Goal: Task Accomplishment & Management: Complete application form

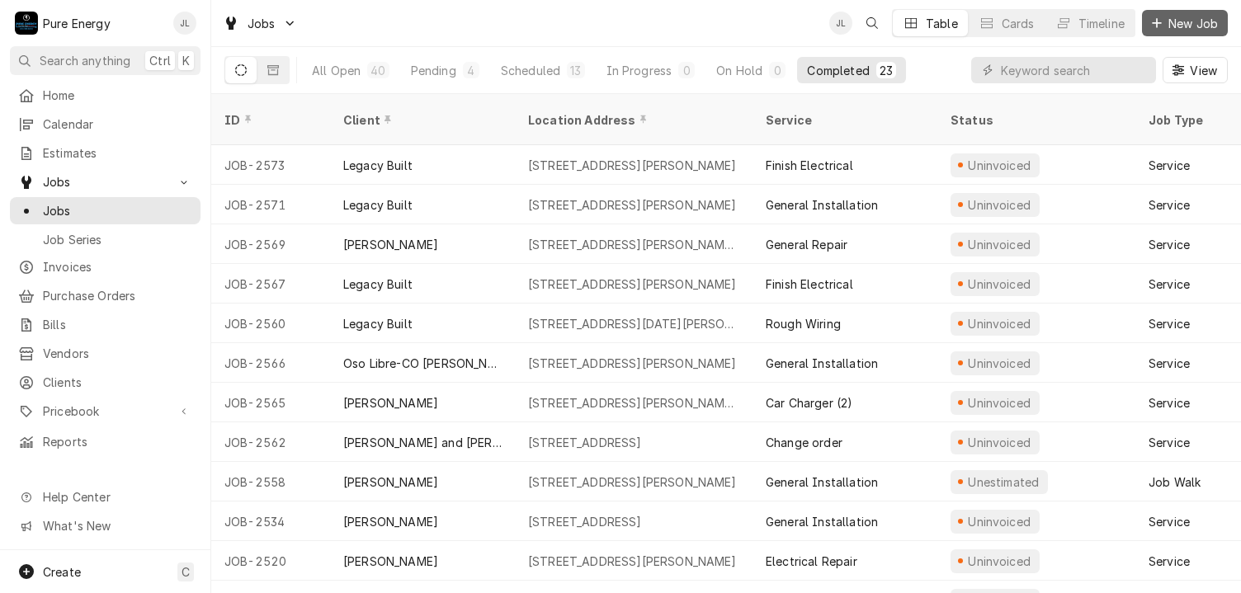
click at [1192, 21] on span "New Job" at bounding box center [1193, 23] width 56 height 17
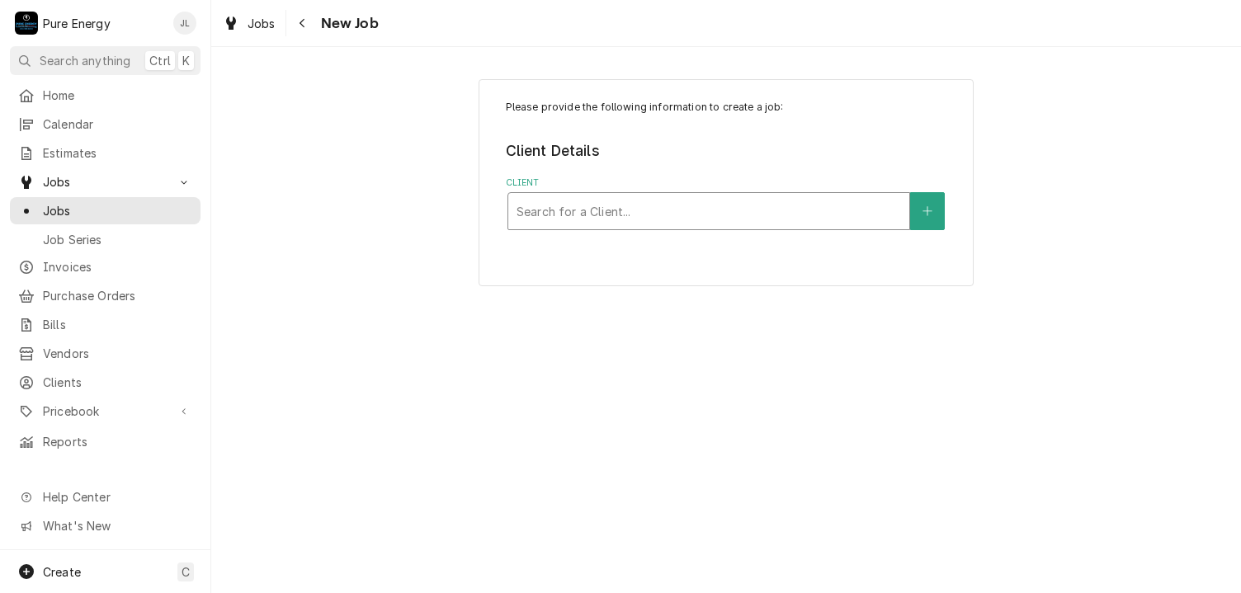
click at [551, 211] on div "Client" at bounding box center [709, 211] width 385 height 30
type input "Curt"
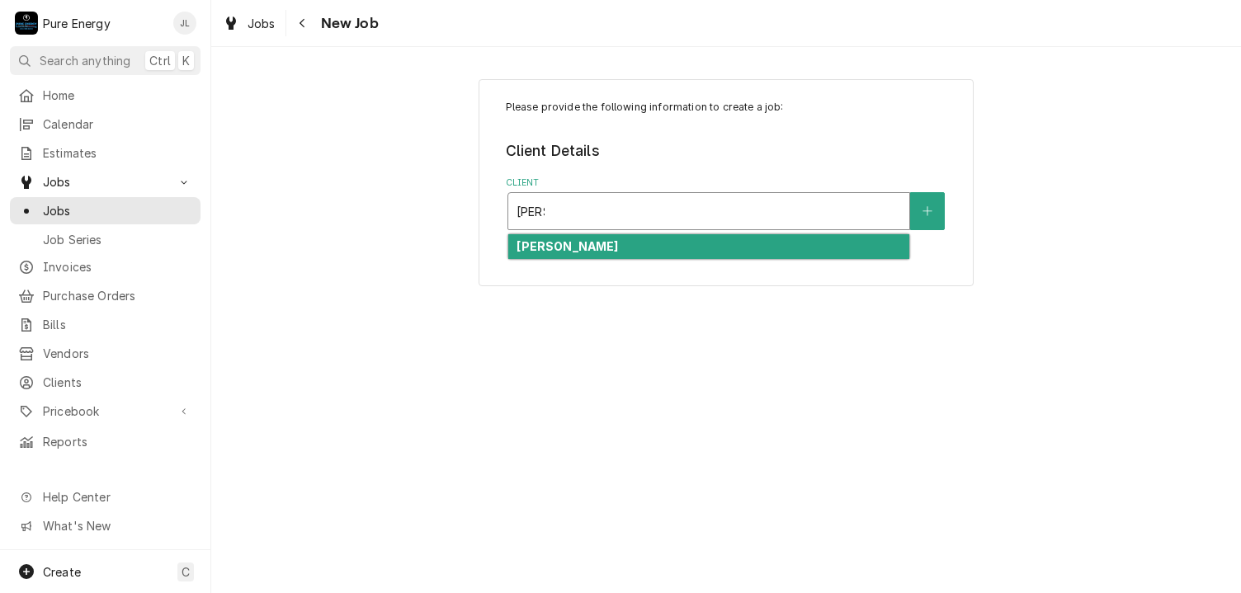
click at [579, 237] on div "Curt Schalchlin" at bounding box center [708, 247] width 401 height 26
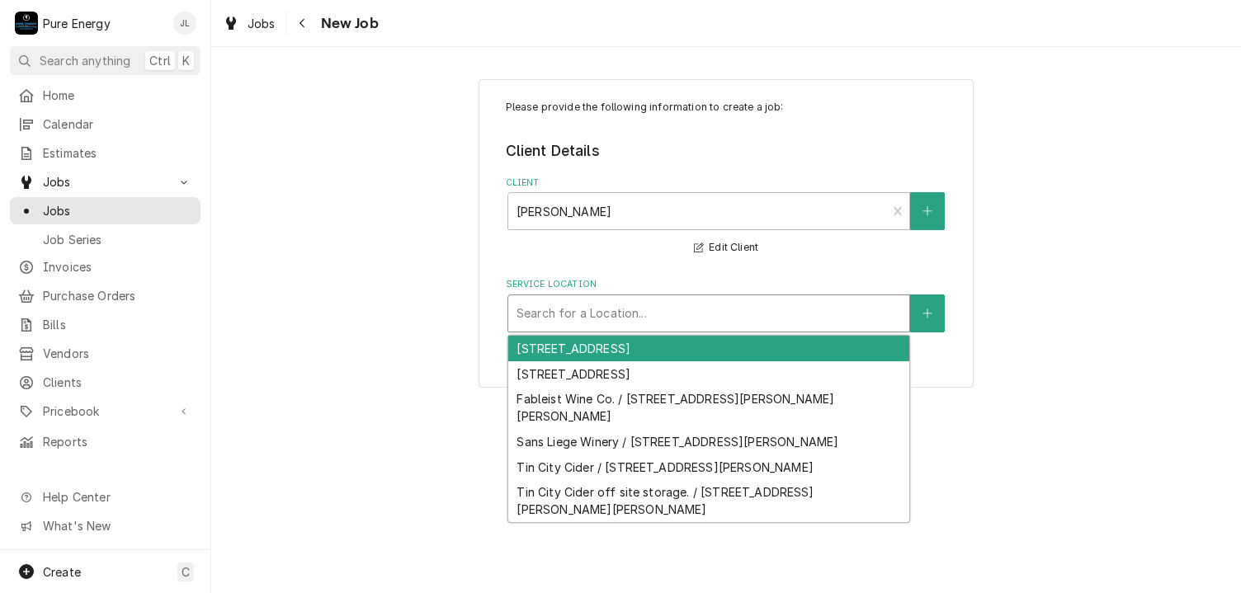
click at [570, 319] on div "Service Location" at bounding box center [709, 314] width 385 height 30
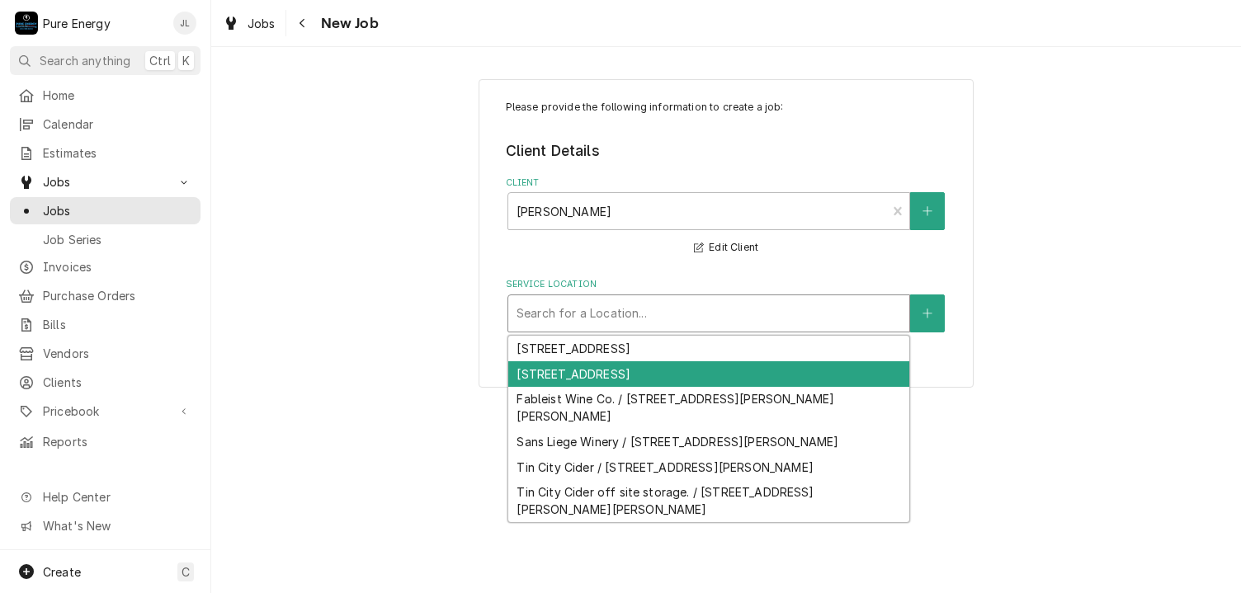
click at [579, 376] on div "2370 Black Walnut Rd, San Luis Obispo, CA 93405" at bounding box center [708, 374] width 401 height 26
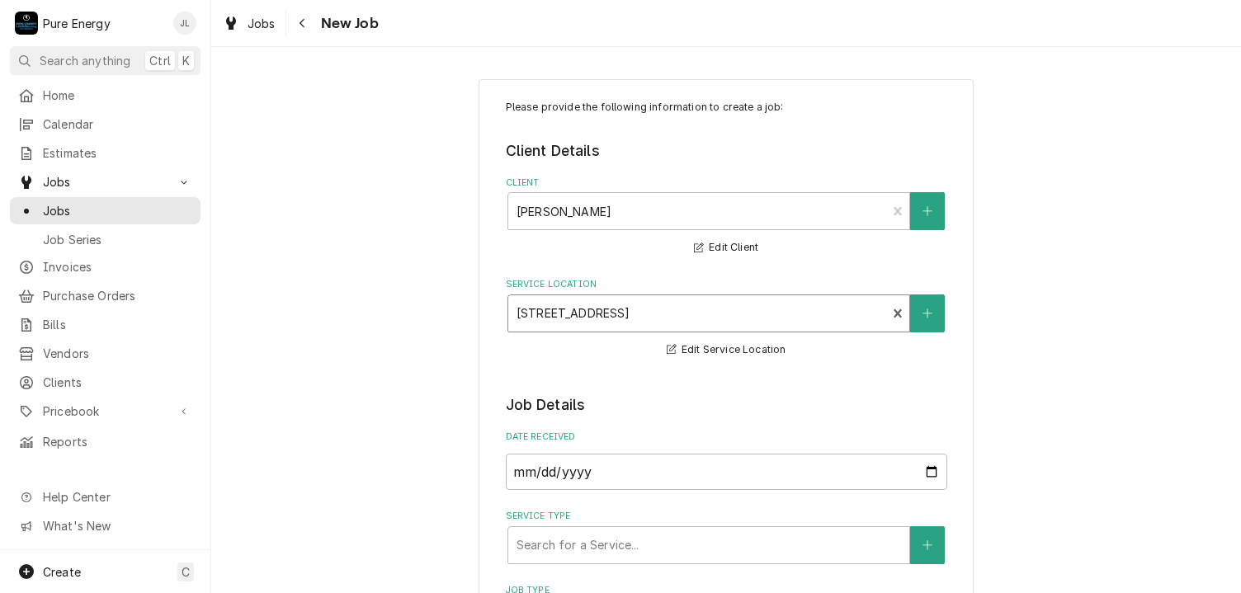
scroll to position [248, 0]
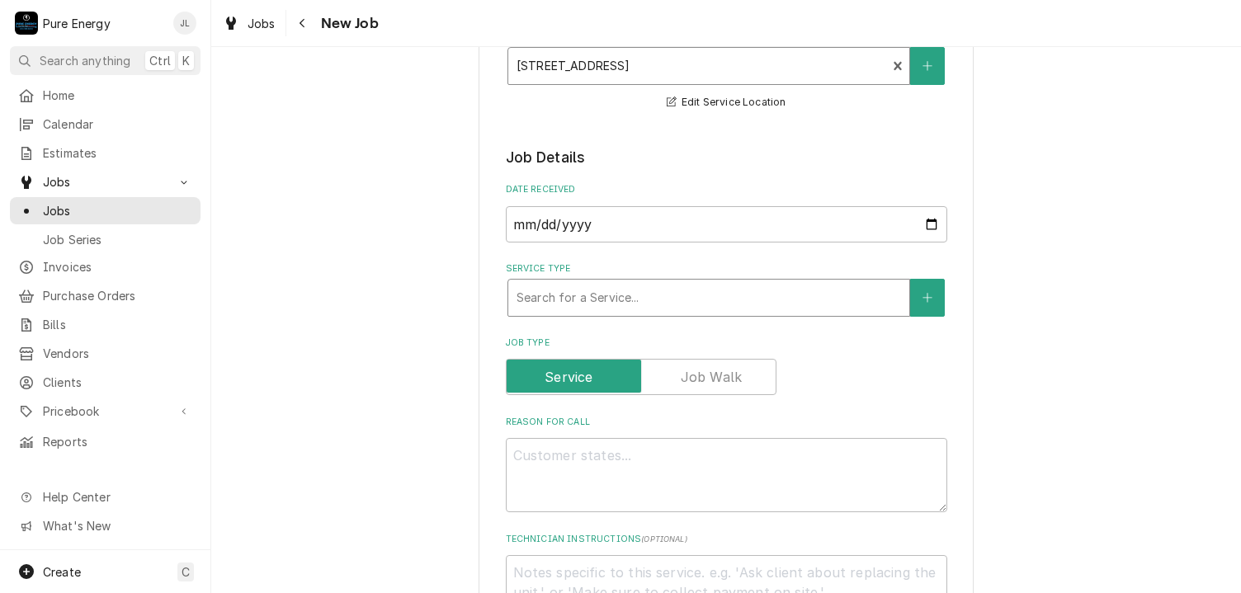
click at [607, 300] on div "Service Type" at bounding box center [709, 298] width 385 height 30
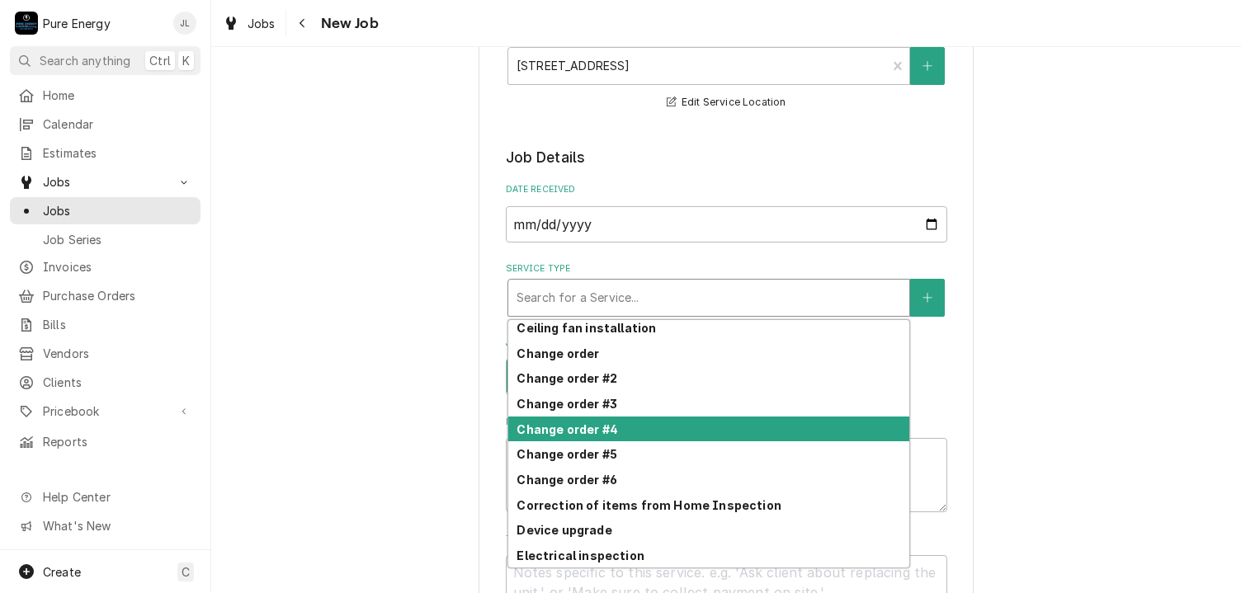
scroll to position [505, 0]
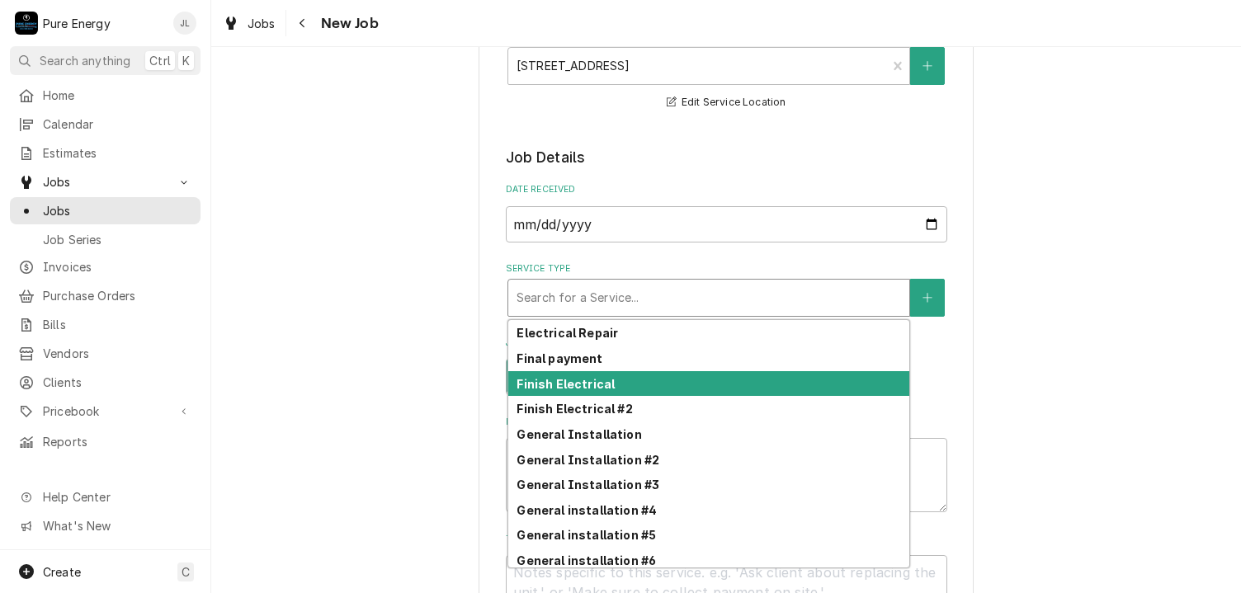
click at [622, 376] on div "Finish Electrical" at bounding box center [708, 384] width 401 height 26
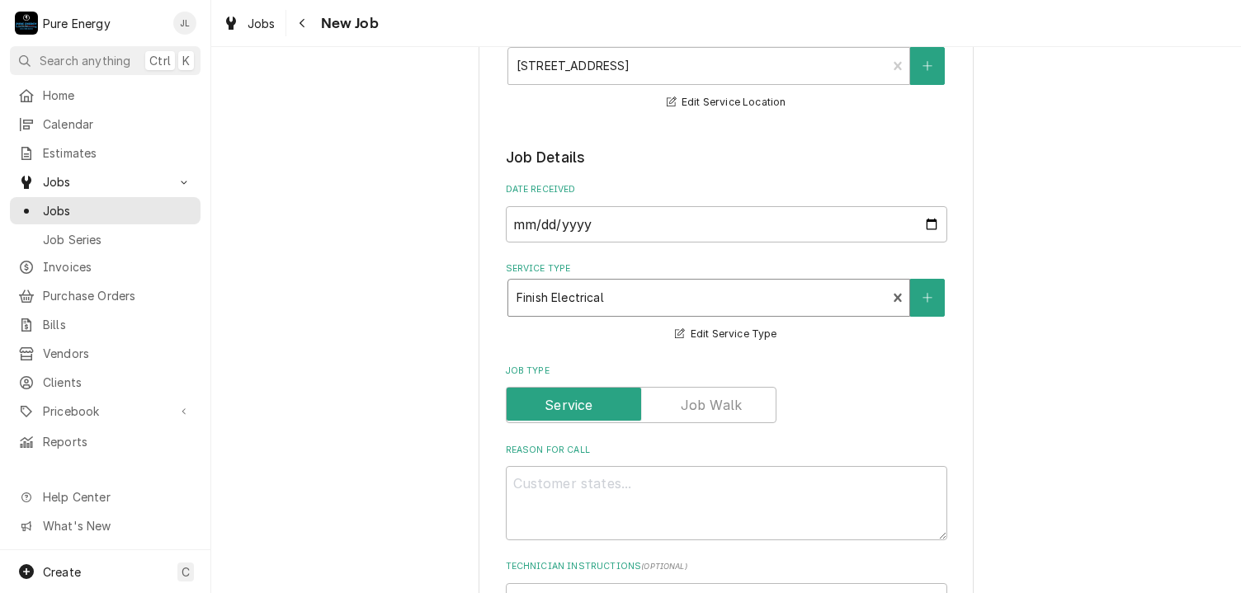
scroll to position [413, 0]
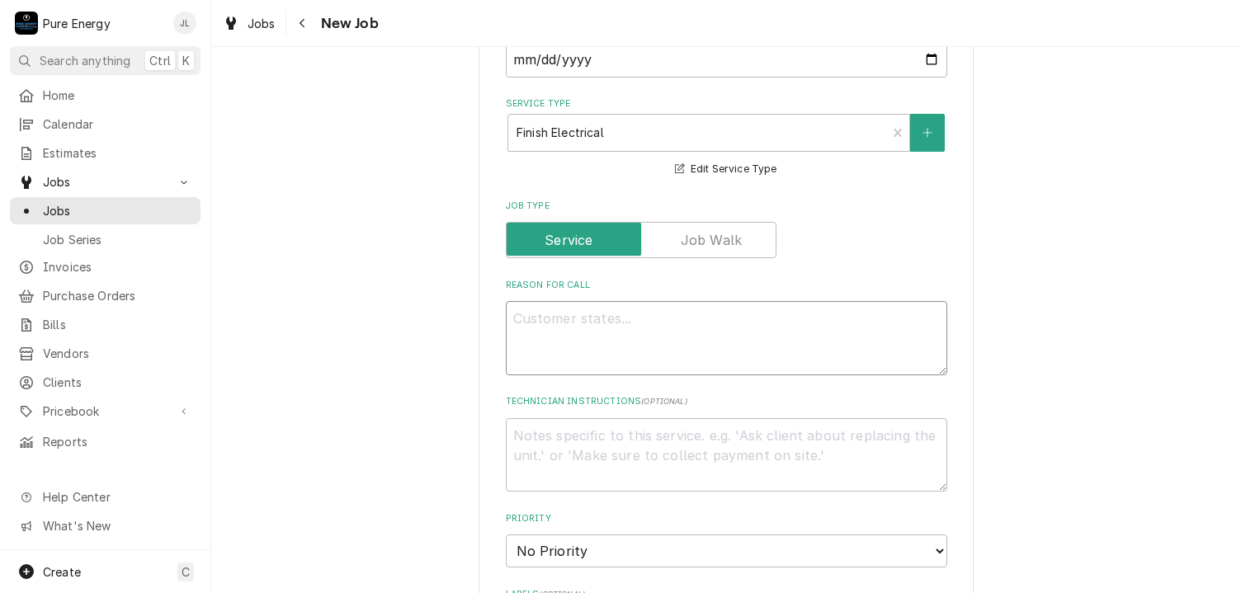
click at [577, 341] on textarea "Reason For Call" at bounding box center [727, 338] width 442 height 74
type textarea "x"
type textarea "I"
type textarea "x"
type textarea "In"
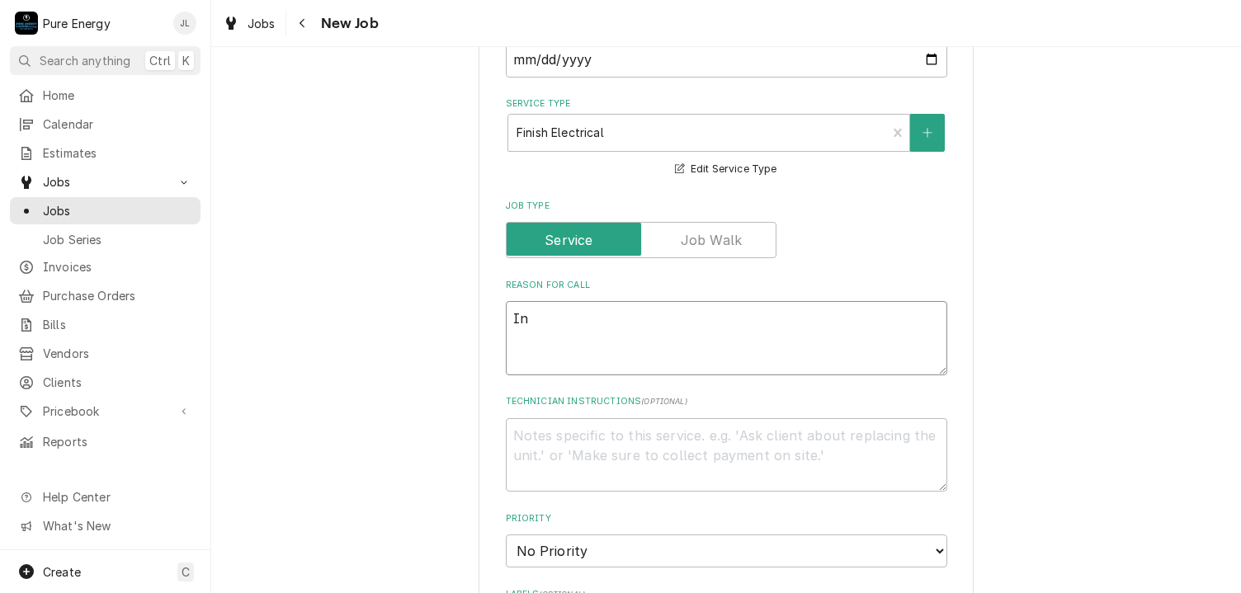
type textarea "x"
type textarea "In"
type textarea "x"
type textarea "In th"
type textarea "x"
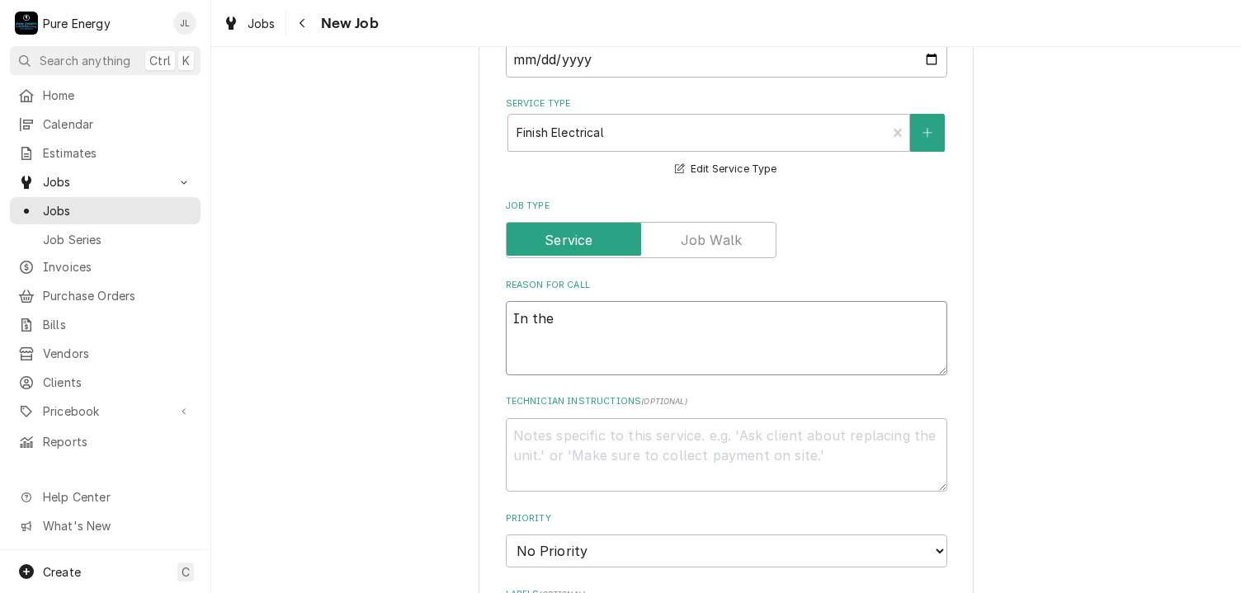
type textarea "In the"
type textarea "x"
type textarea "In the do"
type textarea "x"
type textarea "In the down"
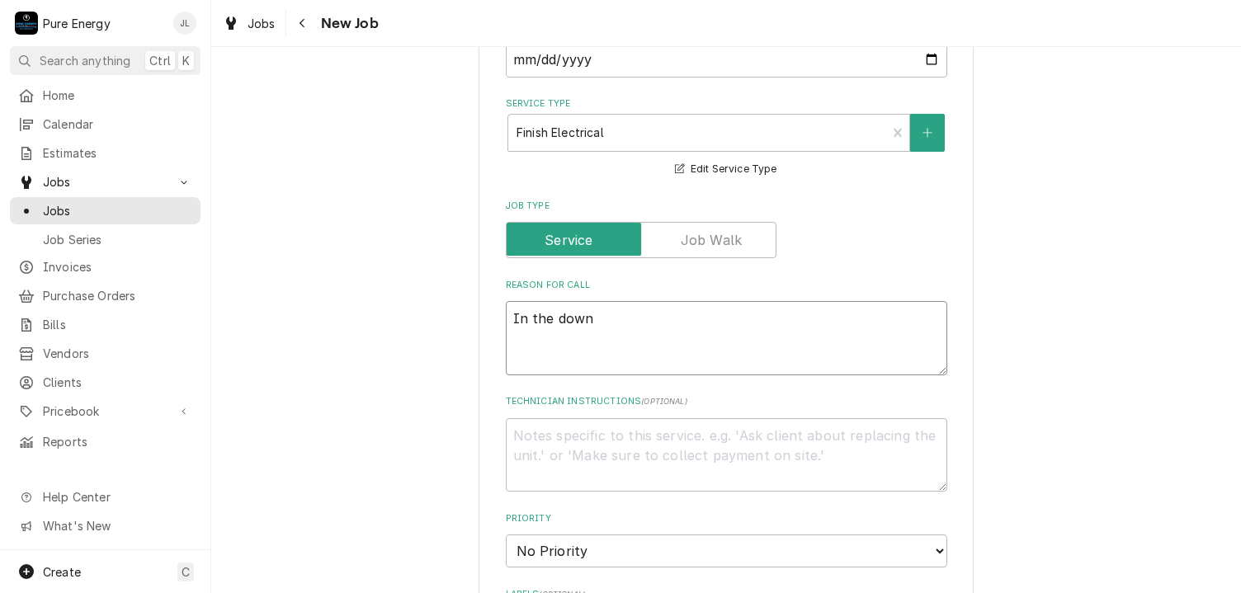
type textarea "x"
type textarea "In the downs"
type textarea "x"
type textarea "In the downst"
type textarea "x"
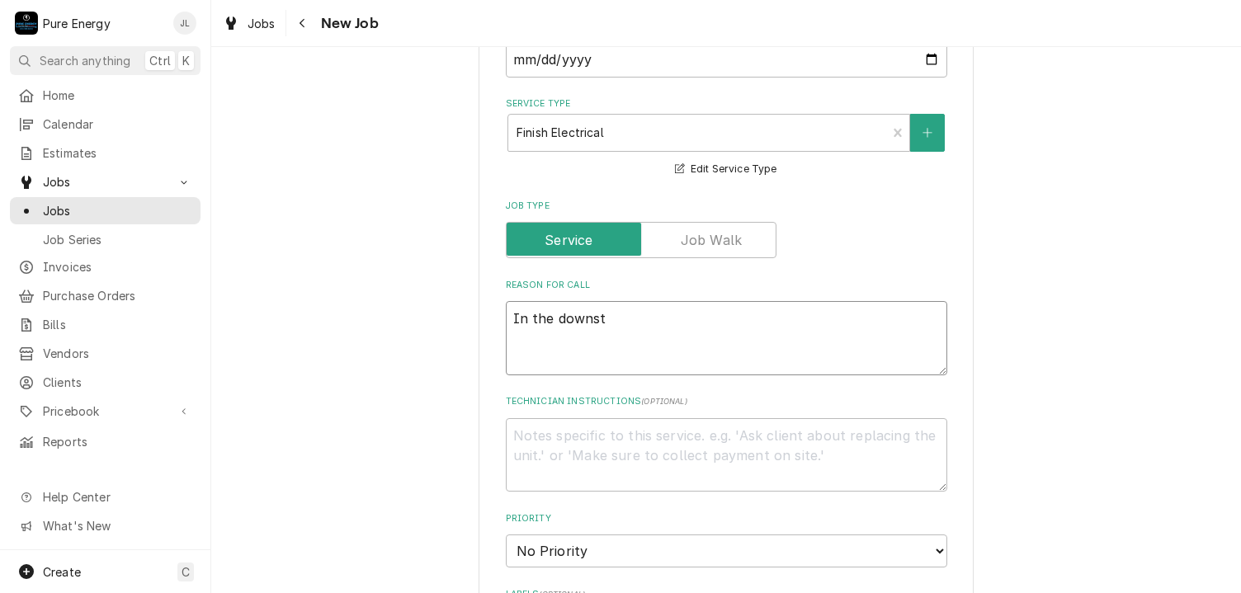
type textarea "In the downsta"
type textarea "x"
type textarea "In the downstai"
type textarea "x"
type textarea "In the downstair"
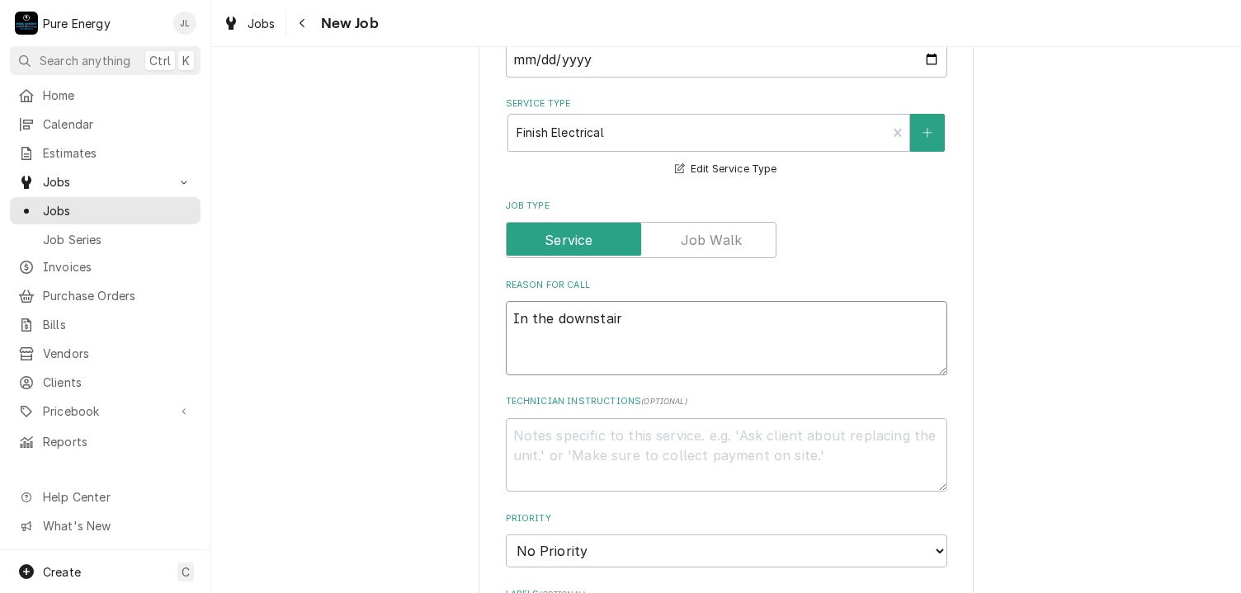
type textarea "x"
type textarea "In the downstairs"
type textarea "x"
type textarea "In the downstairs"
type textarea "x"
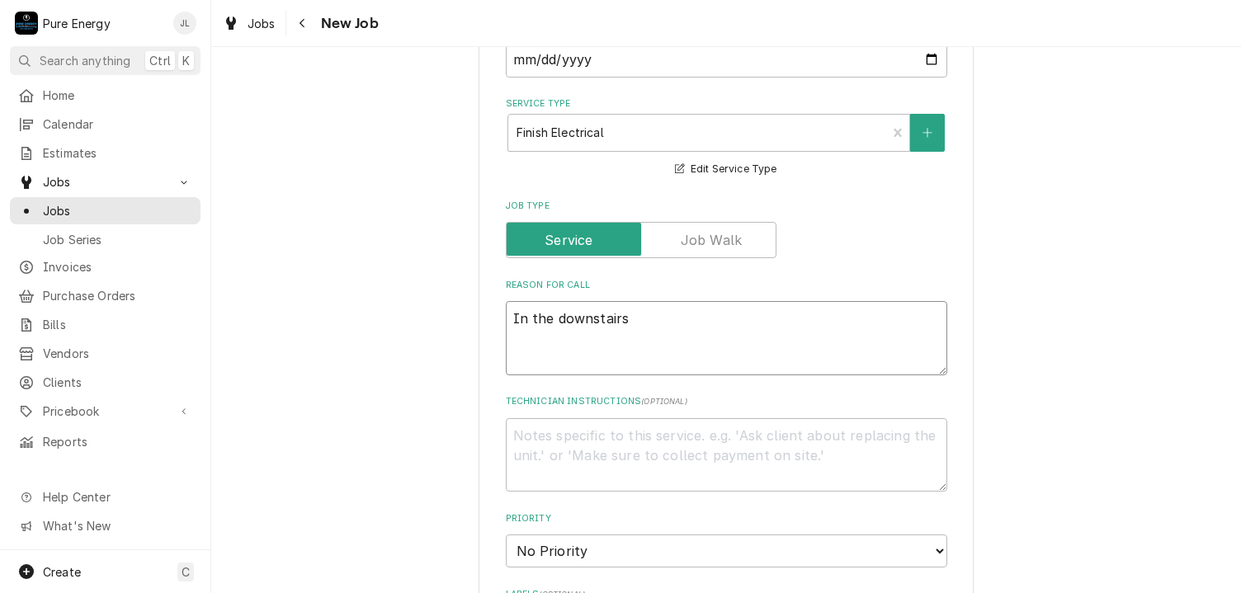
type textarea "In the downstairs m"
type textarea "x"
type textarea "In the downstairs ma"
type textarea "x"
type textarea "In the downstairs mas"
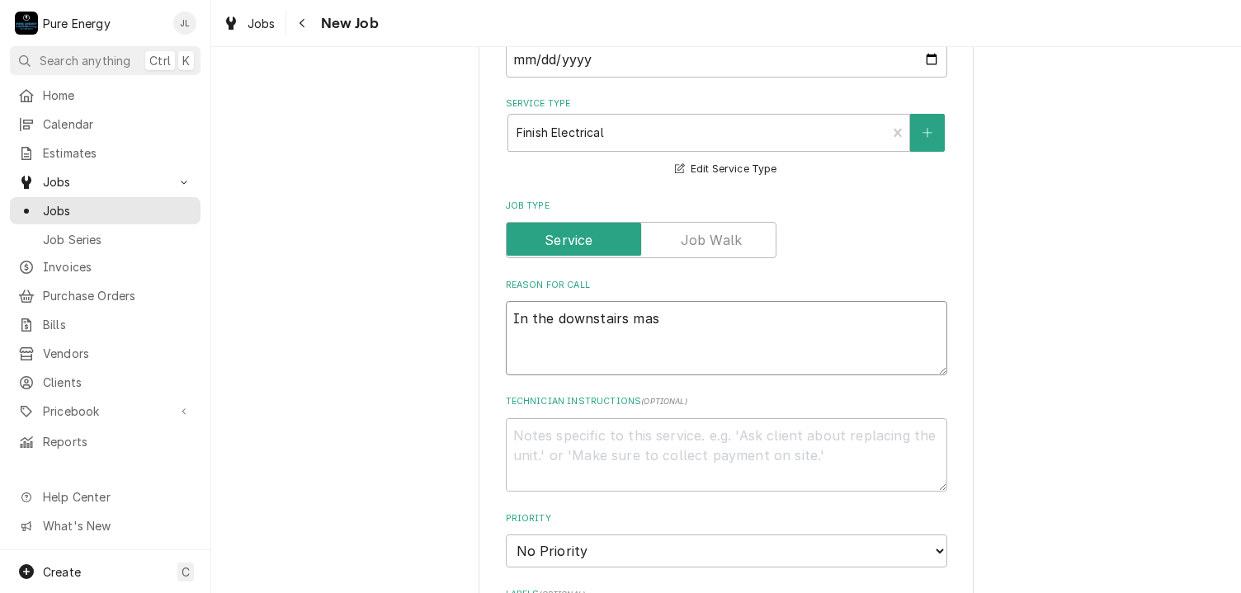
type textarea "x"
type textarea "In the downstairs mast"
type textarea "x"
type textarea "In the downstairs maste"
type textarea "x"
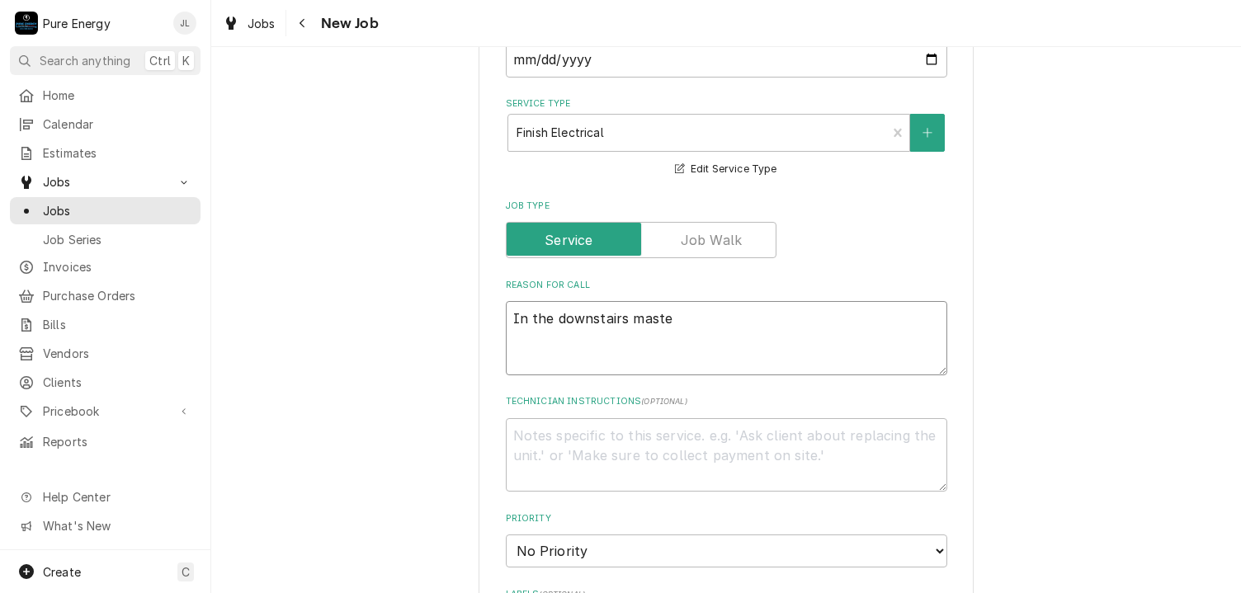
type textarea "In the downstairs master"
type textarea "x"
type textarea "In the downstairs master"
type textarea "x"
type textarea "In the downstairs master ("
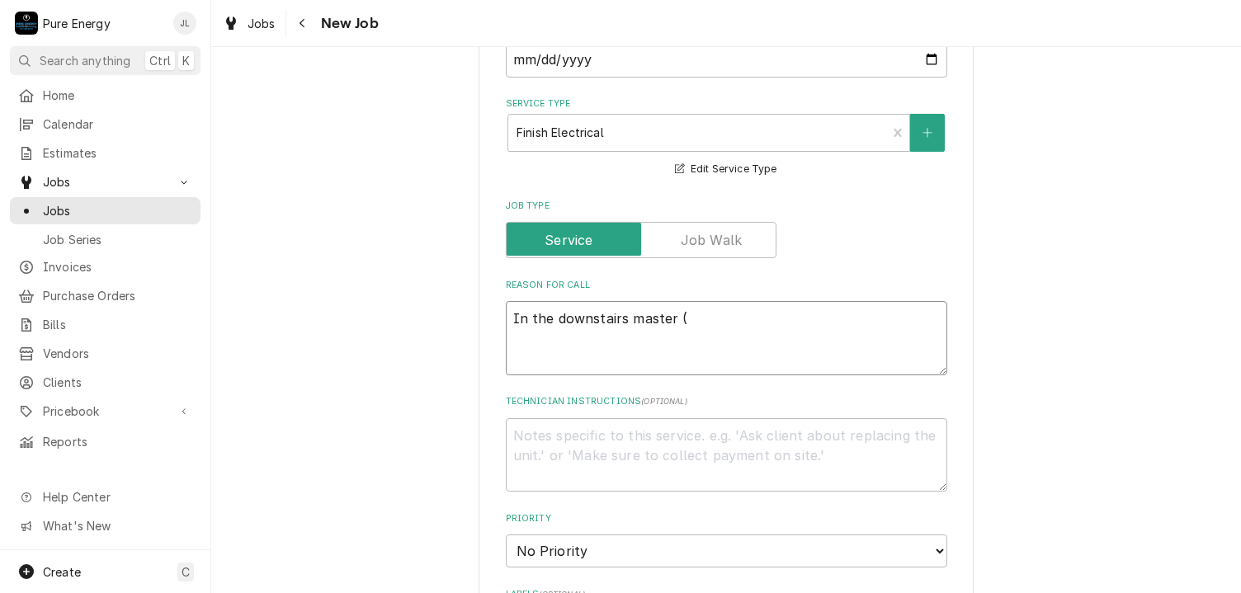
type textarea "x"
type textarea "In the downstairs master (d"
type textarea "x"
type textarea "In the downstairs master (dau"
type textarea "x"
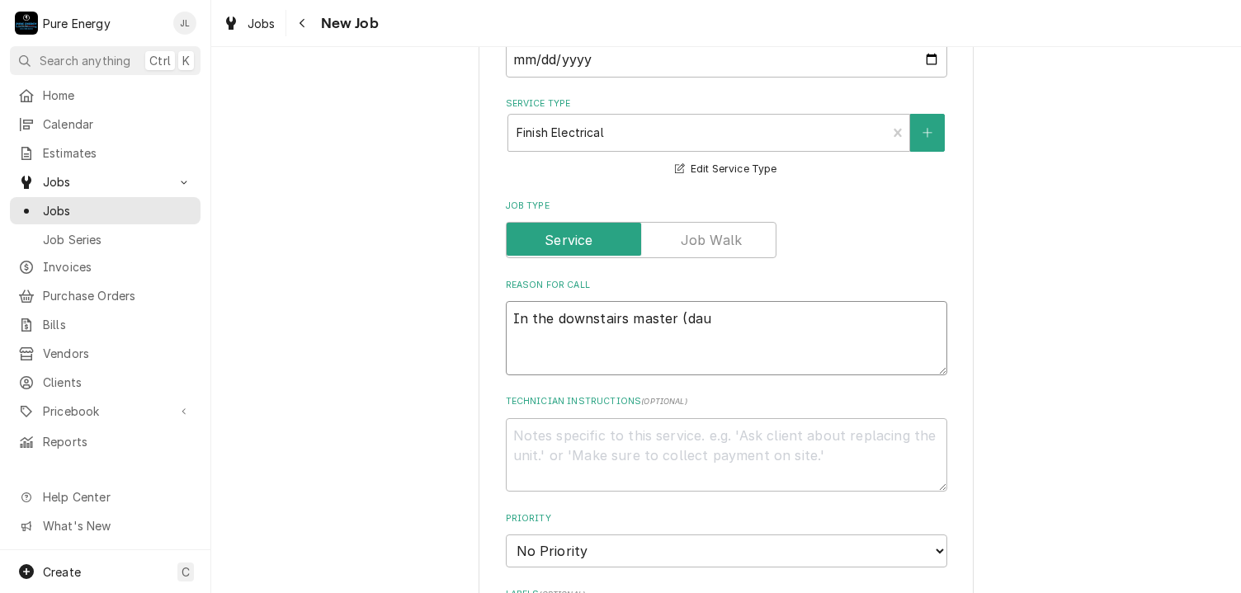
type textarea "In the downstairs master (daug"
type textarea "x"
type textarea "In the downstairs master (daugh"
type textarea "x"
type textarea "In the downstairs master (daught"
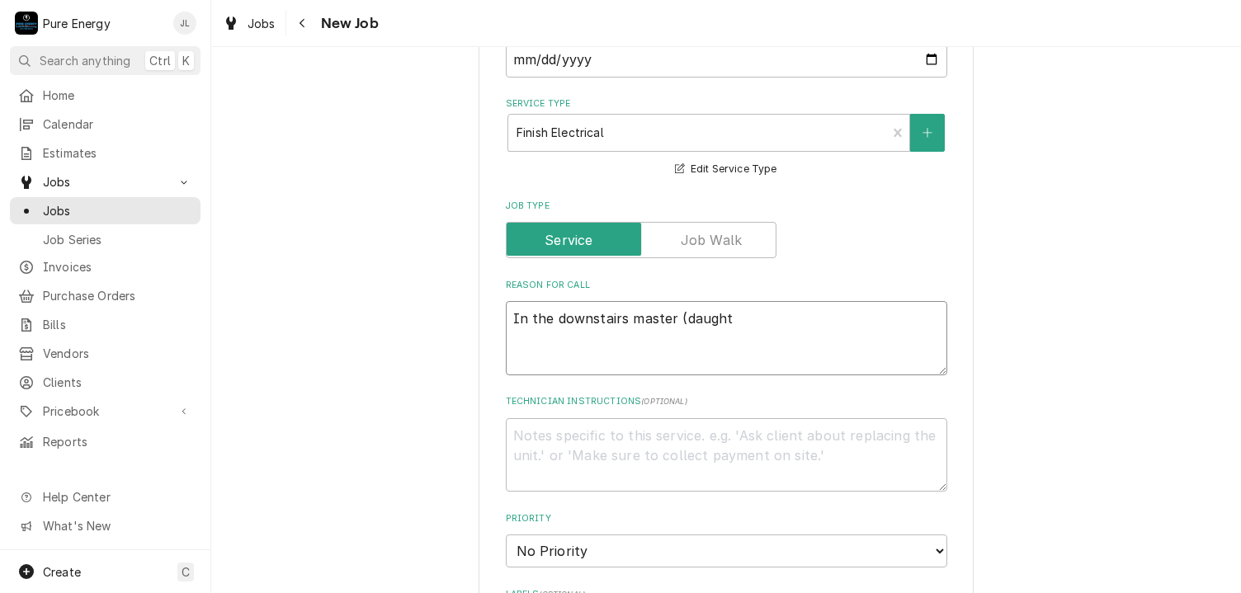
type textarea "x"
type textarea "In the downstairs master (daughte"
type textarea "x"
type textarea "In the downstairs master (daughter"
type textarea "x"
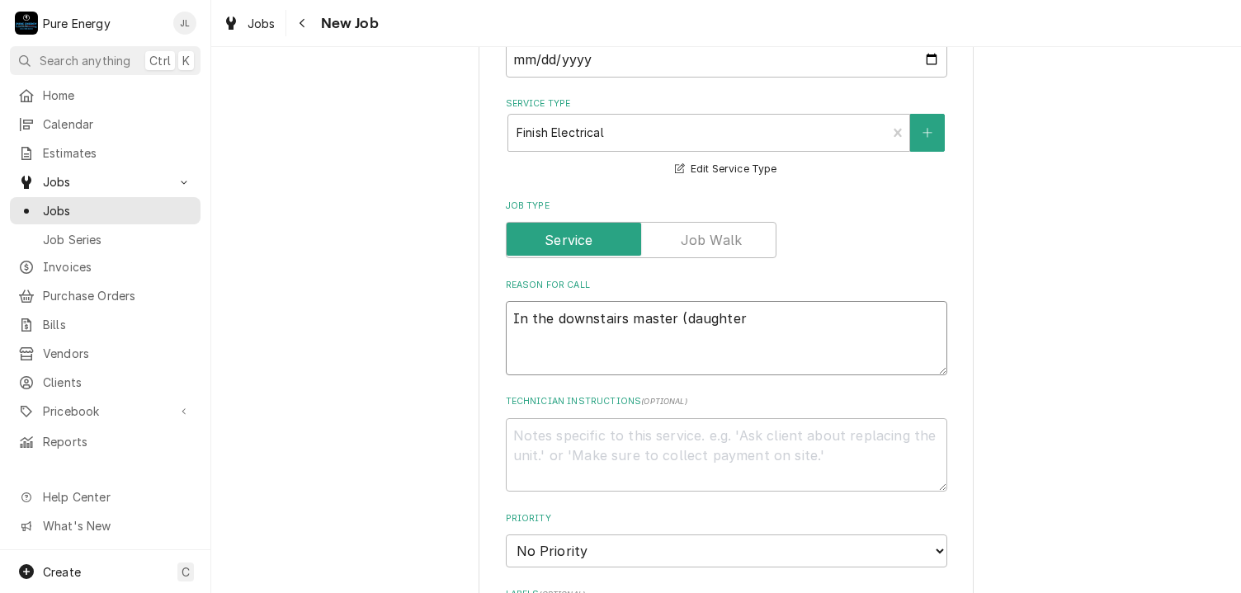
type textarea "In the downstairs master (daughters"
type textarea "x"
type textarea "In the downstairs master (daughters("
type textarea "x"
type textarea "In the downstairs master (daughters("
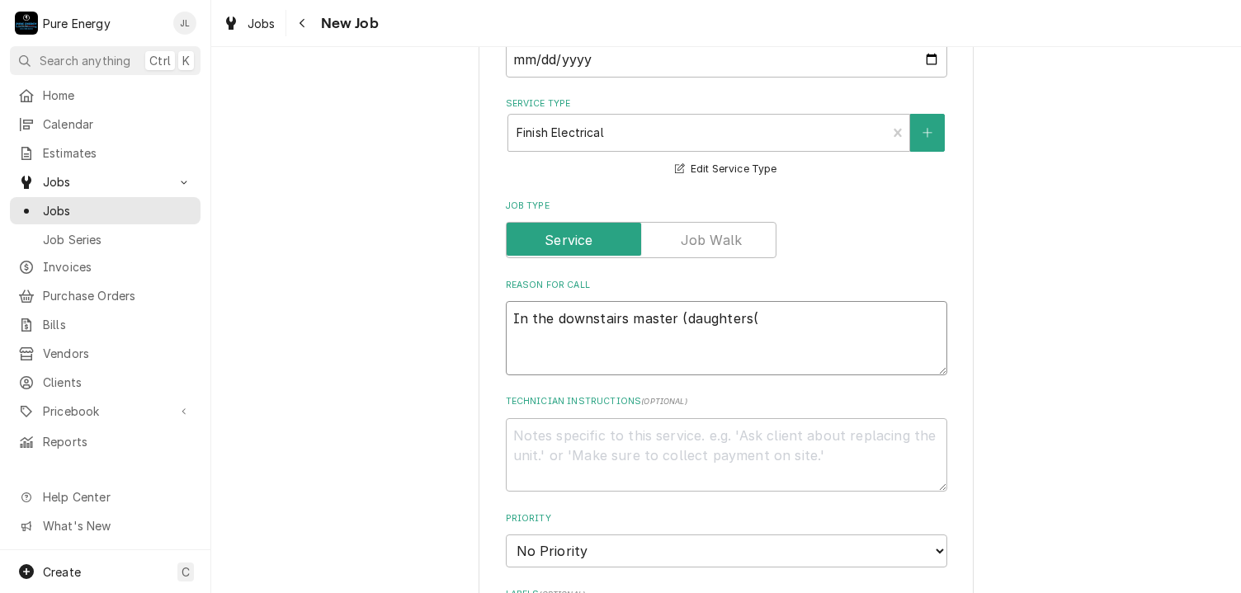
type textarea "x"
type textarea "In the downstairs master (daughters("
type textarea "x"
type textarea "In the downstairs master (daughters"
type textarea "x"
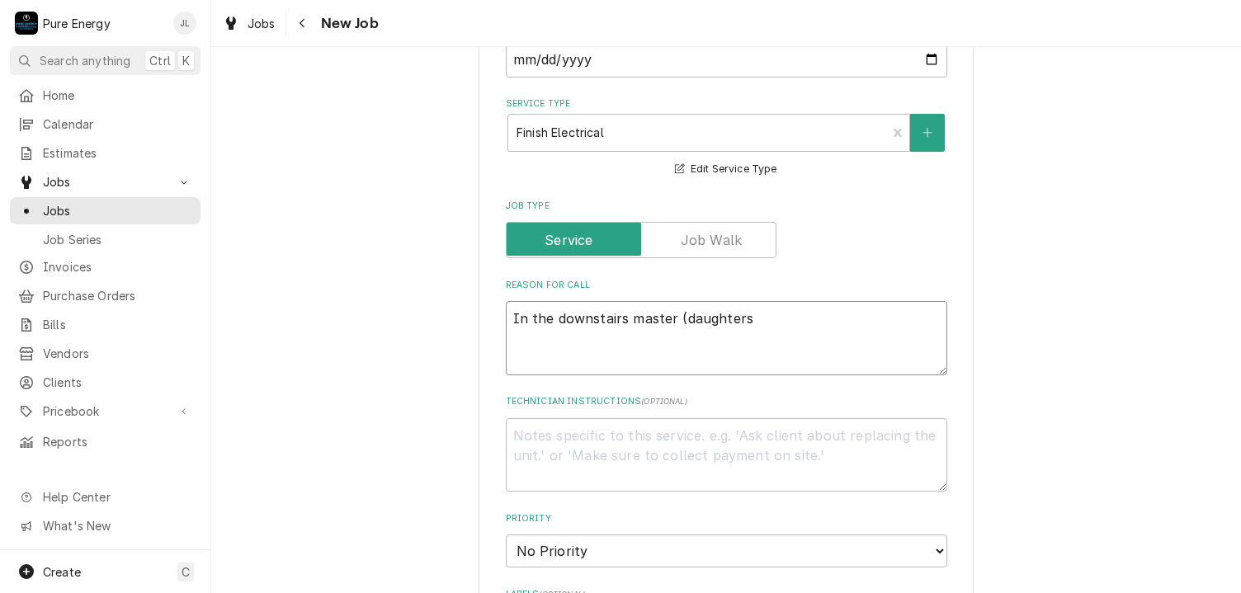
type textarea "In the downstairs master (daughters)"
type textarea "x"
type textarea "In the downstairs master (daughters)"
type textarea "x"
type textarea "In the downstairs master (daughters) b"
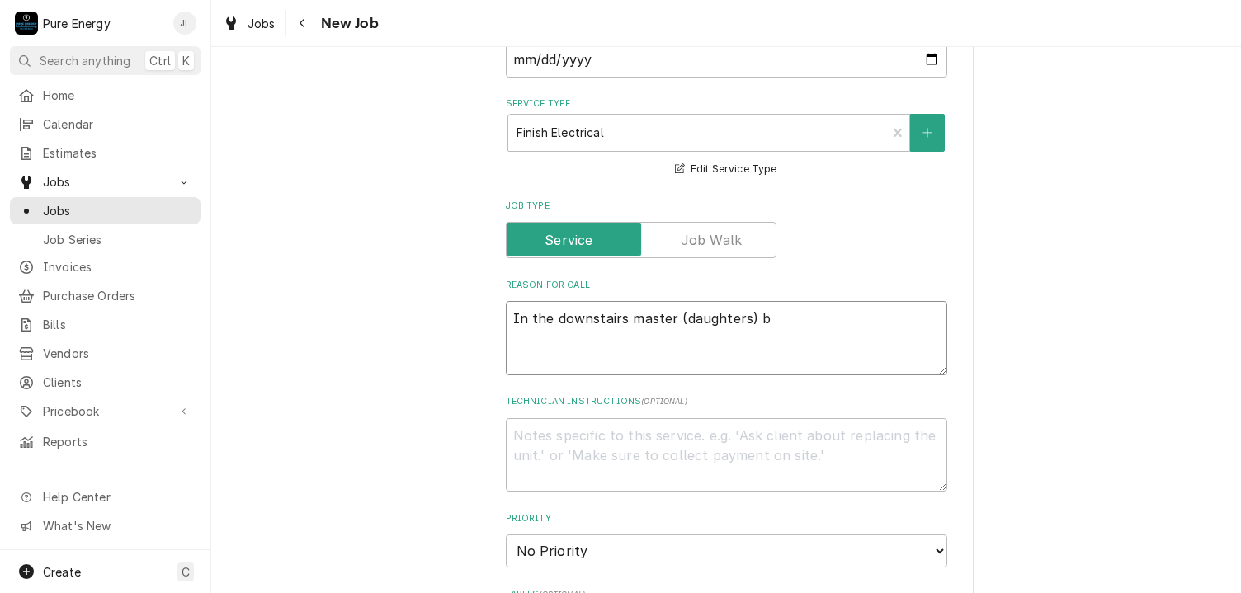
type textarea "x"
type textarea "In the downstairs master (daughters) be"
type textarea "x"
type textarea "In the downstairs master (daughters) bed"
type textarea "x"
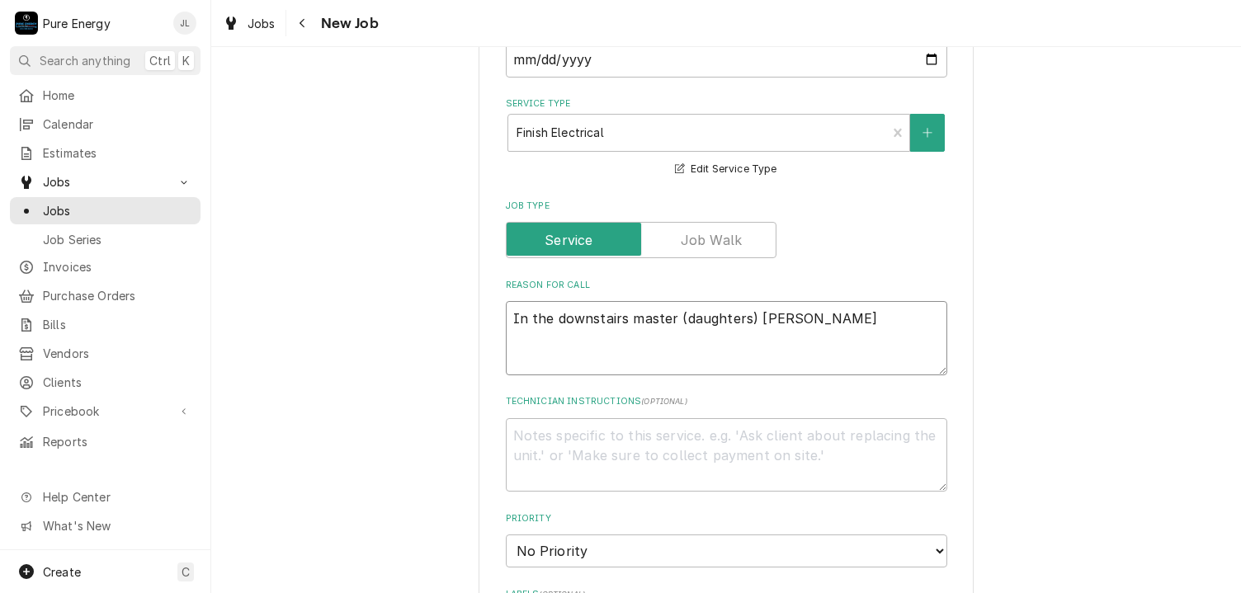
type textarea "In the downstairs master (daughters) bedro"
type textarea "x"
type textarea "In the downstairs master (daughters) bedroo"
type textarea "x"
type textarea "In the downstairs master (daughters) bedro"
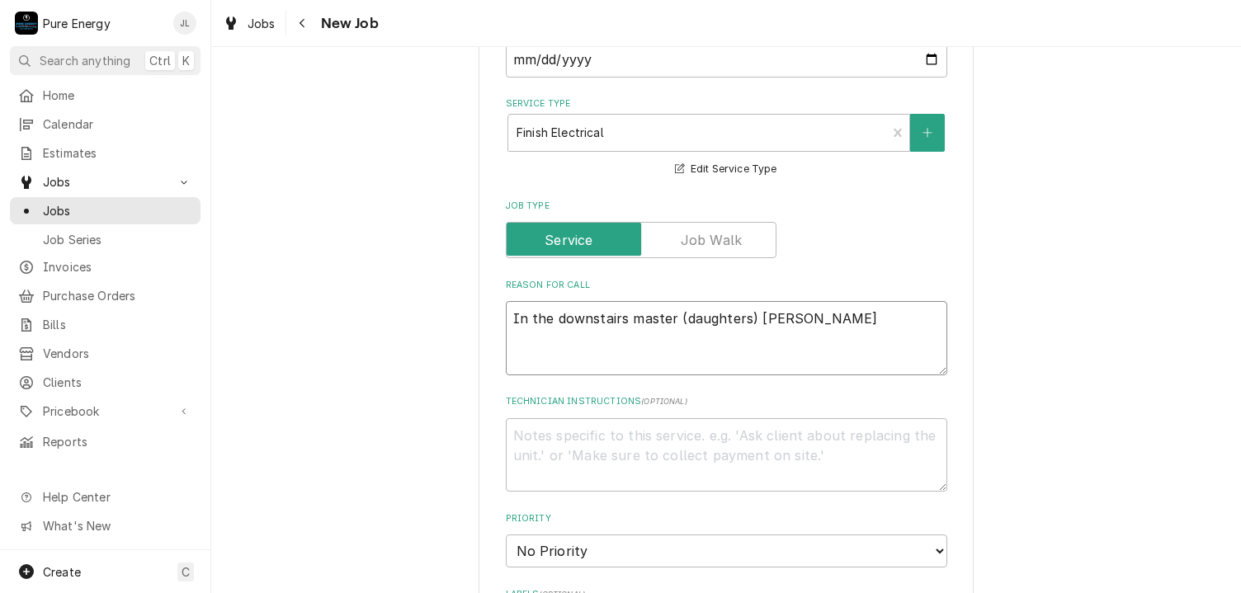
type textarea "x"
type textarea "In the downstairs master (daughters) bedr"
type textarea "x"
type textarea "In the downstairs master (daughters) bed"
type textarea "x"
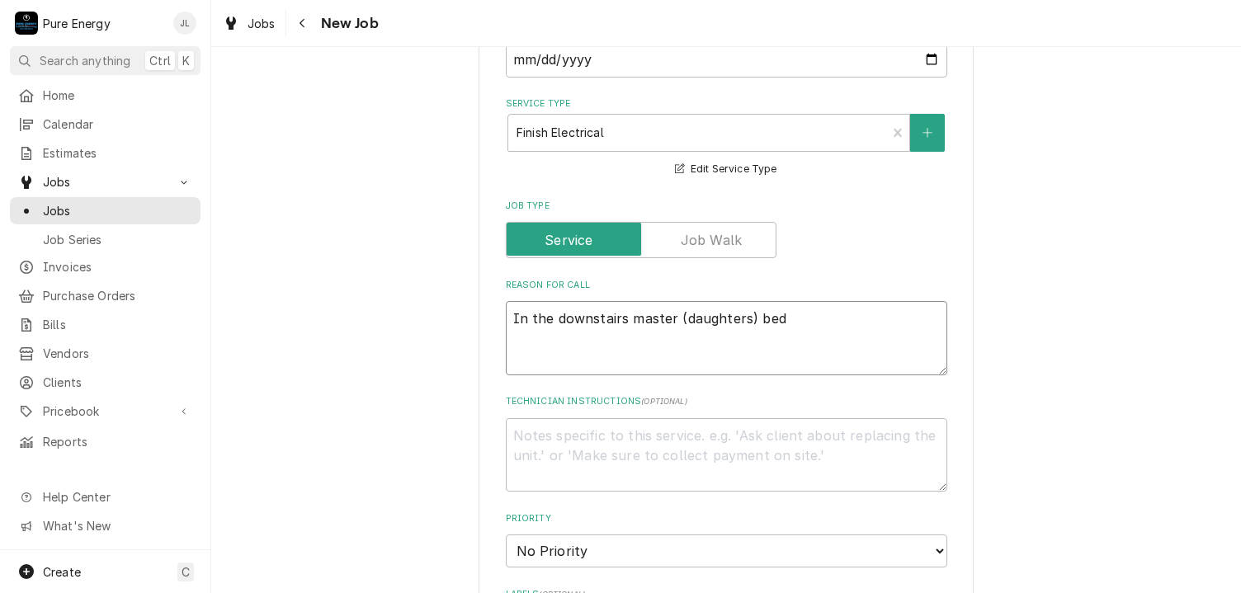
type textarea "In the downstairs master (daughters) be"
type textarea "x"
type textarea "In the downstairs master (daughters) b"
type textarea "x"
type textarea "In the downstairs master (daughters) ba"
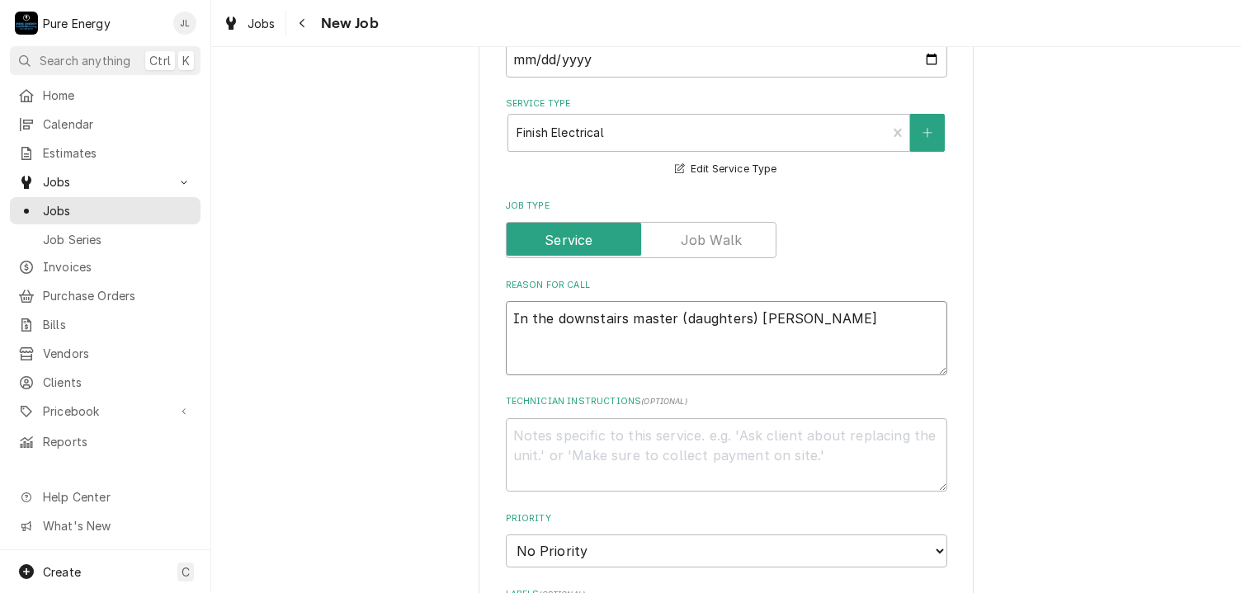
type textarea "x"
type textarea "In the downstairs master (daughters) bat"
type textarea "x"
type textarea "In the downstairs master (daughters) bath"
type textarea "x"
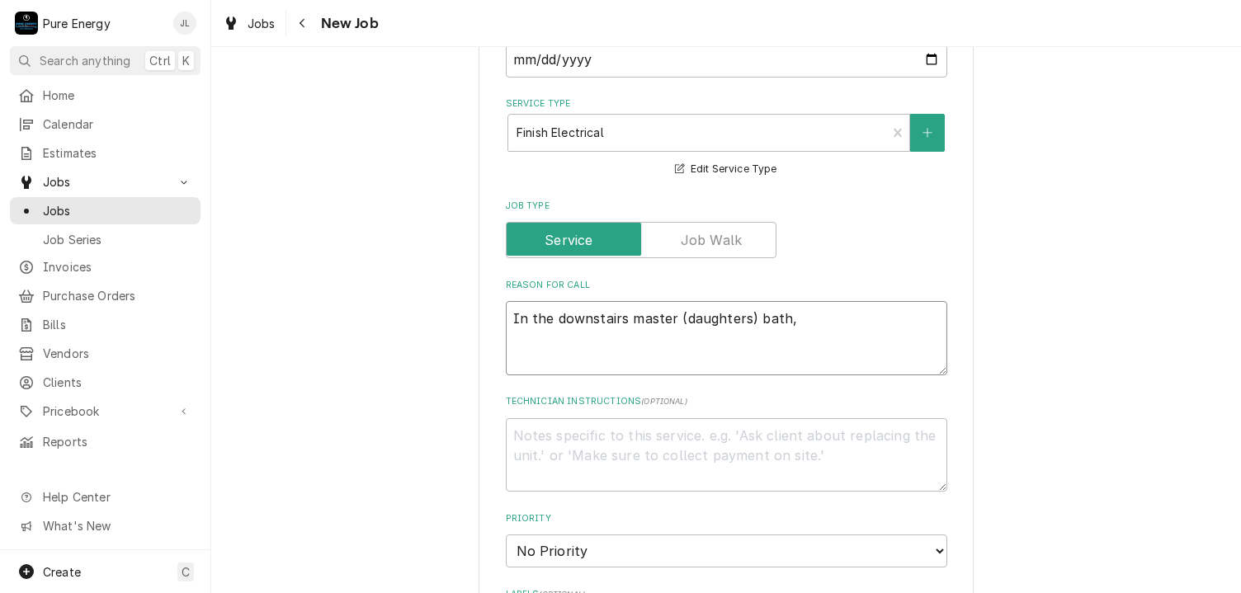
type textarea "In the downstairs master (daughters) bath,"
type textarea "x"
type textarea "In the downstairs master (daughters) bath, w"
type textarea "x"
type textarea "In the downstairs master (daughters) bath, we"
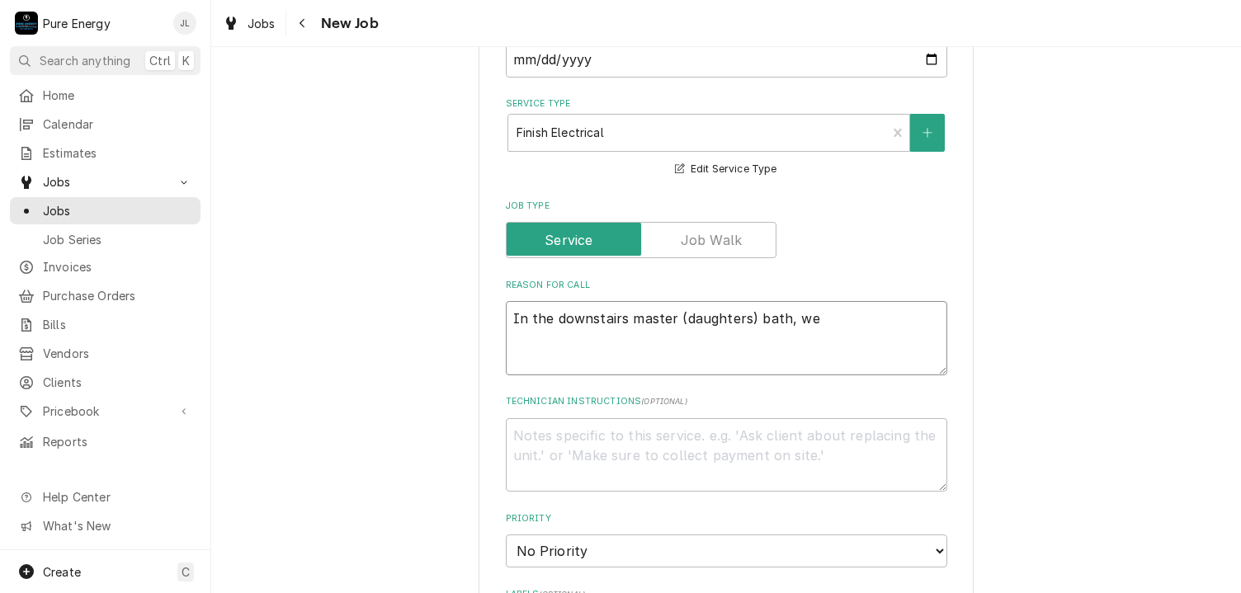
type textarea "x"
type textarea "In the downstairs master (daughters) bath, we n"
type textarea "x"
type textarea "In the downstairs master (daughters) bath, we ne"
type textarea "x"
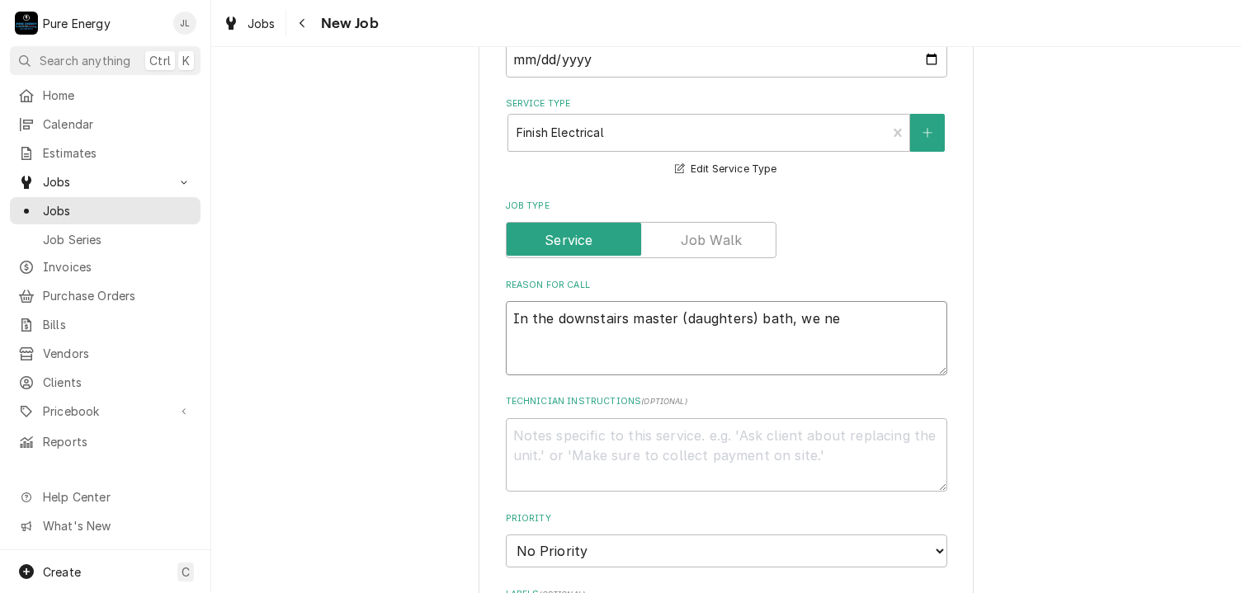
type textarea "In the downstairs master (daughters) bath, we nee"
type textarea "x"
type textarea "In the downstairs master (daughters) bath, we need"
type textarea "x"
type textarea "In the downstairs master (daughters) bath, we need"
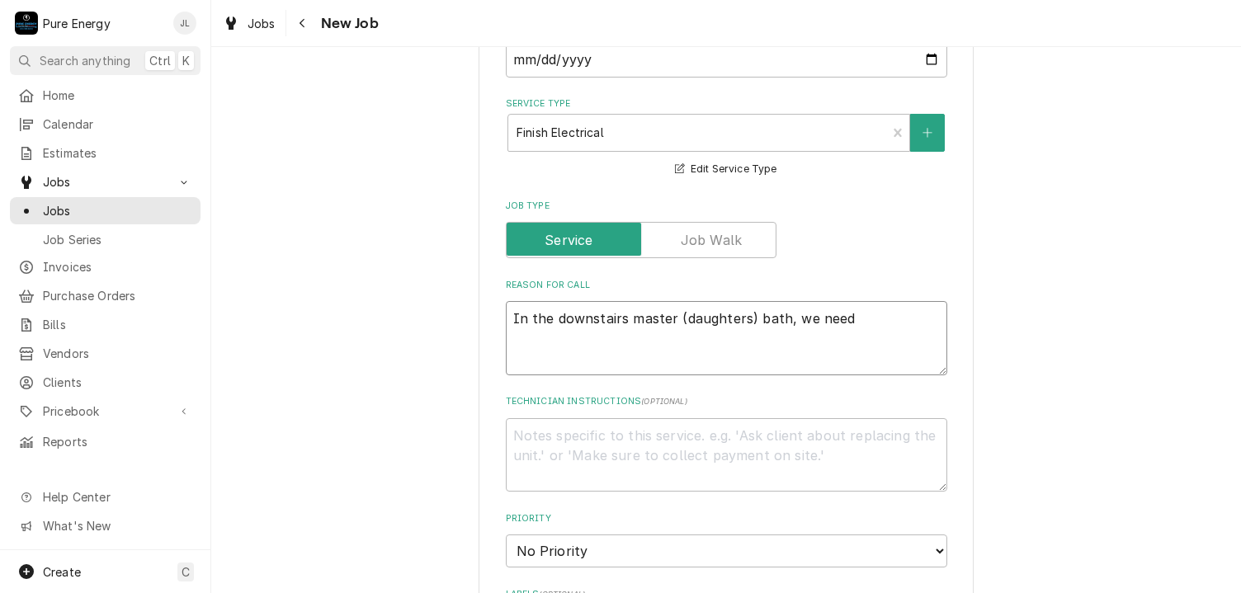
type textarea "x"
type textarea "In the downstairs master (daughters) bath, we need t"
type textarea "x"
type textarea "In the downstairs master (daughters) bath, we need to"
type textarea "x"
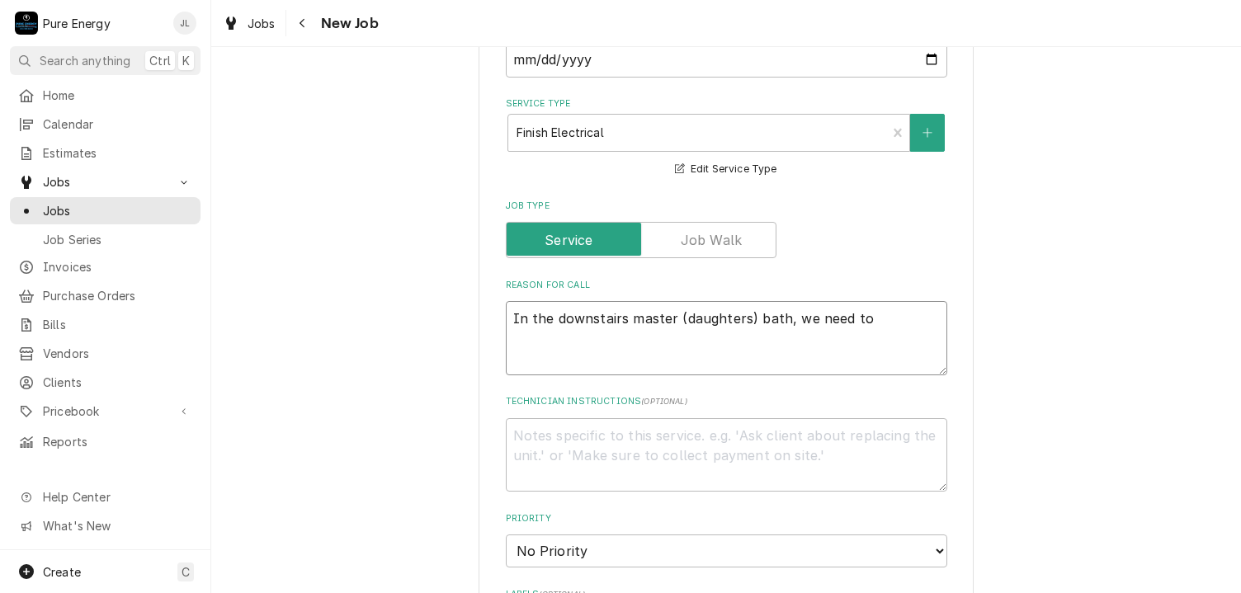
type textarea "In the downstairs master (daughters) bath, we need to"
type textarea "x"
type textarea "In the downstairs master (daughters) bath, we need to p"
type textarea "x"
type textarea "In the downstairs master (daughters) bath, we need to pl"
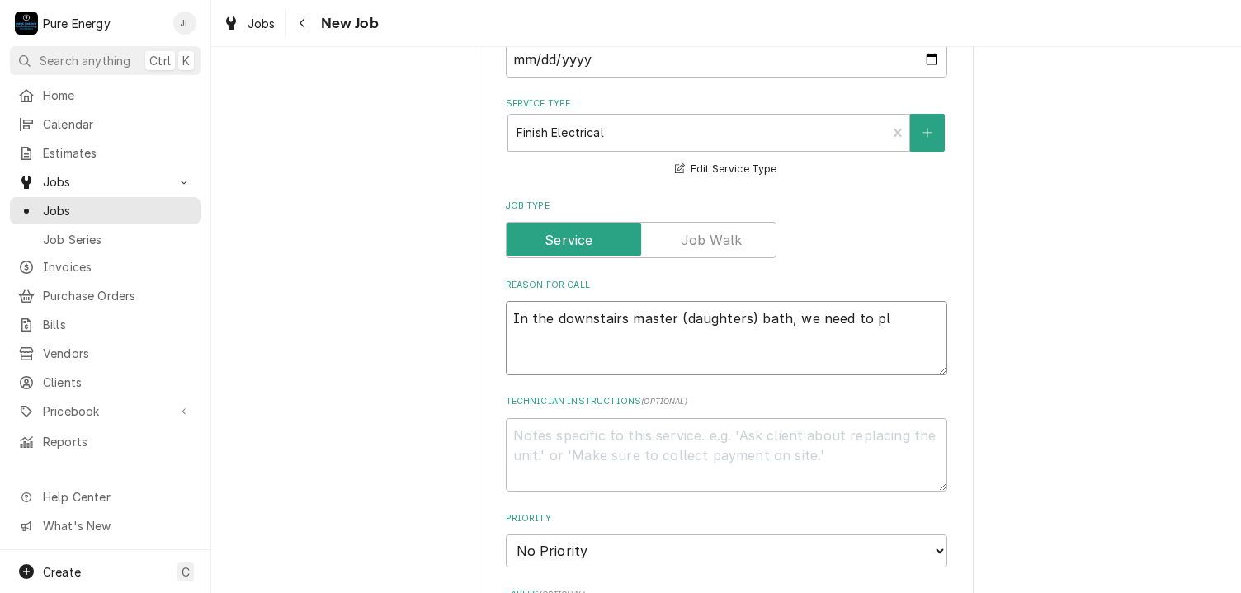
type textarea "x"
type textarea "In the downstairs master (daughters) bath, we need to pla"
type textarea "x"
type textarea "In the downstairs master (daughters) bath, we need to plac"
type textarea "x"
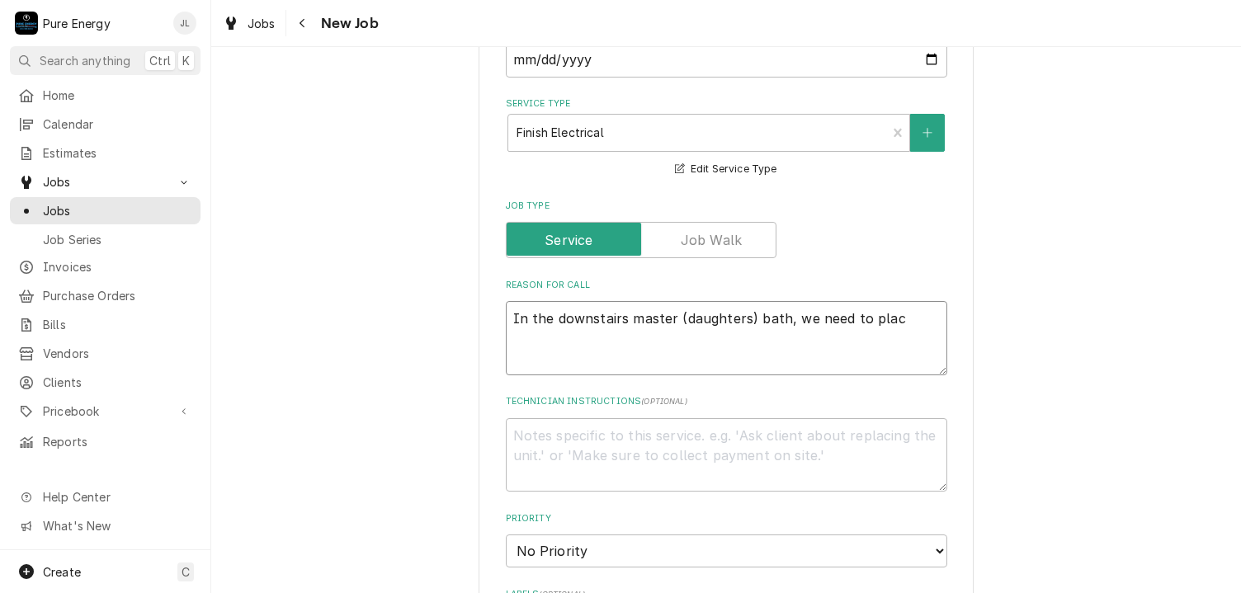
type textarea "In the downstairs master (daughters) bath, we need to place"
type textarea "x"
type textarea "In the downstairs master (daughters) bath, we need to place"
type textarea "x"
type textarea "In the downstairs master (daughters) bath, we need to place a"
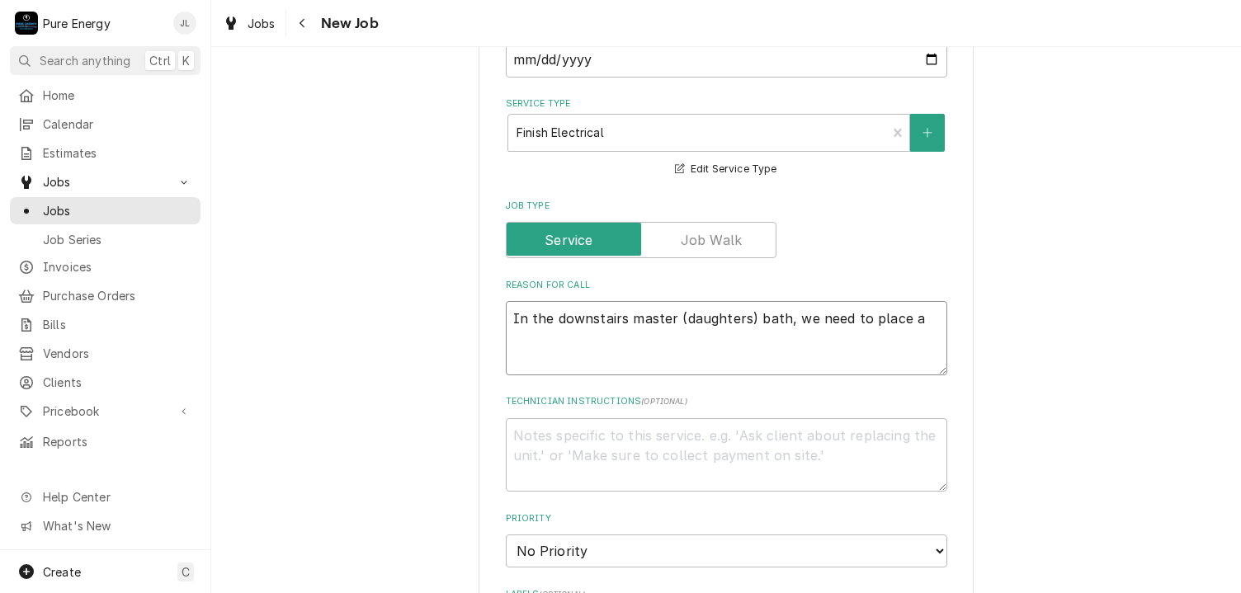
type textarea "x"
type textarea "In the downstairs master (daughters) bath, we need to place an"
type textarea "x"
type textarea "In the downstairs master (daughters) bath, we need to place an"
type textarea "x"
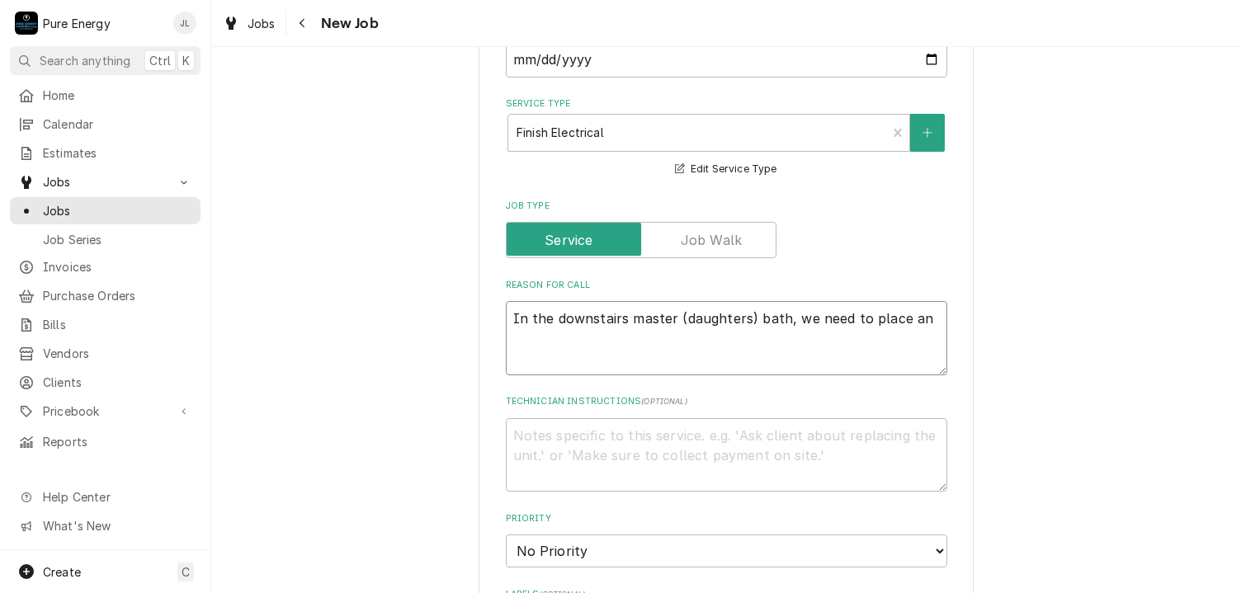
type textarea "In the downstairs master (daughters) bath, we need to place an o"
type textarea "x"
type textarea "In the downstairs master (daughters) bath, we need to place an ou"
type textarea "x"
type textarea "In the downstairs master (daughters) bath, we need to place an out"
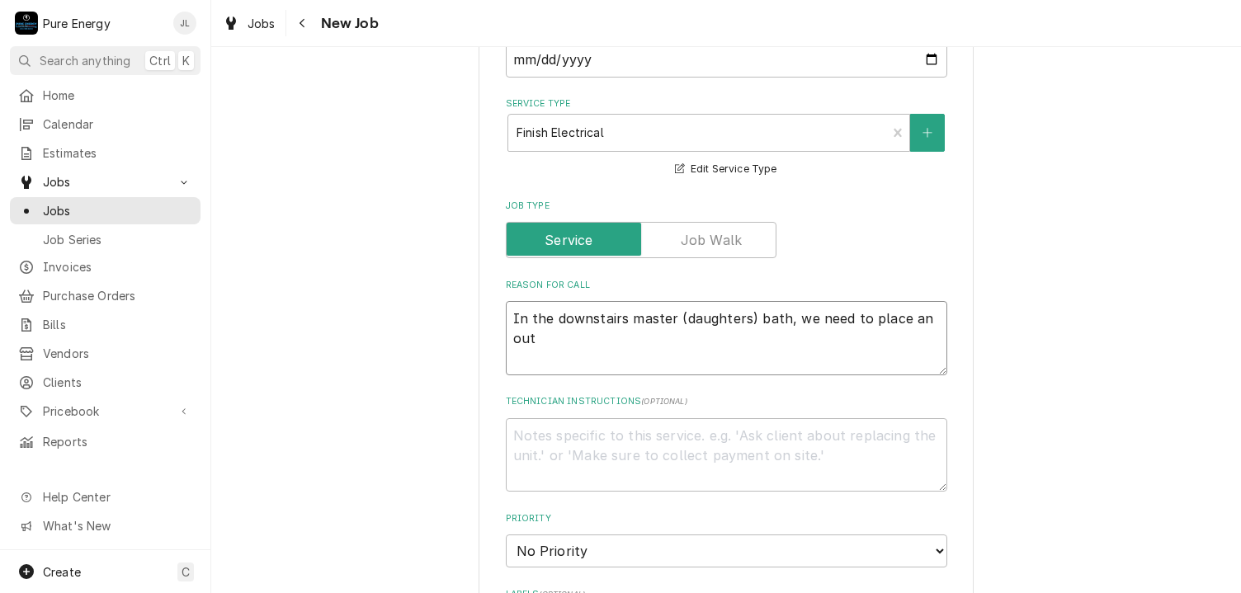
type textarea "x"
type textarea "In the downstairs master (daughters) bath, we need to place an outl"
type textarea "x"
type textarea "In the downstairs master (daughters) bath, we need to place an outle"
type textarea "x"
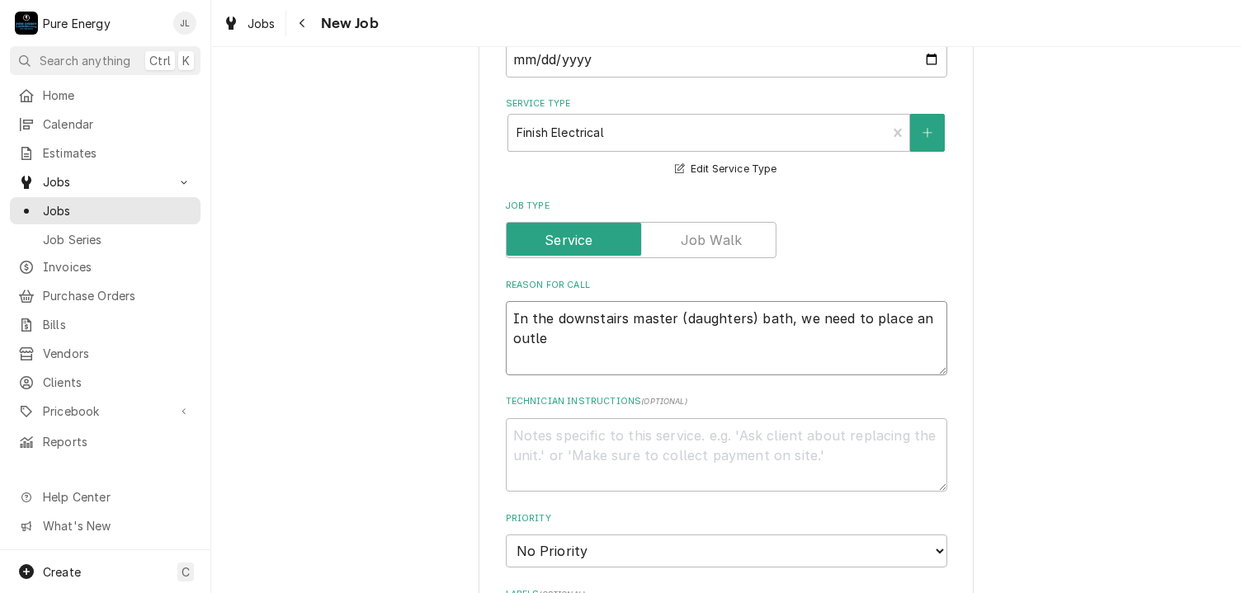
type textarea "In the downstairs master (daughters) bath, we need to place an outlet"
type textarea "x"
type textarea "In the downstairs master (daughters) bath, we need to place an outlet"
type textarea "x"
type textarea "In the downstairs master (daughters) bath, we need to place an outlet a"
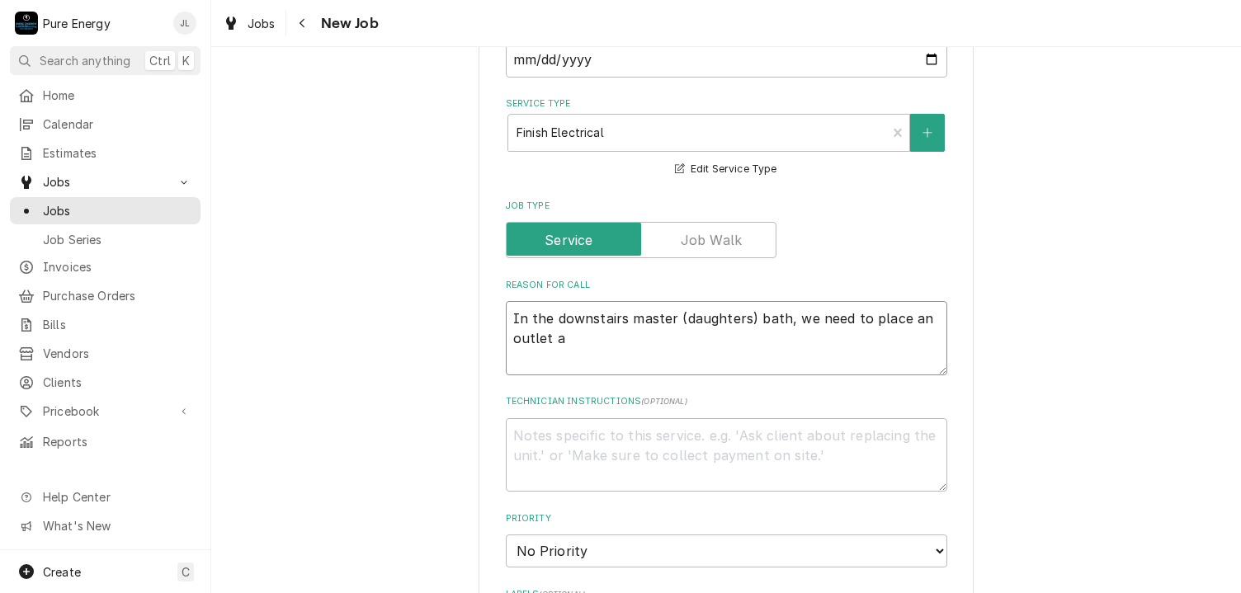
type textarea "x"
type textarea "In the downstairs master (daughters) bath, we need to place an outlet at"
type textarea "x"
type textarea "In the downstairs master (daughters) bath, we need to place an outlet at"
type textarea "x"
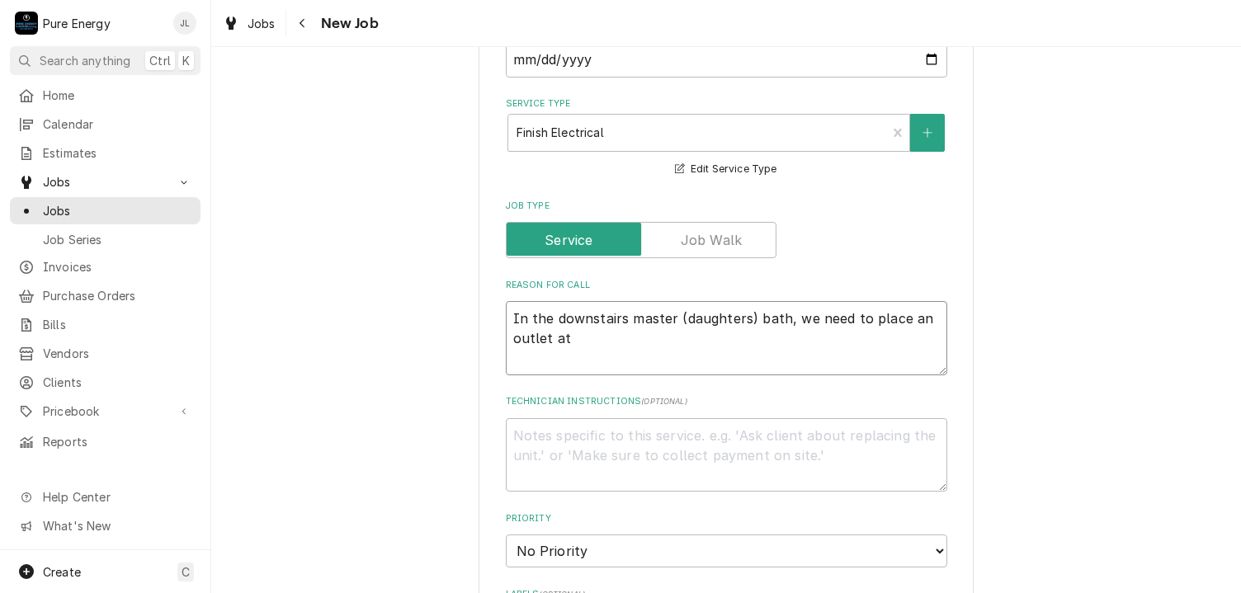
type textarea "In the downstairs master (daughters) bath, we need to place an outlet at m"
type textarea "x"
type textarea "In the downstairs master (daughters) bath, we need to place an outlet at mi"
type textarea "x"
type textarea "In the downstairs master (daughters) bath, we need to place an outlet at mir"
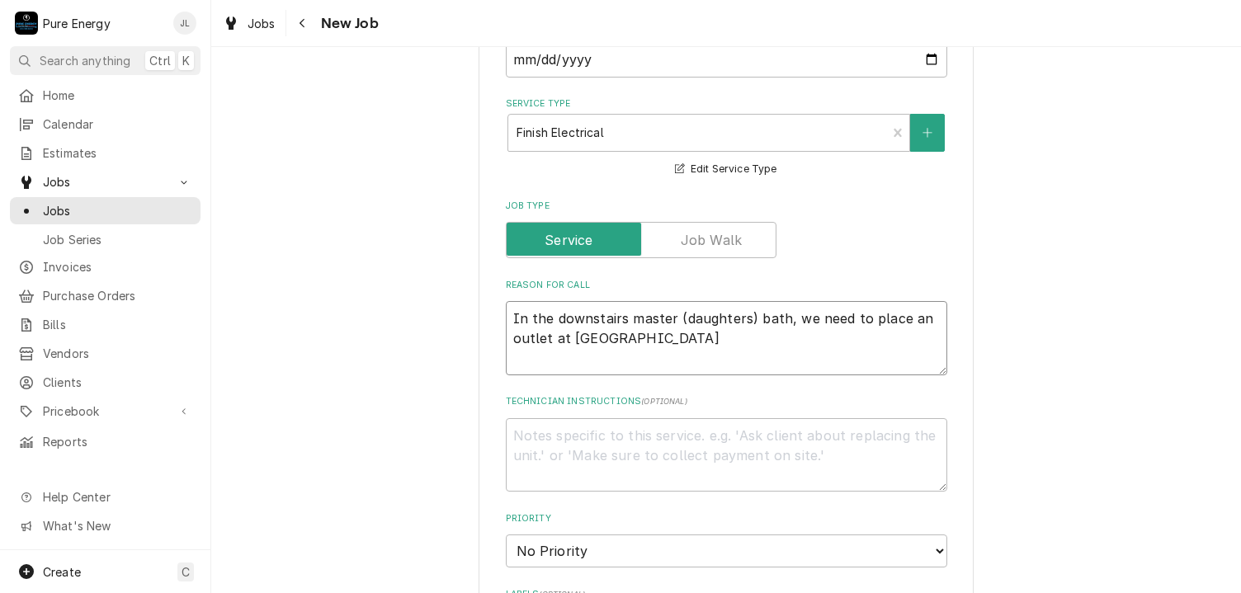
type textarea "x"
type textarea "In the downstairs master (daughters) bath, we need to place an outlet at mirr"
type textarea "x"
type textarea "In the downstairs master (daughters) bath, we need to place an outlet at mirro"
type textarea "x"
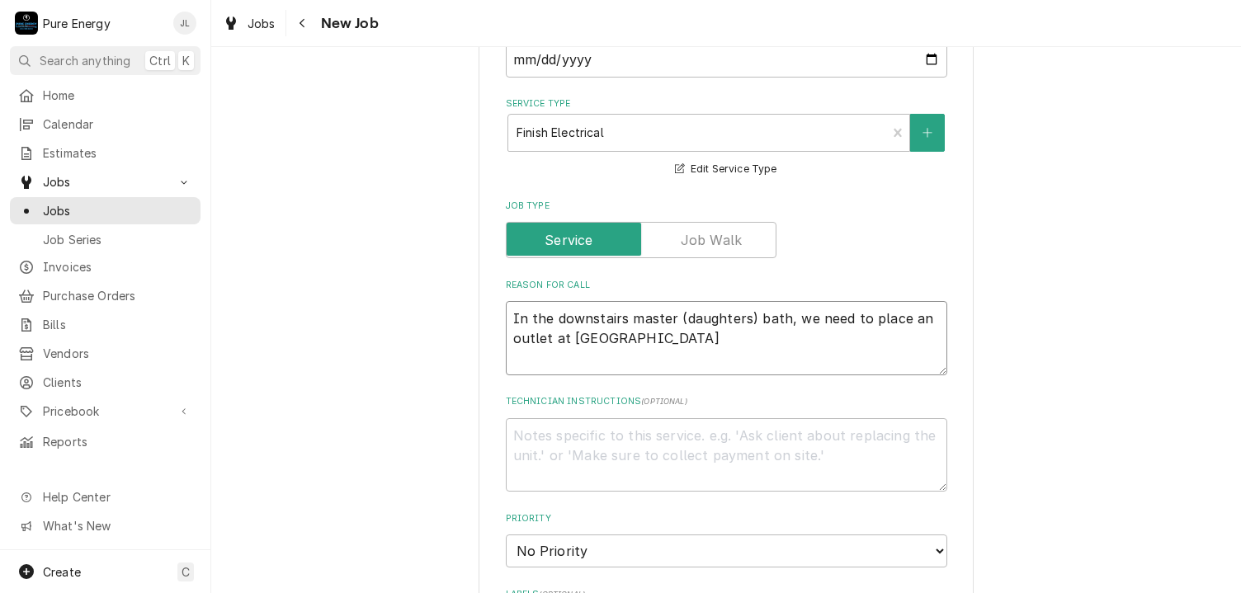
type textarea "In the downstairs master (daughters) bath, we need to place an outlet at mirror"
type textarea "x"
type textarea "In the downstairs master (daughters) bath, we need to place an outlet at mirror."
type textarea "x"
type textarea "In the downstairs master (daughters) bath, we need to place an outlet at mirror."
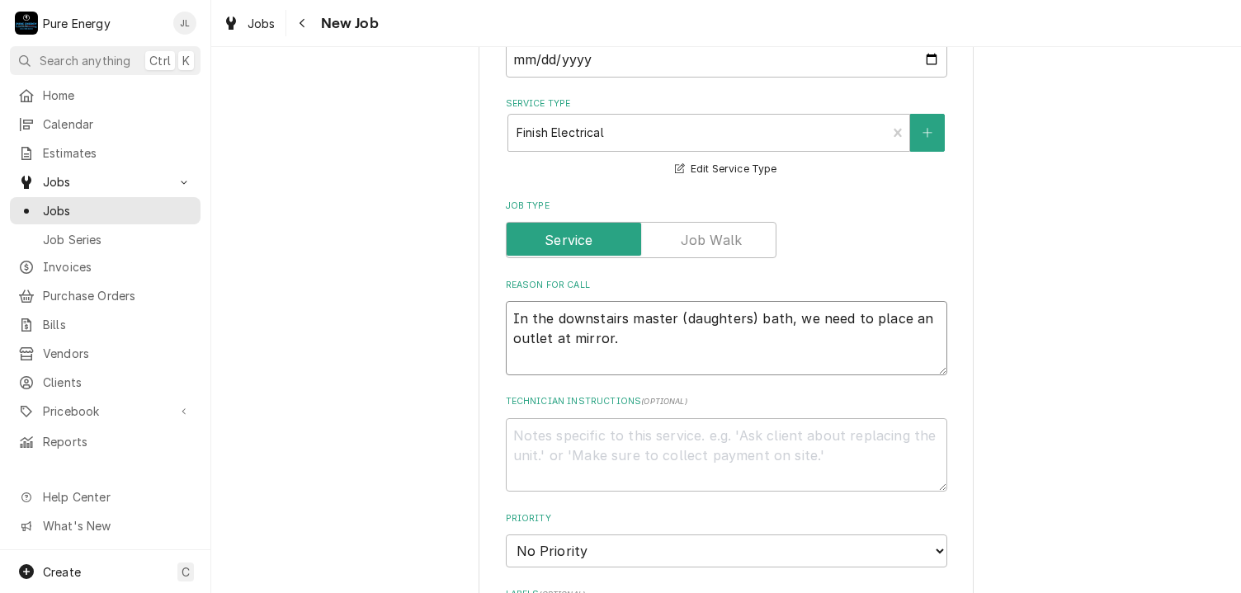
type textarea "x"
type textarea "In the downstairs master (daughters) bath, we need to place an outlet at mirror."
type textarea "x"
type textarea "In the downstairs master (daughters) bath, we need to place an outlet at mirror…"
type textarea "x"
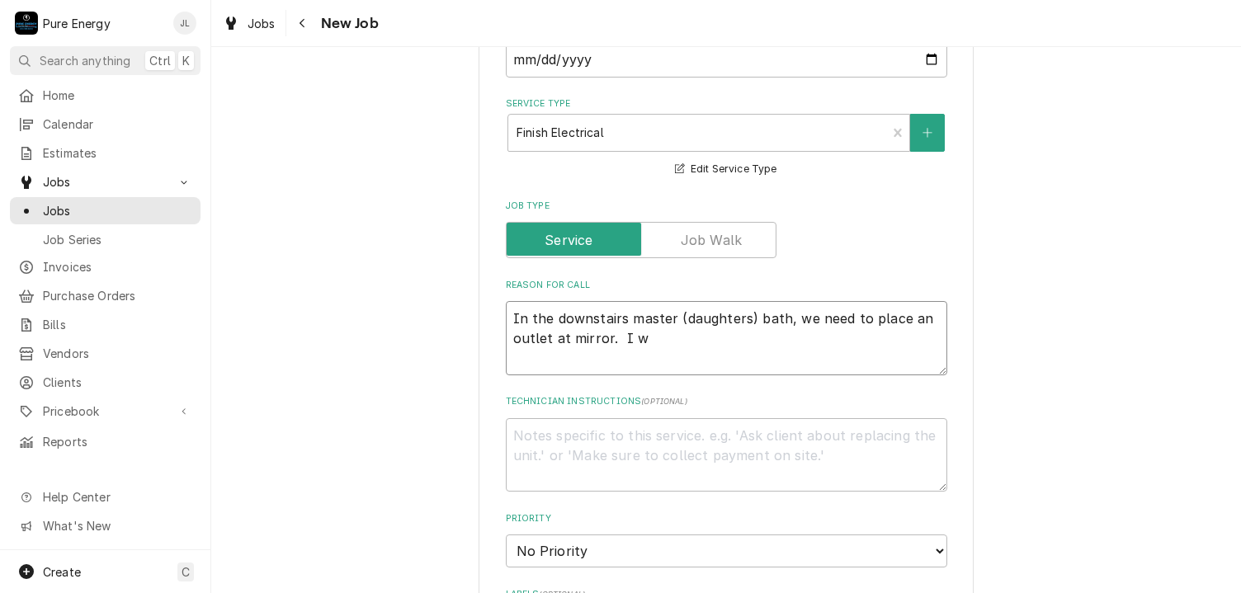
type textarea "In the downstairs master (daughters) bath, we need to place an outlet at mirror…"
type textarea "x"
type textarea "In the downstairs master (daughters) bath, we need to place an outlet at mirror…"
type textarea "x"
type textarea "In the downstairs master (daughters) bath, we need to place an outlet at mirror…"
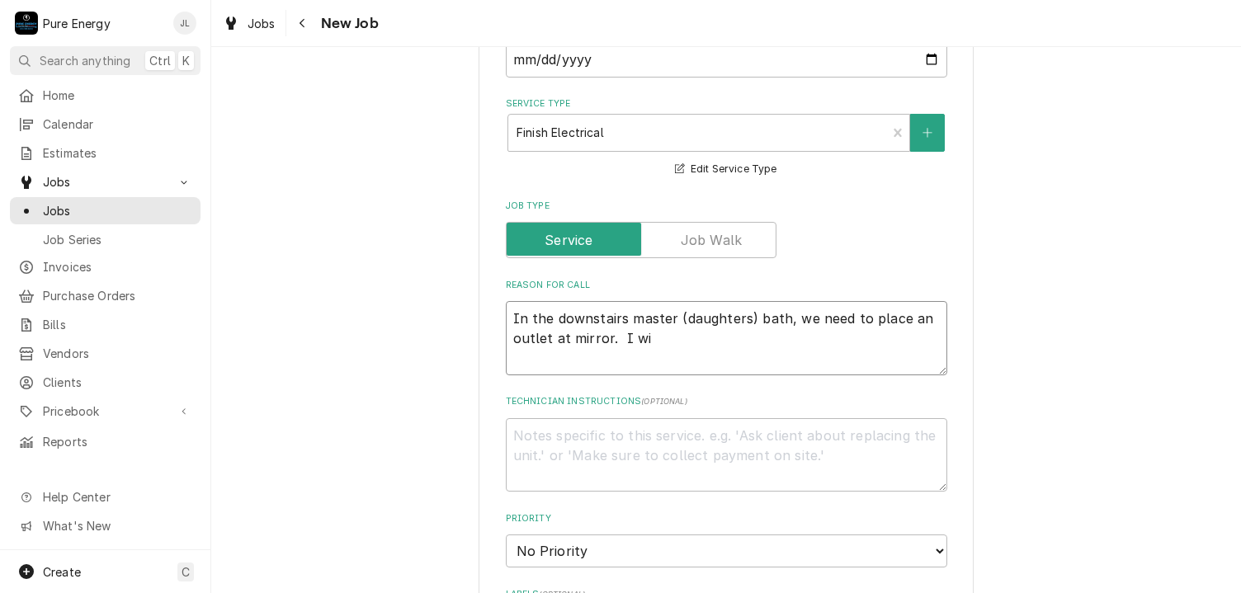
type textarea "x"
type textarea "In the downstairs master (daughters) bath, we need to place an outlet at mirror…"
type textarea "x"
type textarea "In the downstairs master (daughters) bath, we need to place an outlet at mirror…"
type textarea "x"
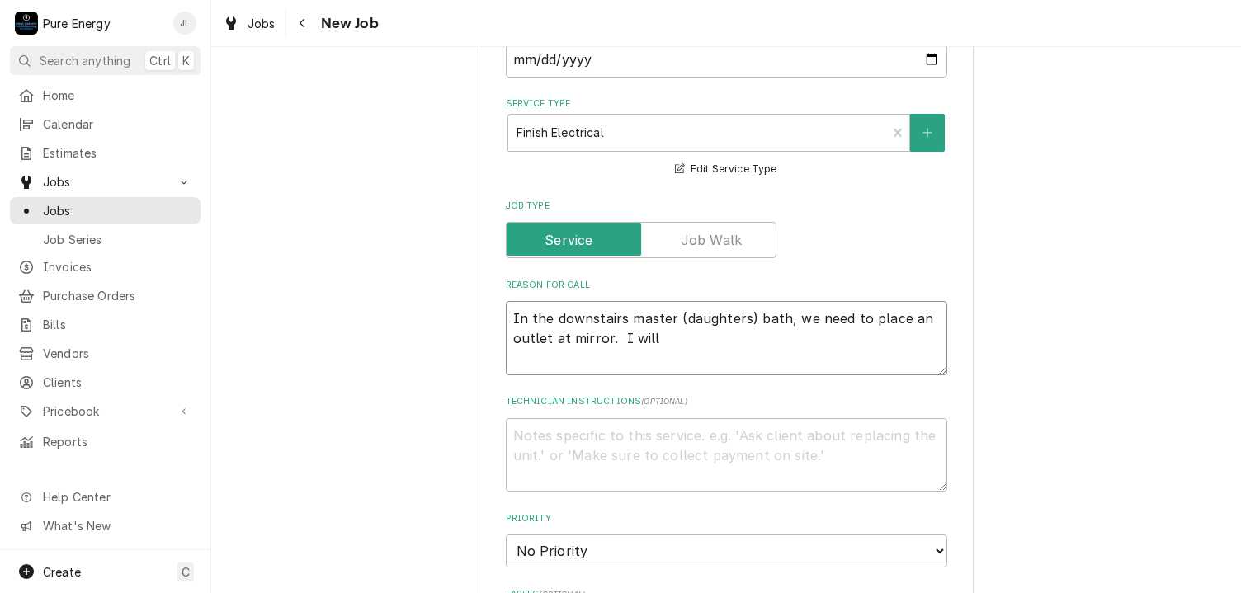
type textarea "In the downstairs master (daughters) bath, we need to place an outlet at mirror…"
type textarea "x"
type textarea "In the downstairs master (daughters) bath, we need to place an outlet at mirror…"
type textarea "x"
type textarea "In the downstairs master (daughters) bath, we need to place an outlet at mirror…"
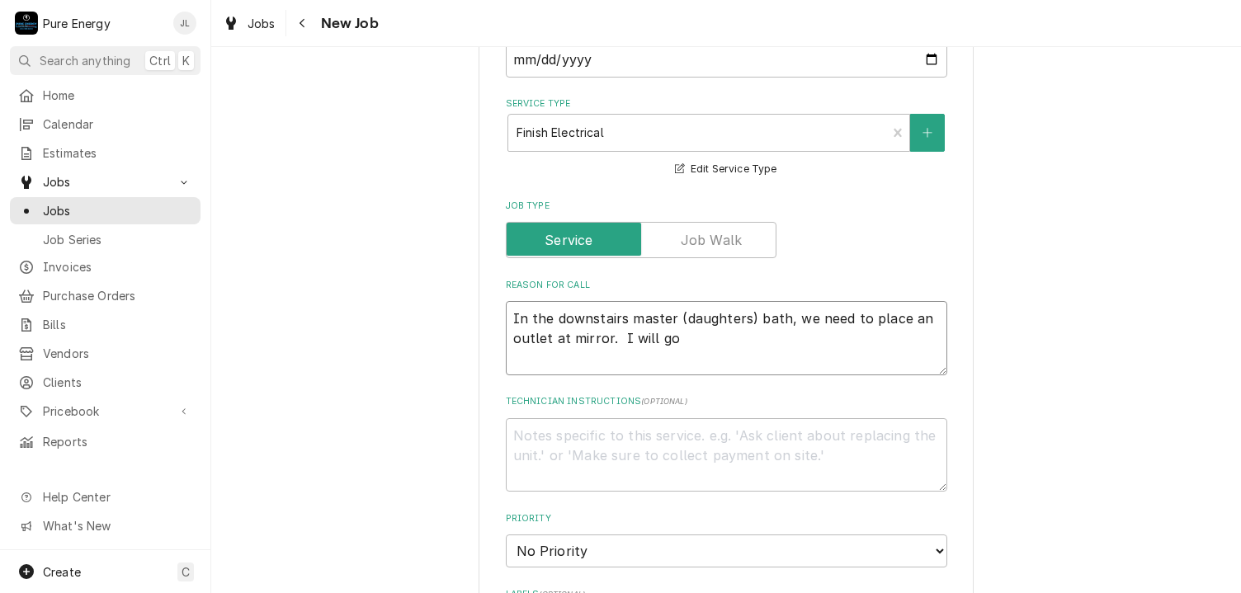
type textarea "x"
type textarea "In the downstairs master (daughters) bath, we need to place an outlet at mirror…"
type textarea "x"
type textarea "In the downstairs master (daughters) bath, we need to place an outlet at mirror…"
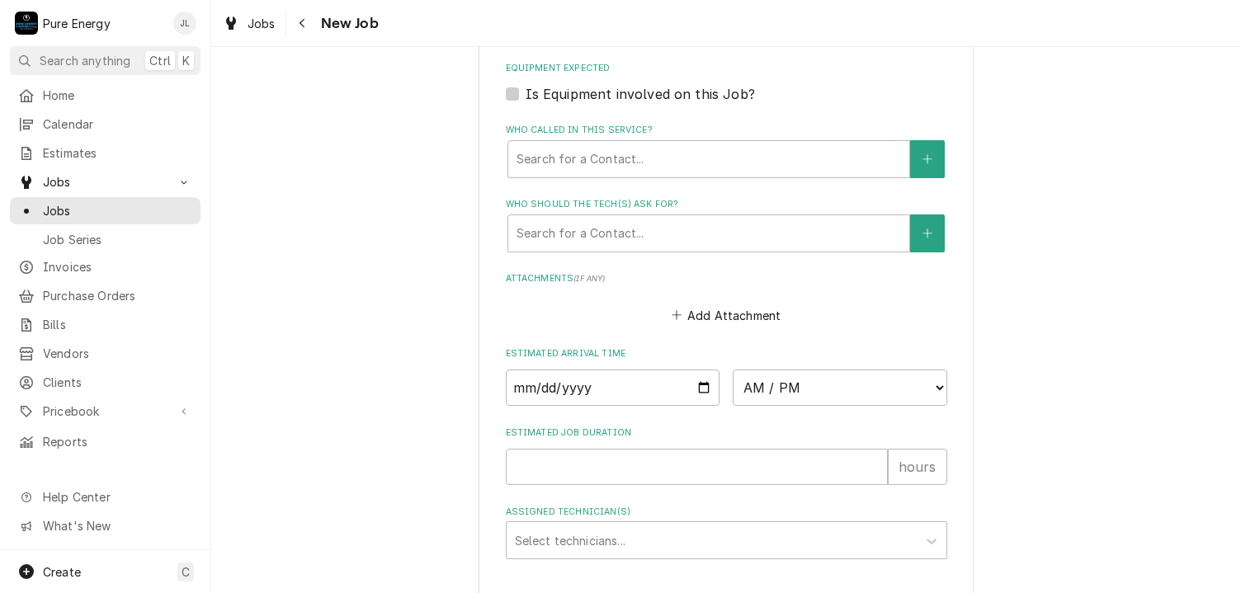
scroll to position [1155, 0]
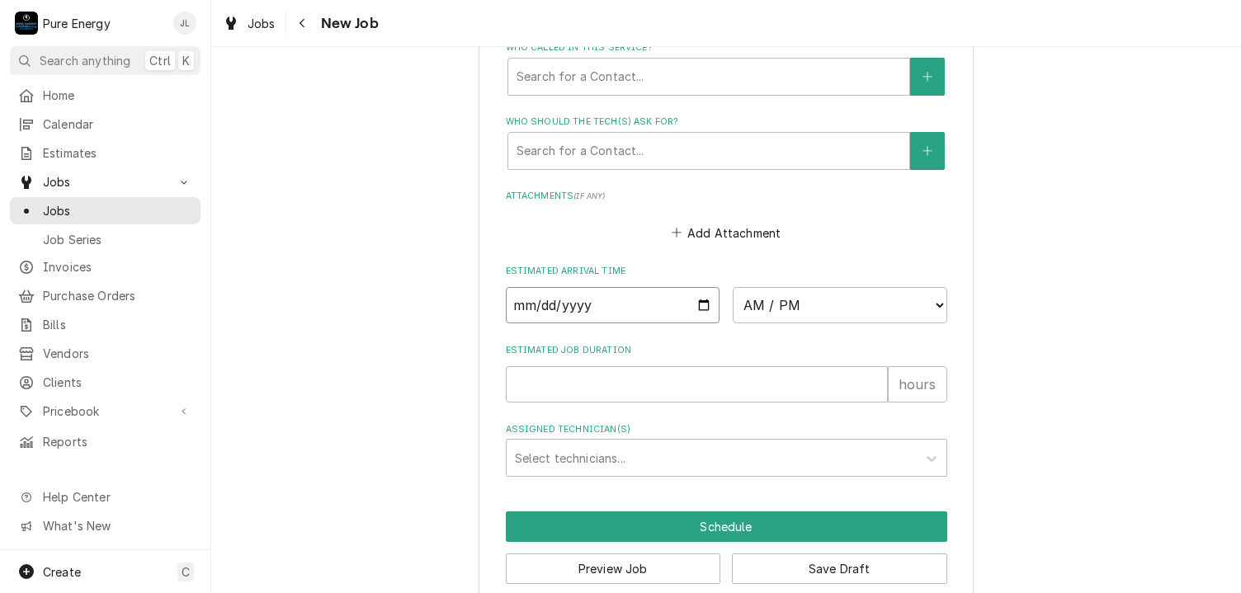
click at [696, 298] on input "Date" at bounding box center [613, 305] width 215 height 36
click at [918, 305] on select "AM / PM 6:00 AM 6:15 AM 6:30 AM 6:45 AM 7:00 AM 7:15 AM 7:30 AM 7:45 AM 8:00 AM…" at bounding box center [840, 305] width 215 height 36
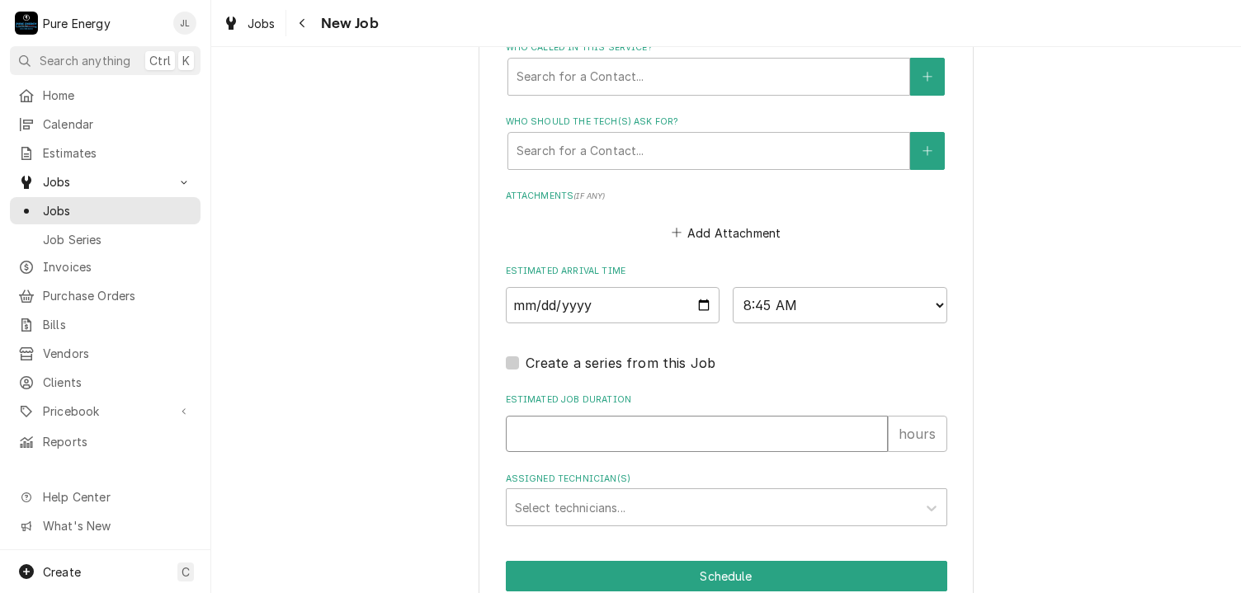
click at [578, 438] on input "Estimated Job Duration" at bounding box center [697, 434] width 382 height 36
click at [579, 504] on div "Assigned Technician(s)" at bounding box center [712, 508] width 394 height 30
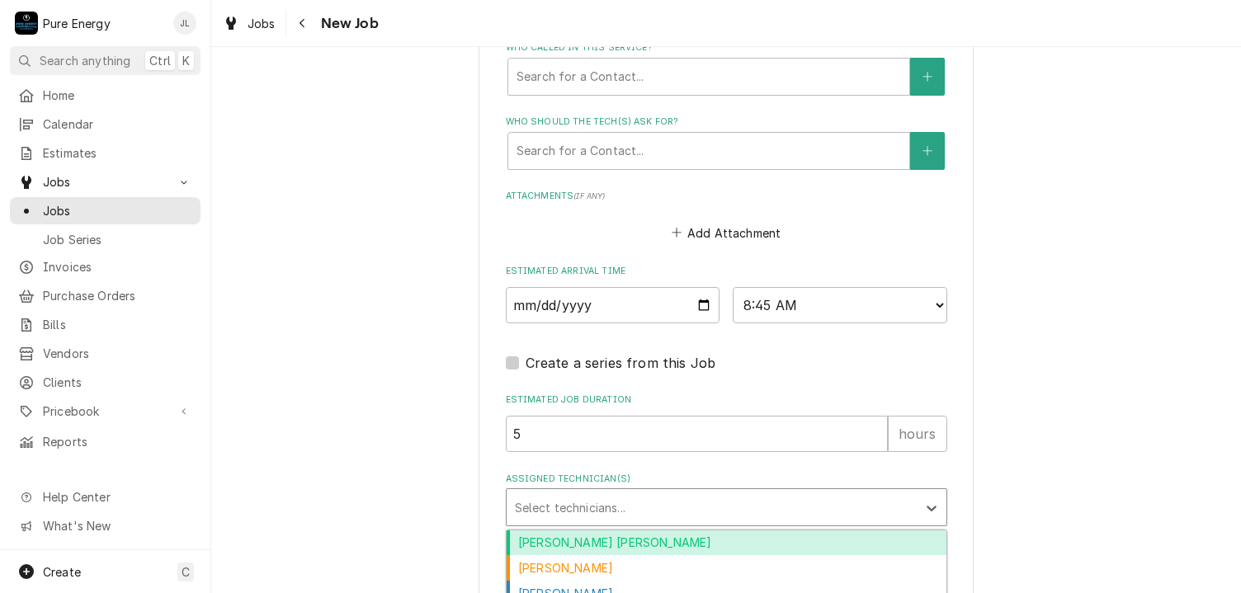
click at [584, 537] on div "Albert Hernandez Soto" at bounding box center [727, 544] width 440 height 26
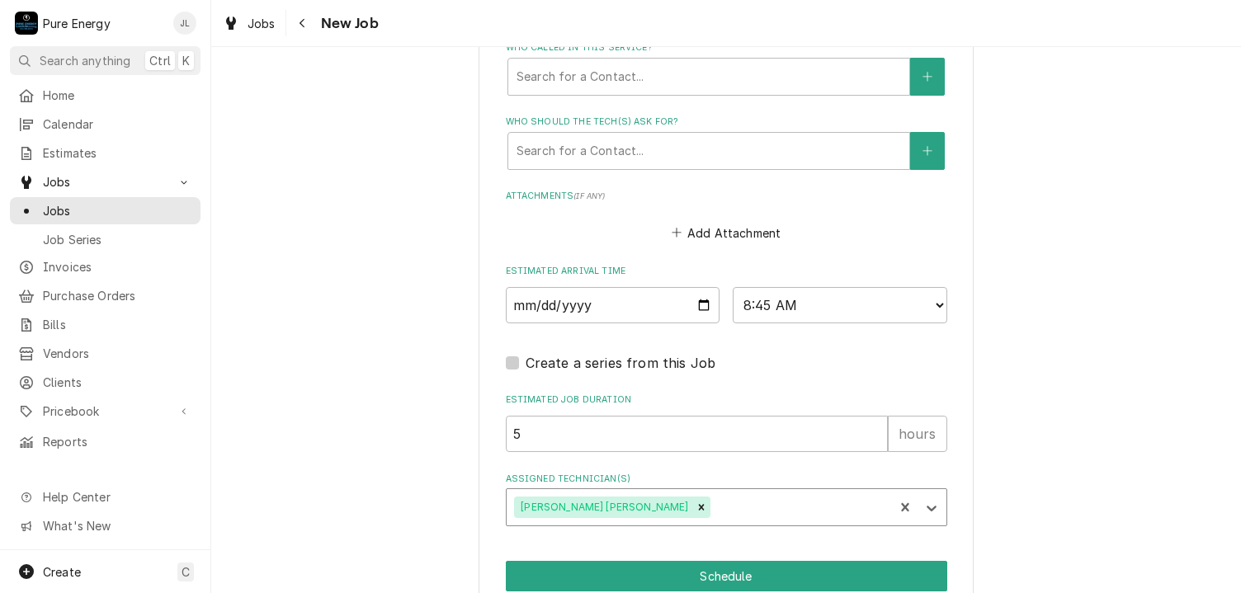
scroll to position [1226, 0]
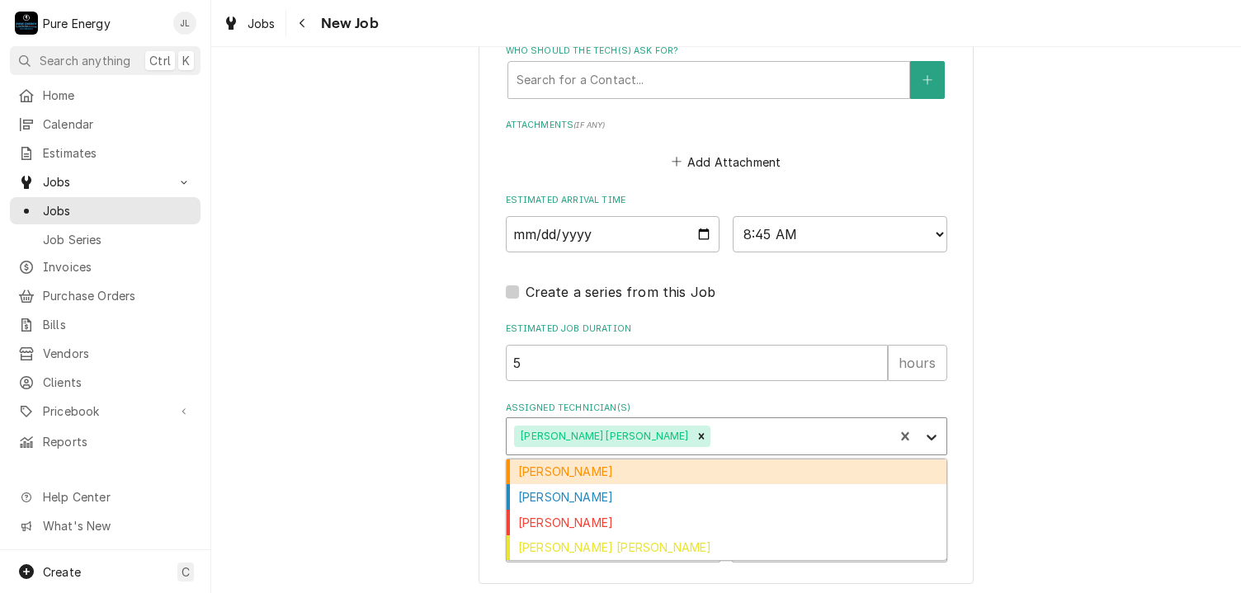
click at [927, 435] on icon "Assigned Technician(s)" at bounding box center [932, 438] width 10 height 6
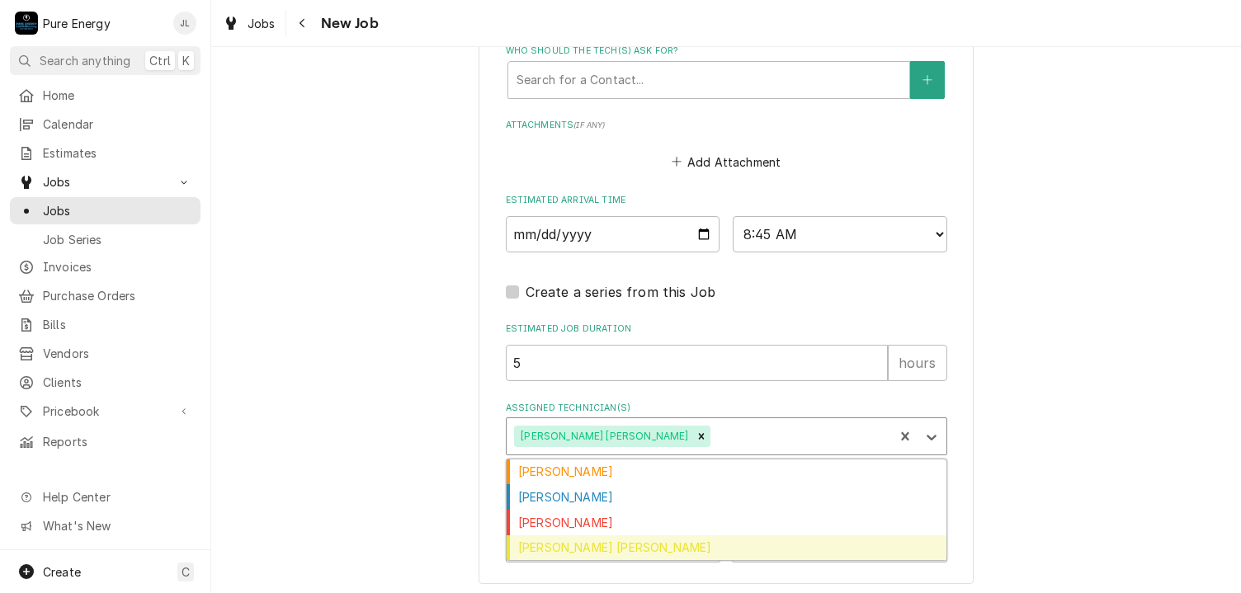
click at [640, 547] on div "Rodolfo Hernandez Lorenzo" at bounding box center [727, 549] width 440 height 26
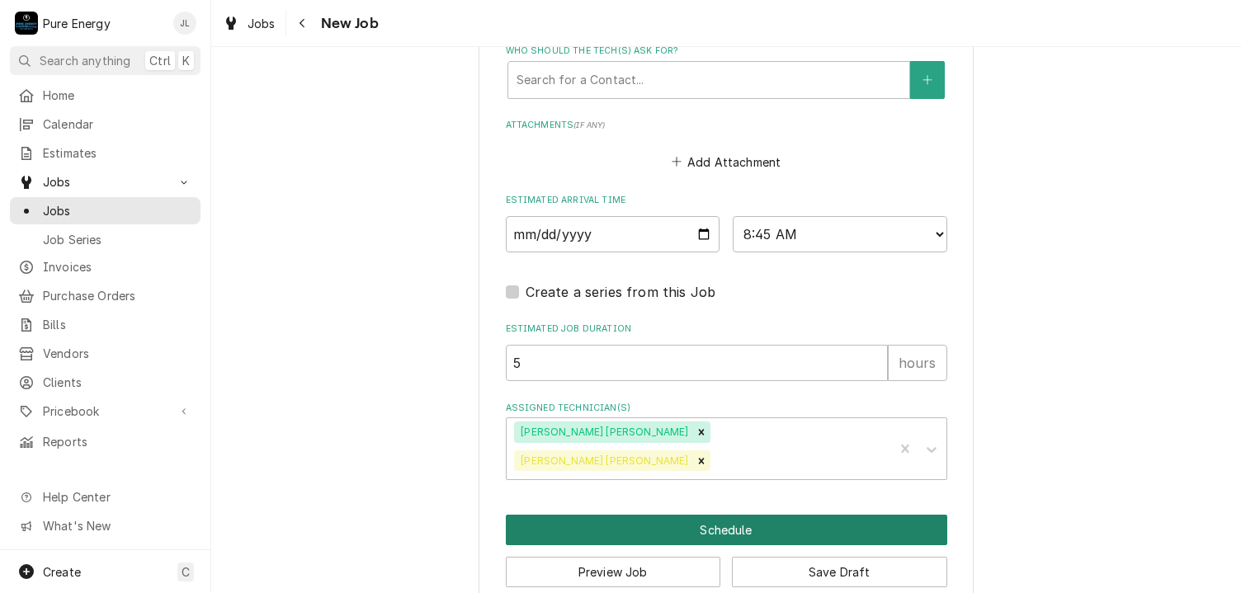
click at [782, 515] on button "Schedule" at bounding box center [727, 530] width 442 height 31
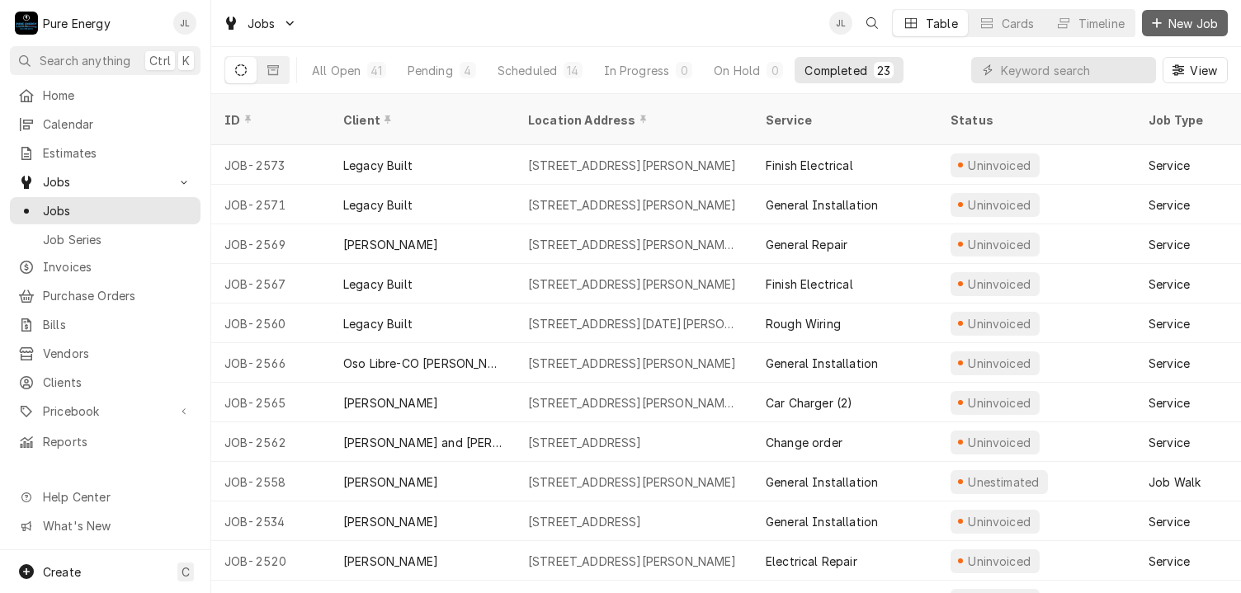
click at [1179, 23] on span "New Job" at bounding box center [1193, 23] width 56 height 17
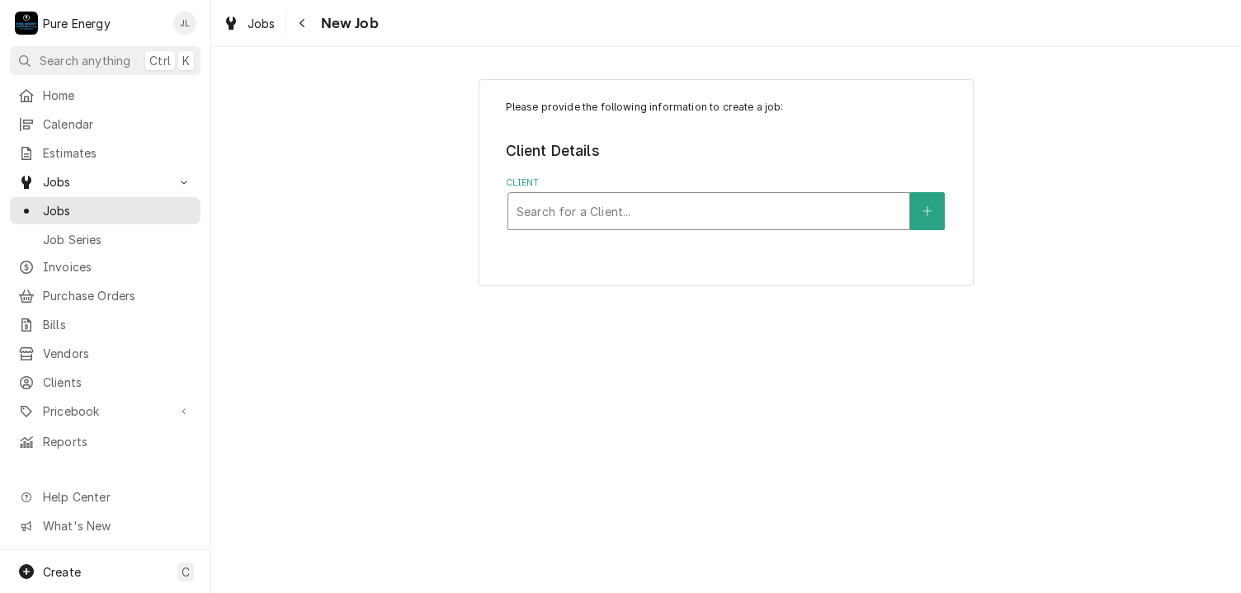
click at [582, 198] on div "Client" at bounding box center [709, 211] width 385 height 30
type input "C"
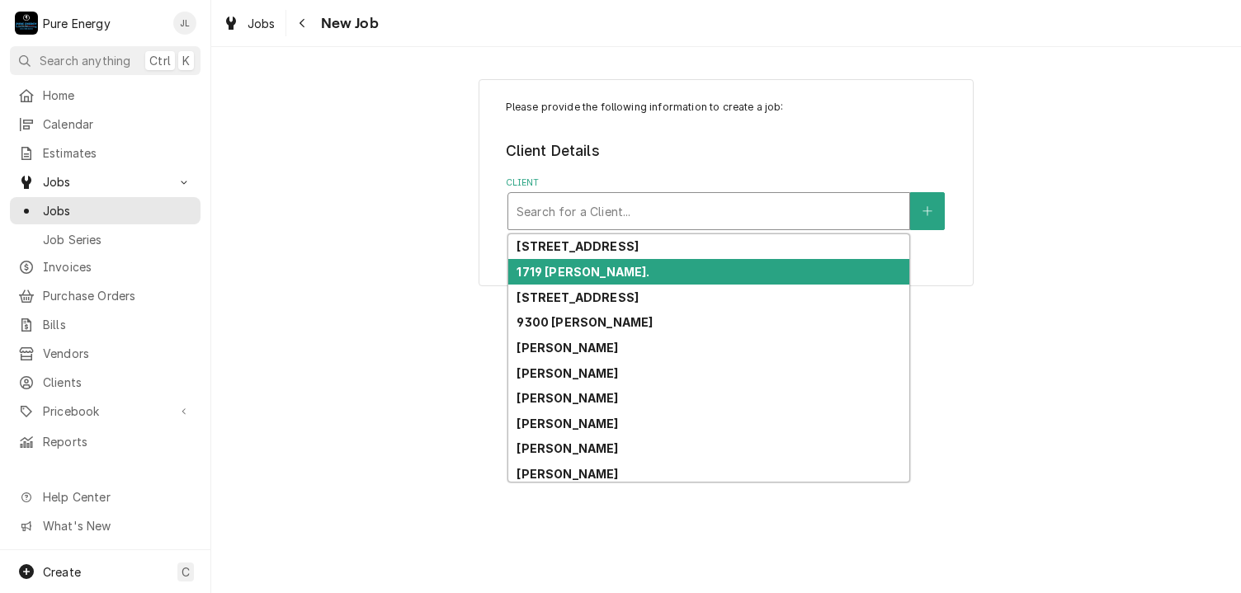
click at [1048, 209] on div "Please provide the following information to create a job: Client Details Client…" at bounding box center [726, 182] width 1030 height 236
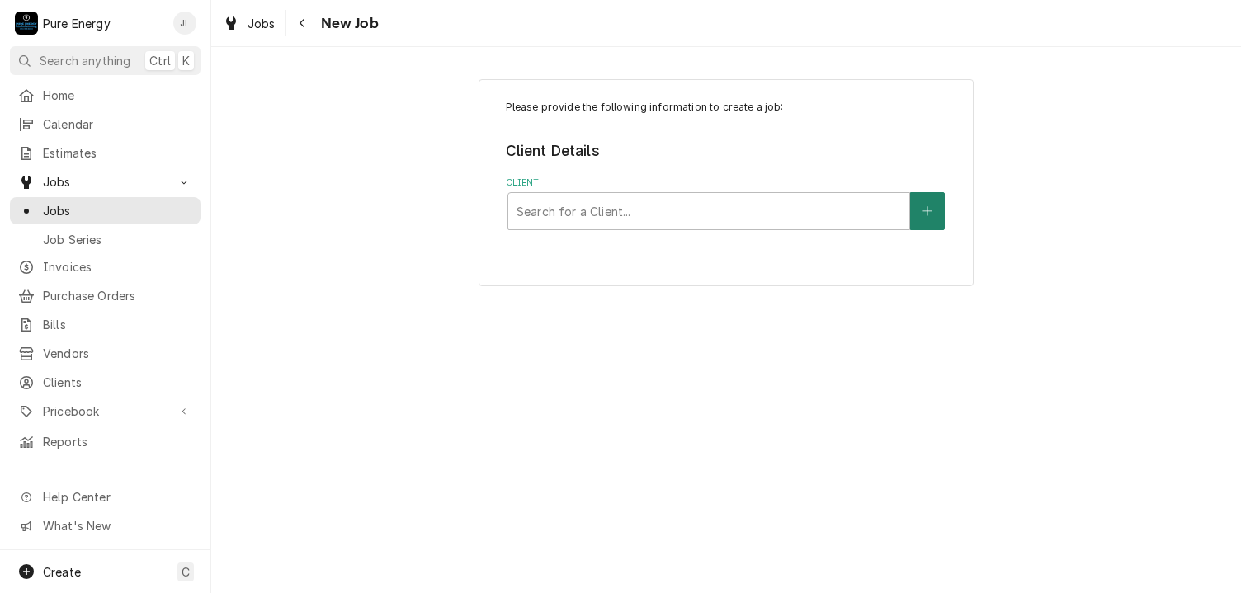
click at [925, 211] on icon "Create New Client" at bounding box center [928, 212] width 10 height 12
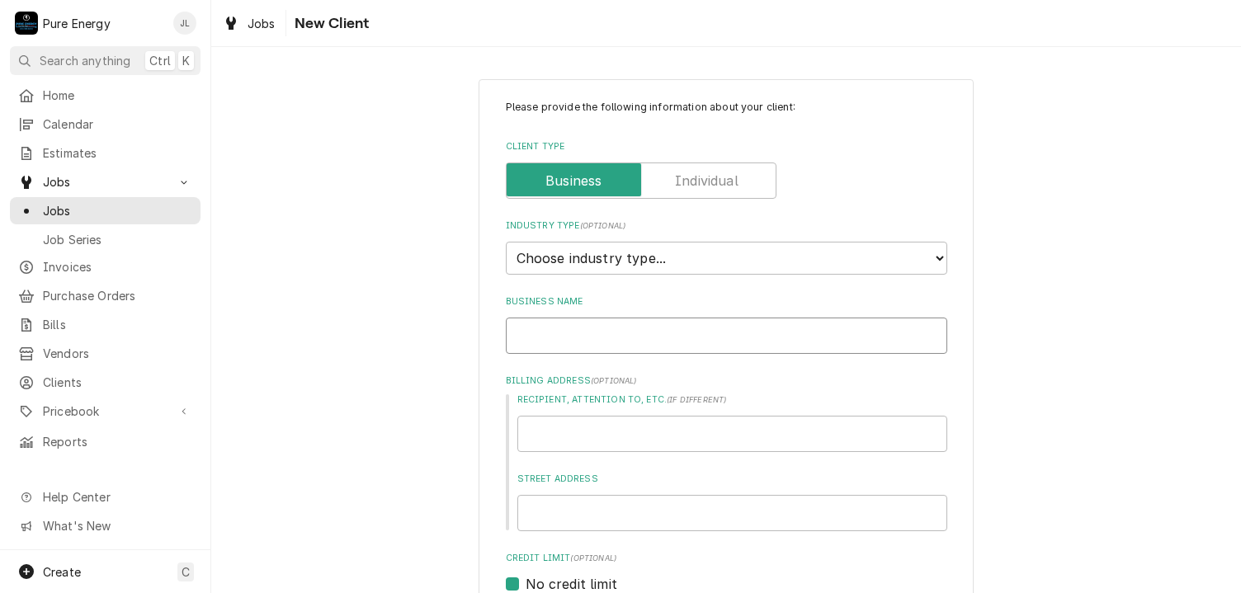
click at [580, 339] on input "Business Name" at bounding box center [727, 336] width 442 height 36
click at [687, 177] on label "Client Type" at bounding box center [641, 181] width 271 height 36
click at [687, 177] on input "Client Type" at bounding box center [641, 181] width 256 height 36
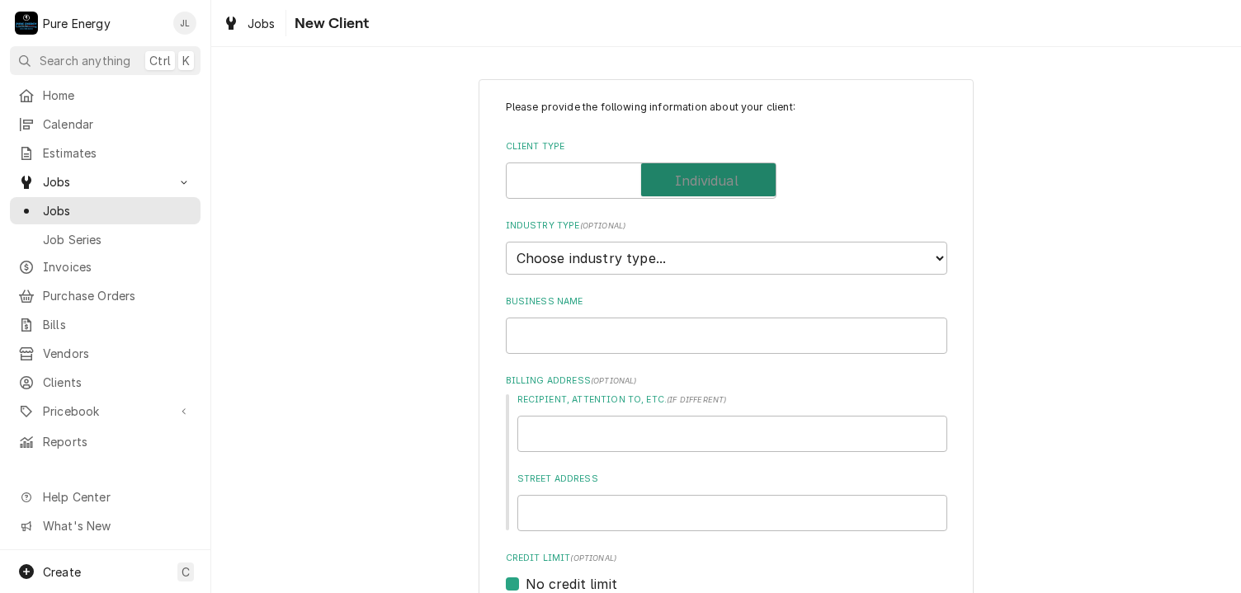
checkbox input "true"
type textarea "x"
click at [555, 335] on input "Individual Name" at bounding box center [727, 336] width 442 height 36
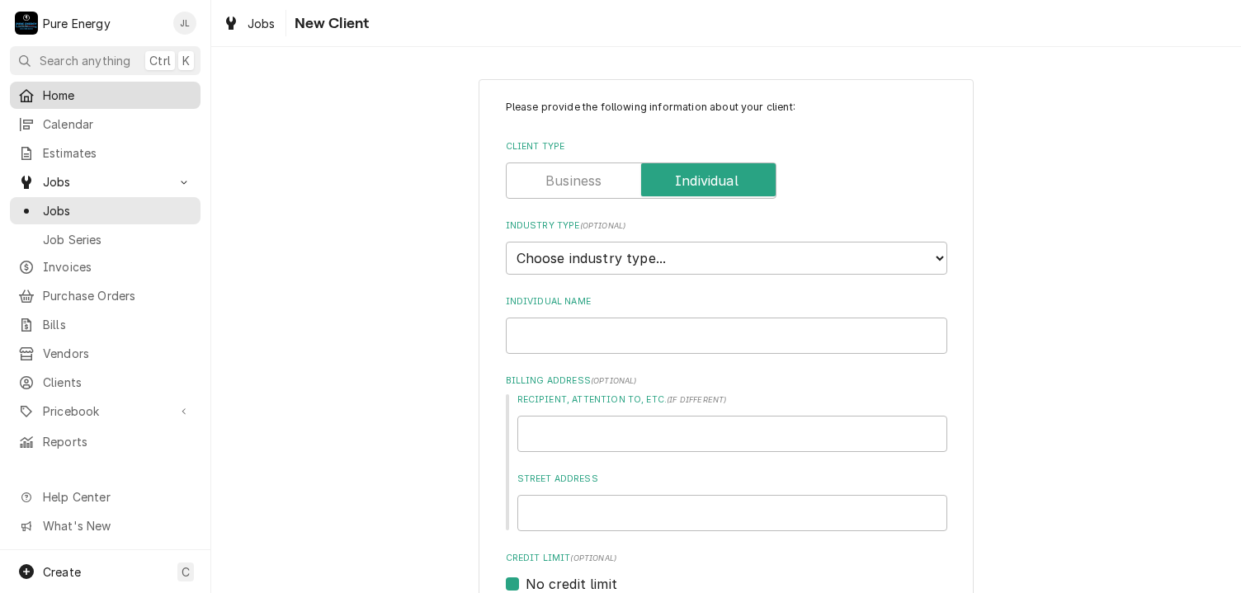
click at [69, 93] on span "Home" at bounding box center [117, 95] width 149 height 17
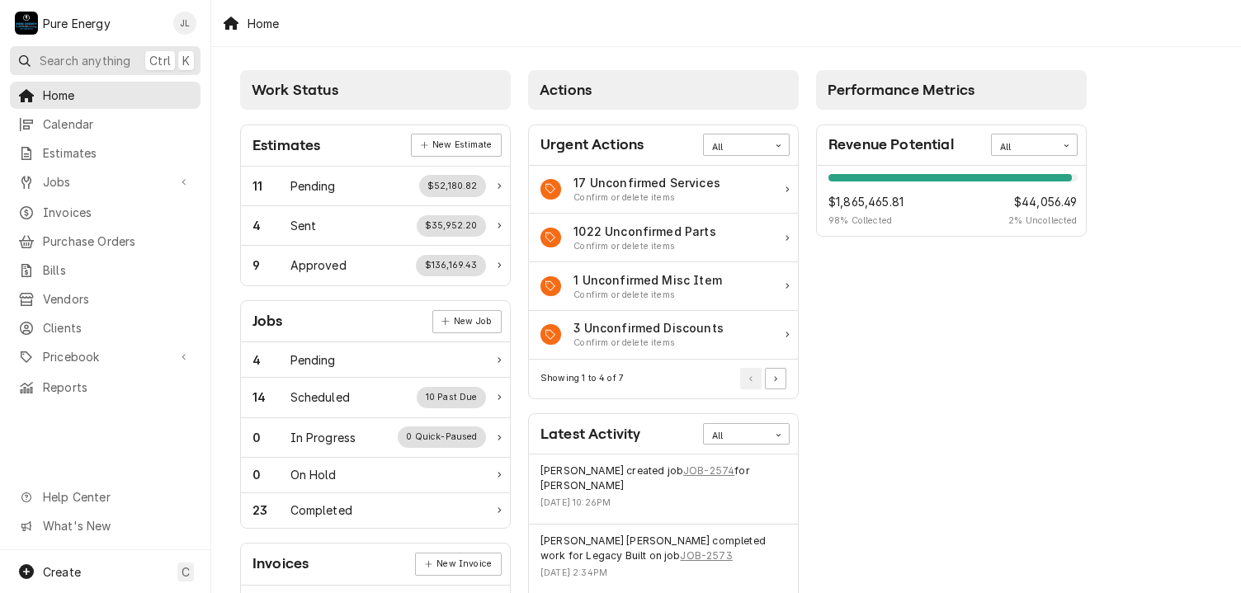
click at [91, 46] on button "Search anything Ctrl K" at bounding box center [105, 60] width 191 height 29
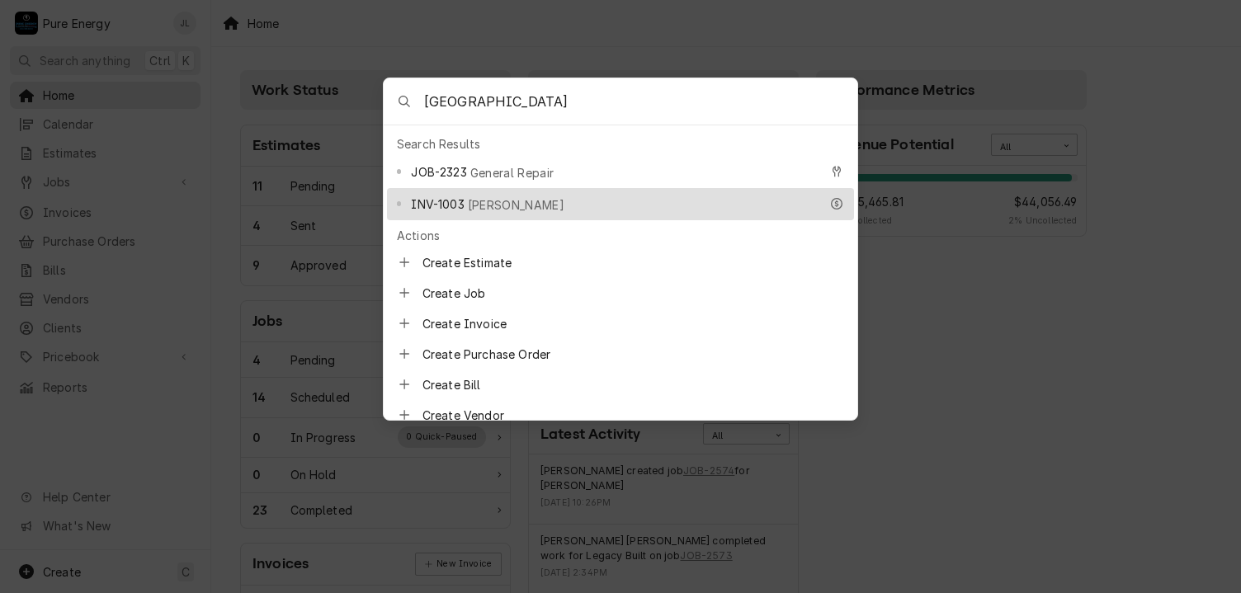
type input "Paso Verde"
click at [504, 199] on span "Cindi Buckley" at bounding box center [516, 204] width 97 height 17
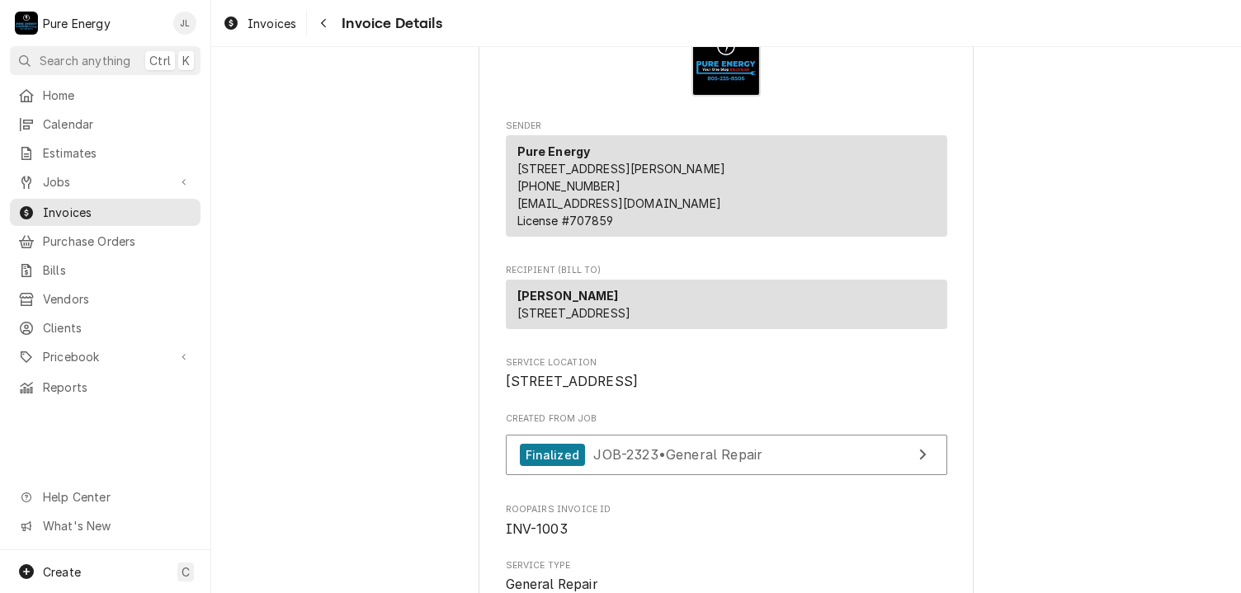
scroll to position [165, 0]
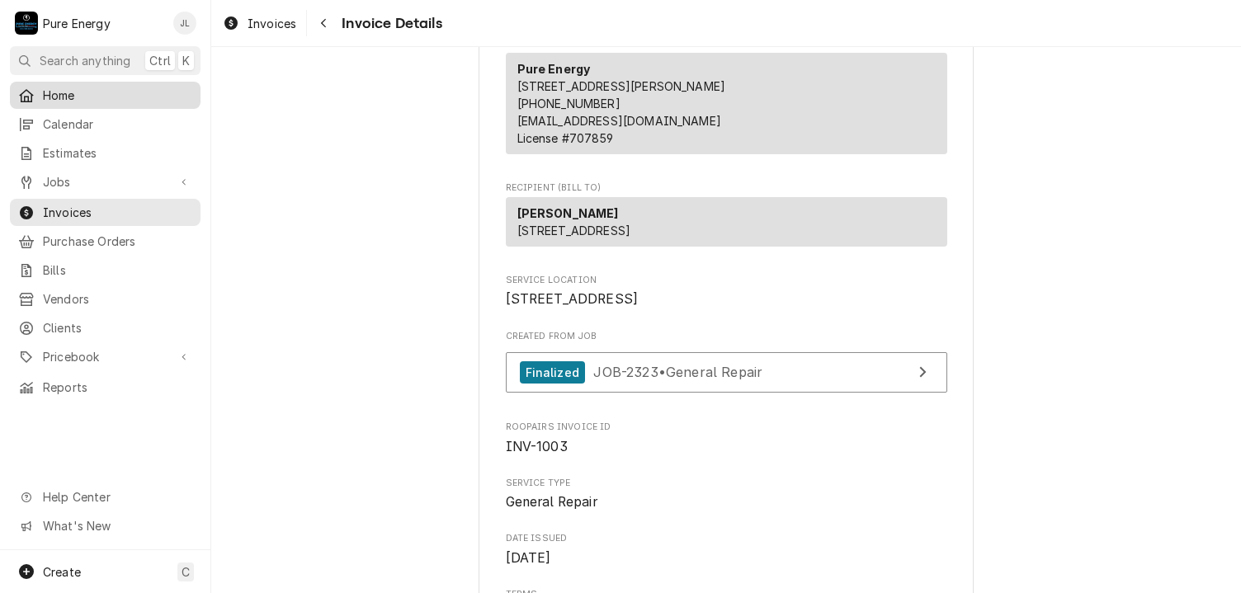
click at [121, 87] on span "Home" at bounding box center [117, 95] width 149 height 17
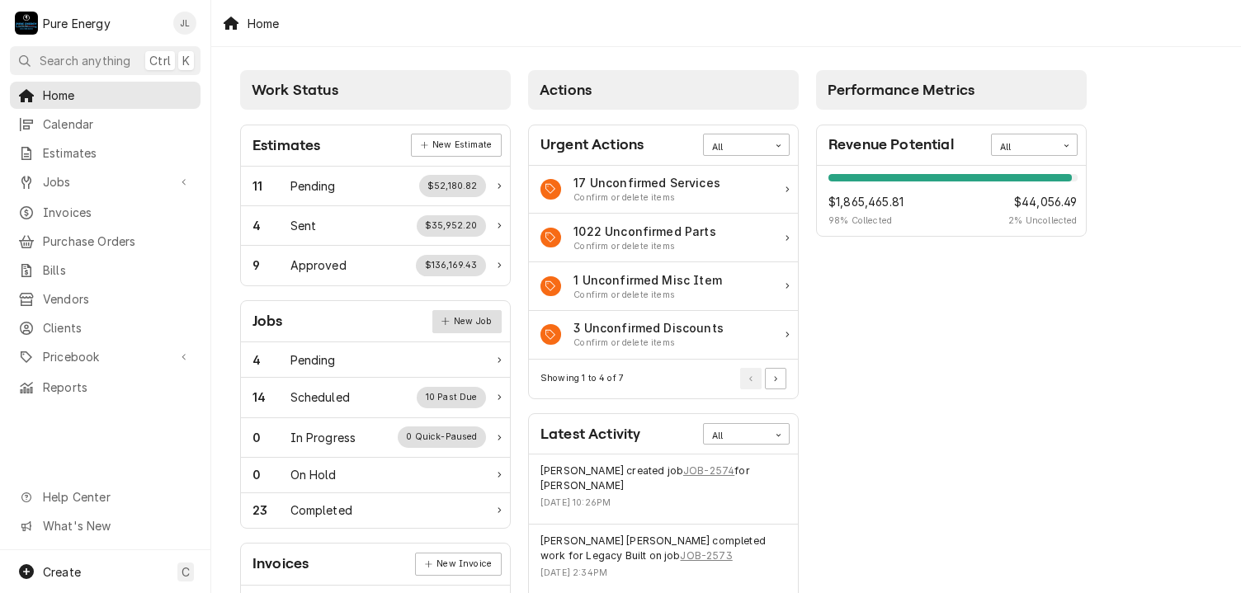
click at [463, 320] on link "New Job" at bounding box center [466, 321] width 69 height 23
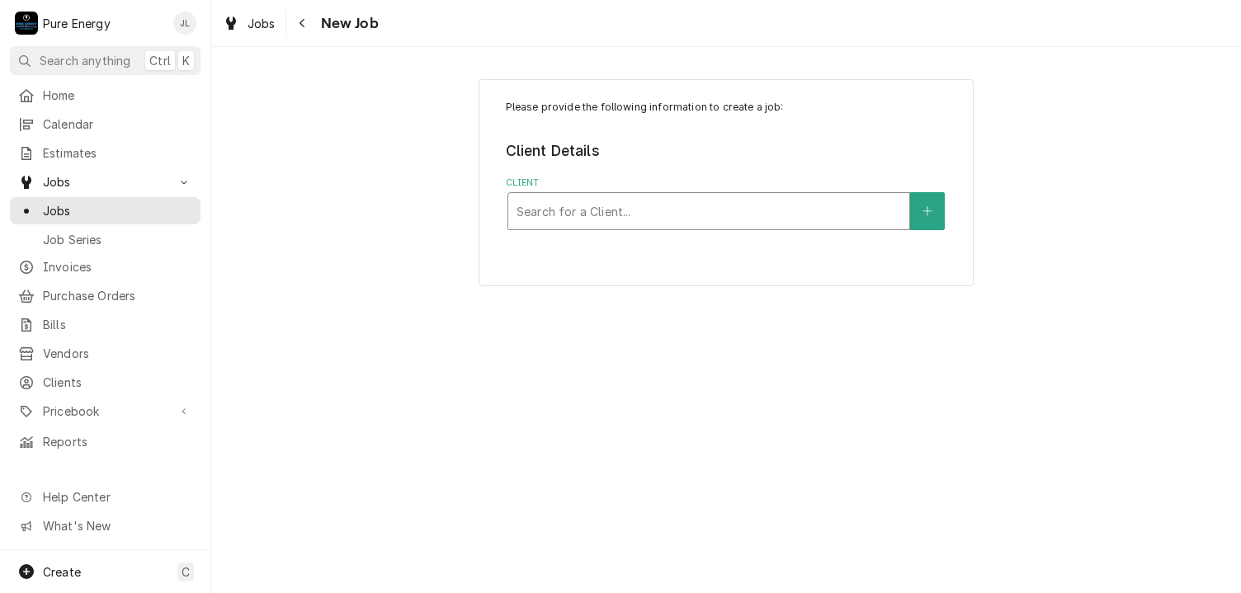
click at [627, 210] on div "Client" at bounding box center [709, 211] width 385 height 30
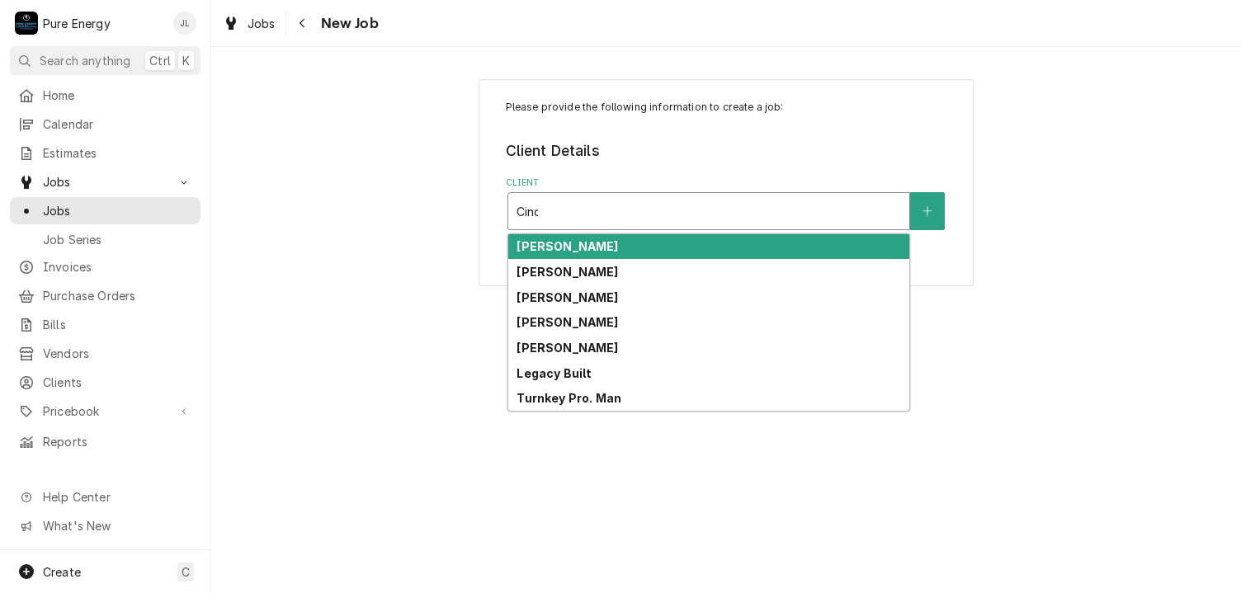
type input "[PERSON_NAME]"
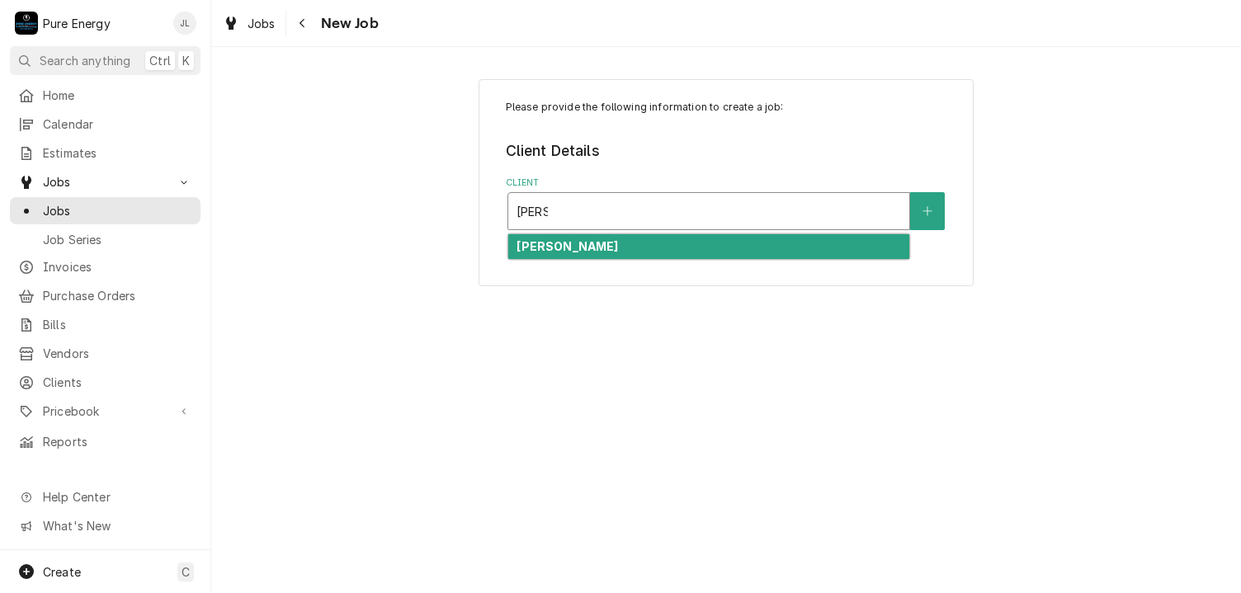
click at [564, 246] on strong "[PERSON_NAME]" at bounding box center [568, 246] width 102 height 14
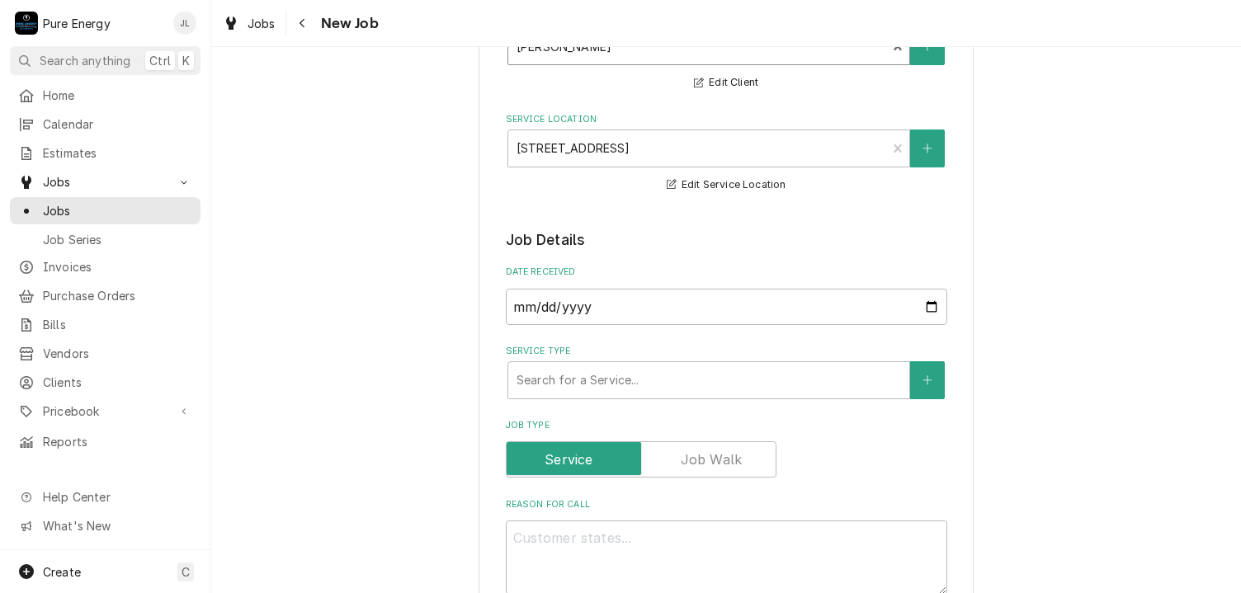
scroll to position [248, 0]
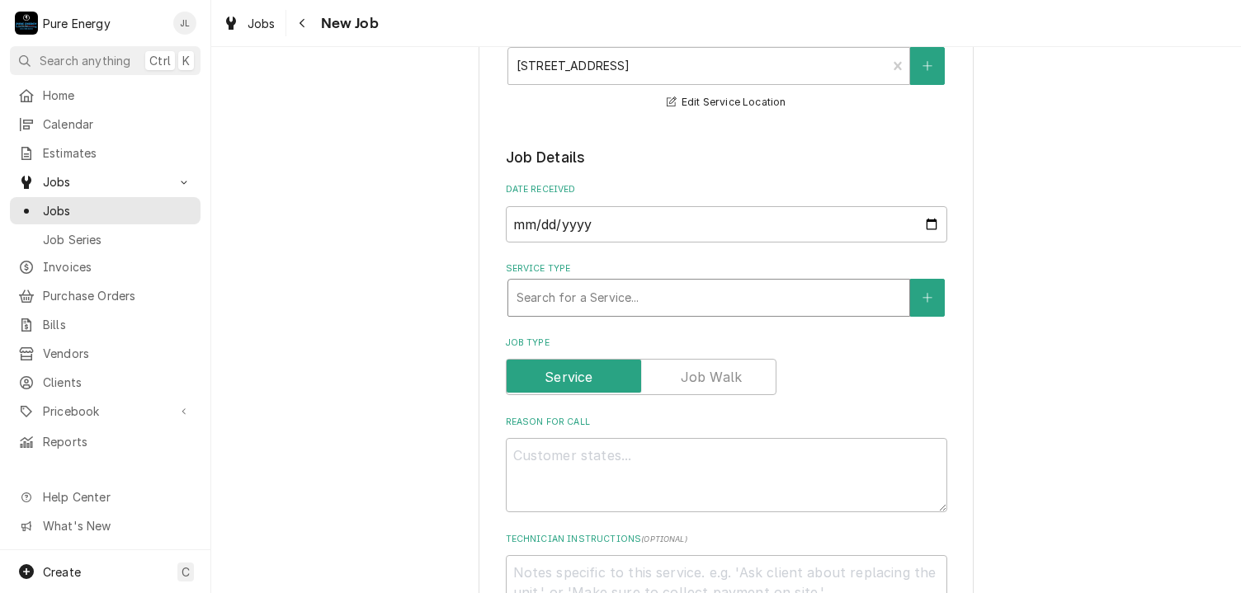
click at [710, 300] on div "Service Type" at bounding box center [709, 298] width 385 height 30
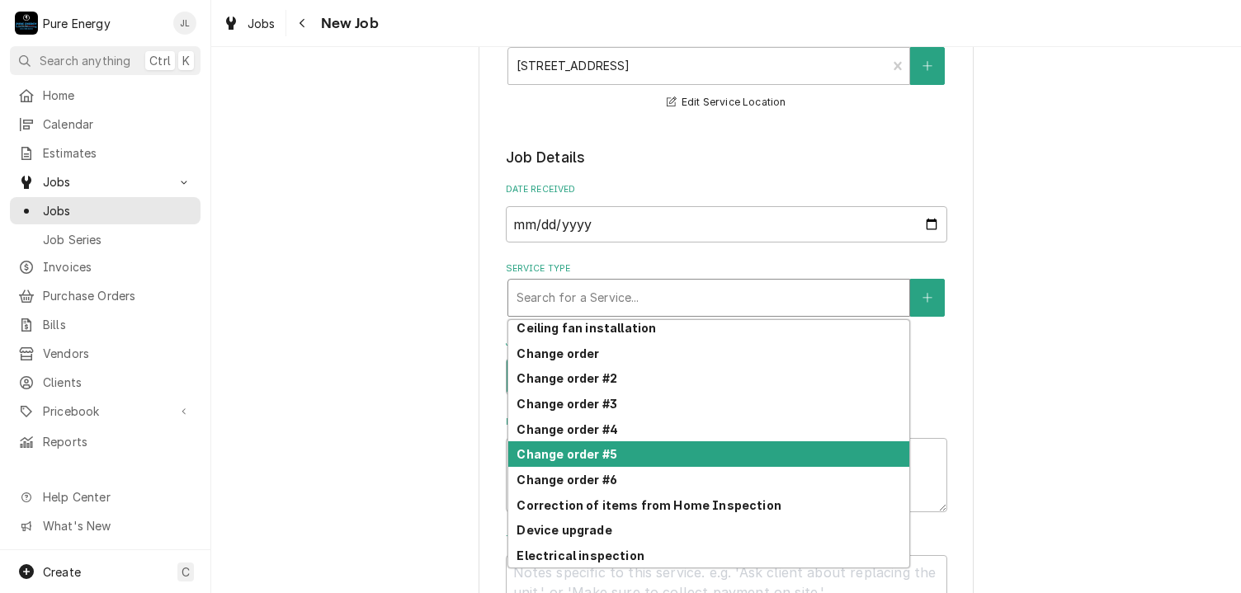
scroll to position [423, 0]
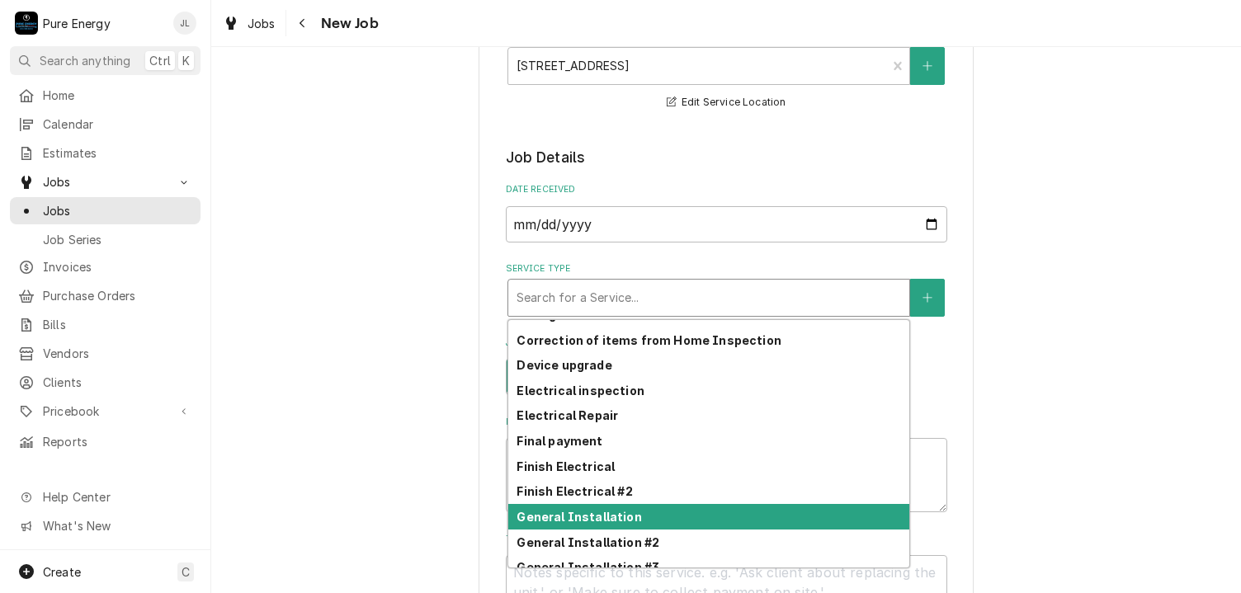
click at [639, 515] on div "General Installation" at bounding box center [708, 517] width 401 height 26
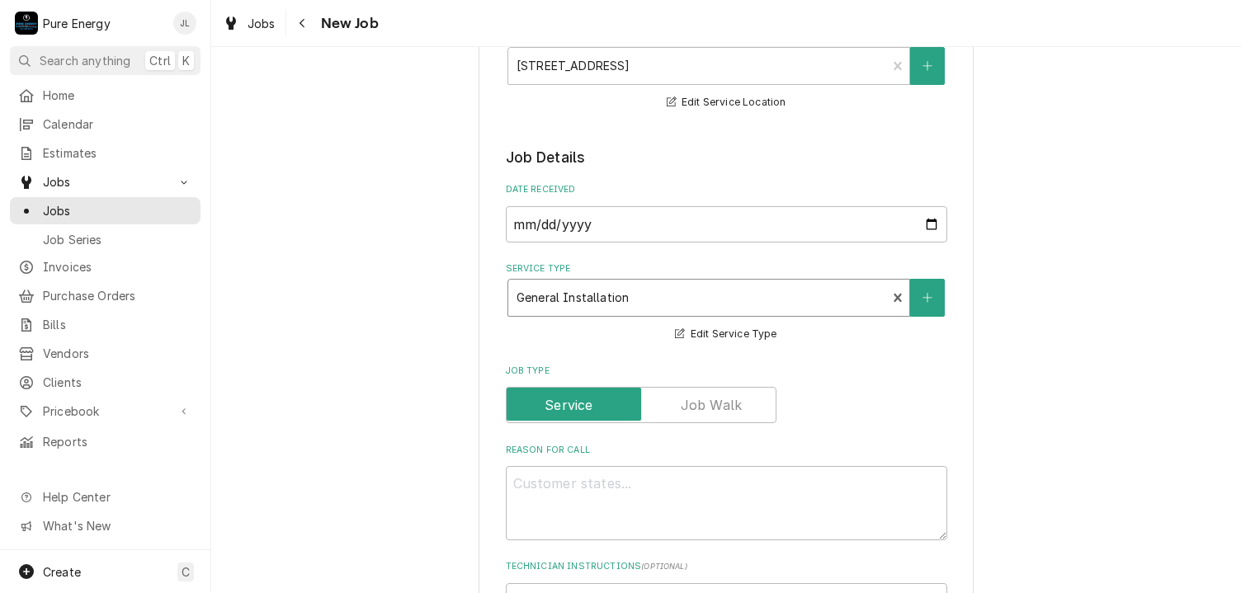
scroll to position [413, 0]
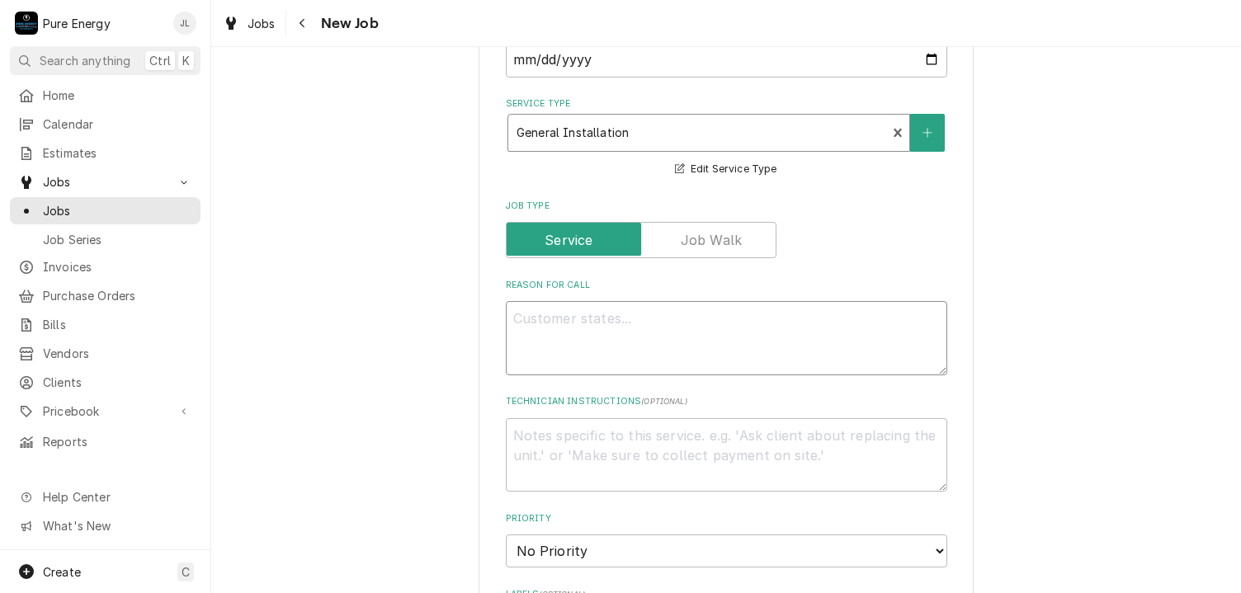
click at [574, 337] on textarea "Reason For Call" at bounding box center [727, 338] width 442 height 74
type textarea "x"
type textarea "Sh"
type textarea "x"
type textarea "She"
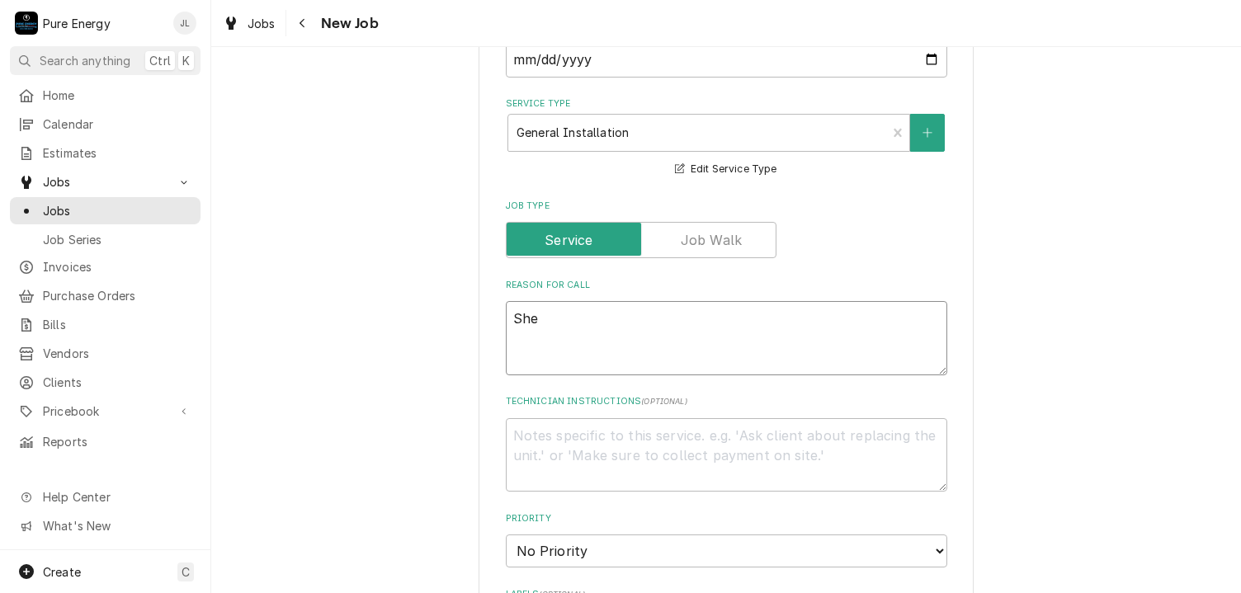
type textarea "x"
type textarea "She"
type textarea "x"
type textarea "She b"
type textarea "x"
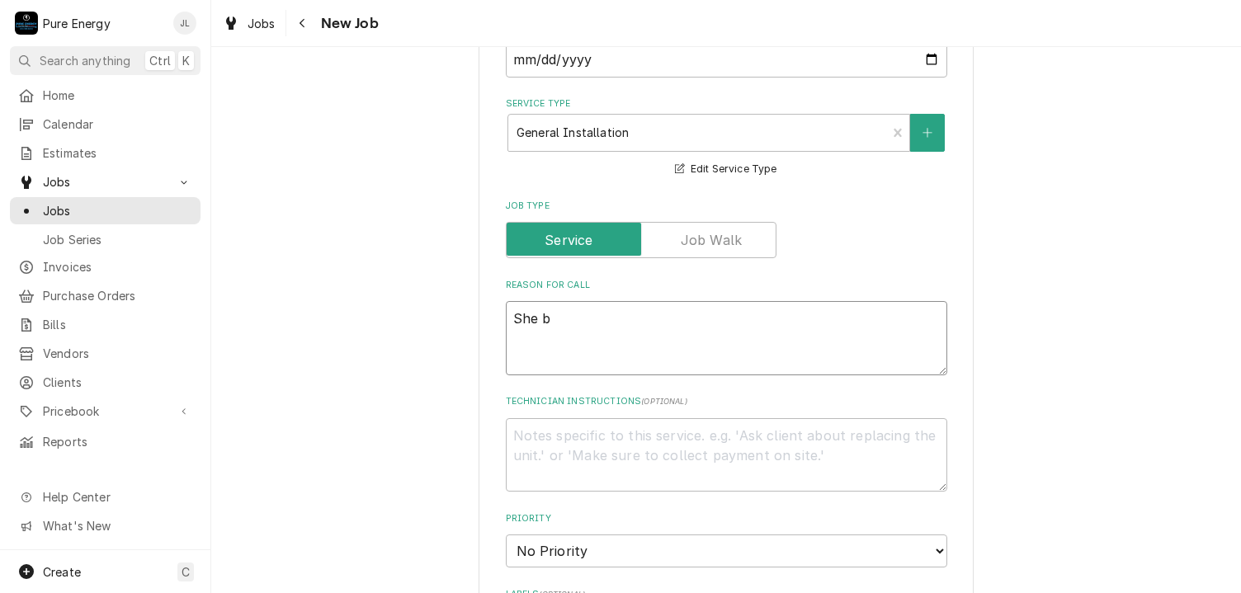
type textarea "She bo"
type textarea "x"
type textarea "She bou"
type textarea "x"
type textarea "She bough"
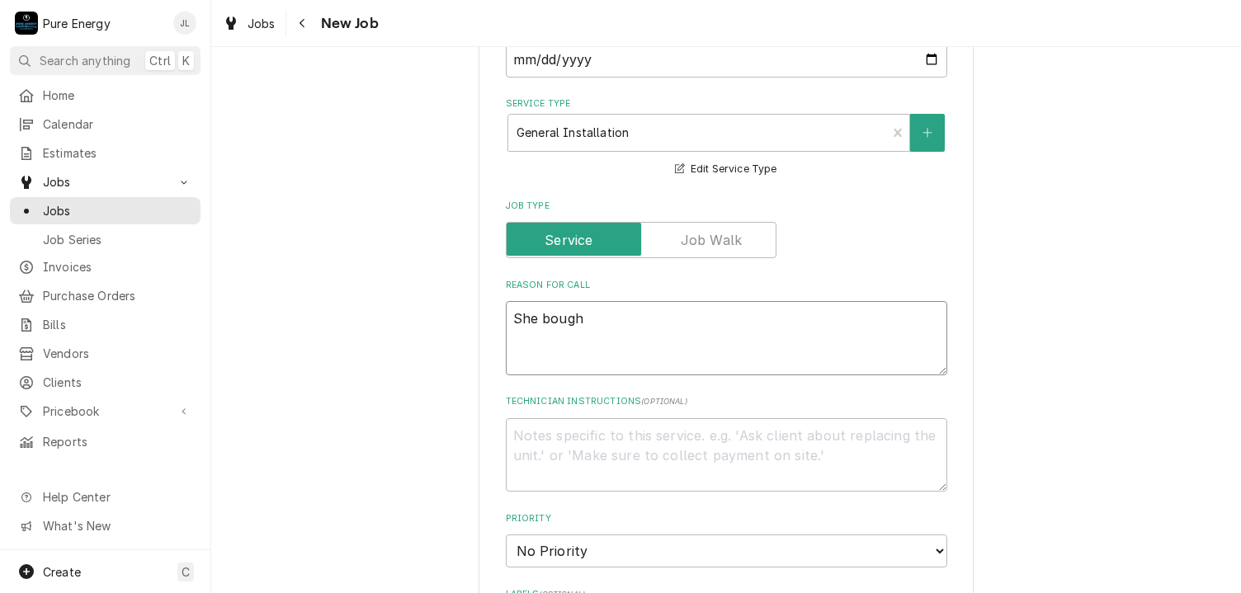
type textarea "x"
type textarea "She bought"
type textarea "x"
type textarea "She bought a"
type textarea "x"
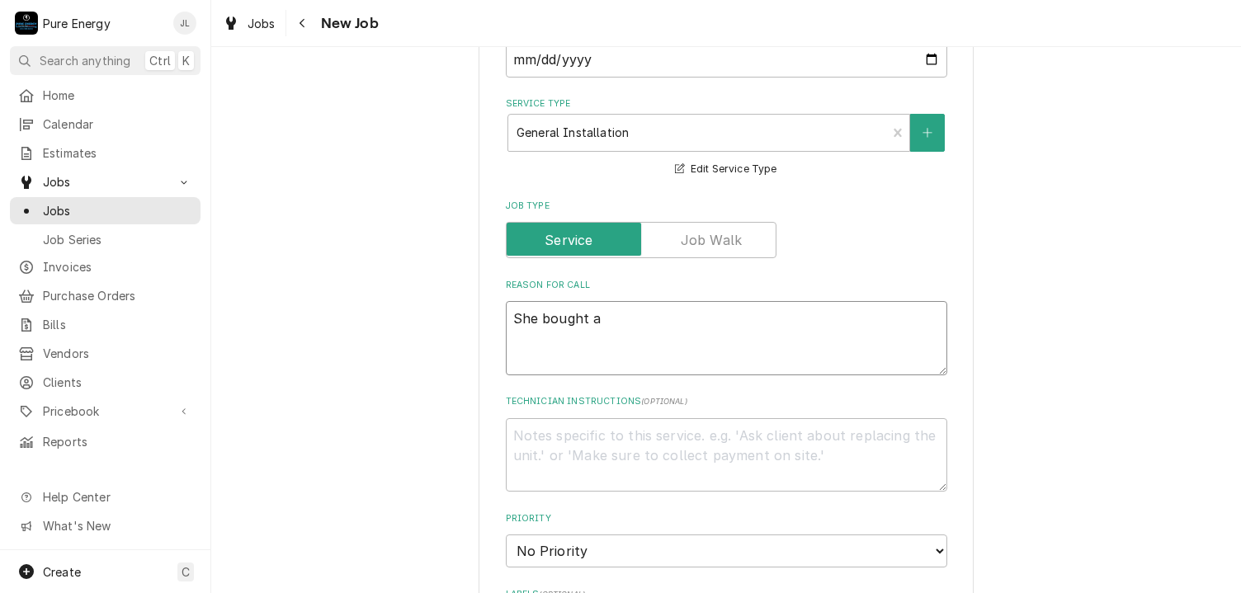
type textarea "She bought a"
type textarea "x"
type textarea "She bought a l"
type textarea "x"
type textarea "She bought a li"
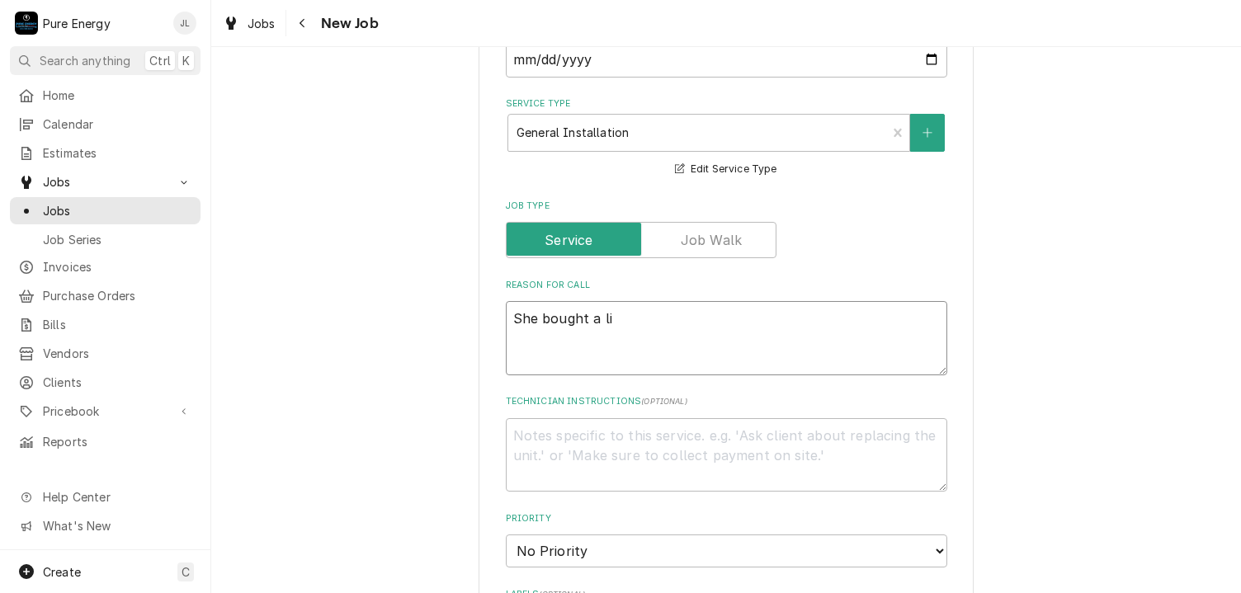
type textarea "x"
type textarea "She bought a lig"
type textarea "x"
type textarea "She bought a ligh"
type textarea "x"
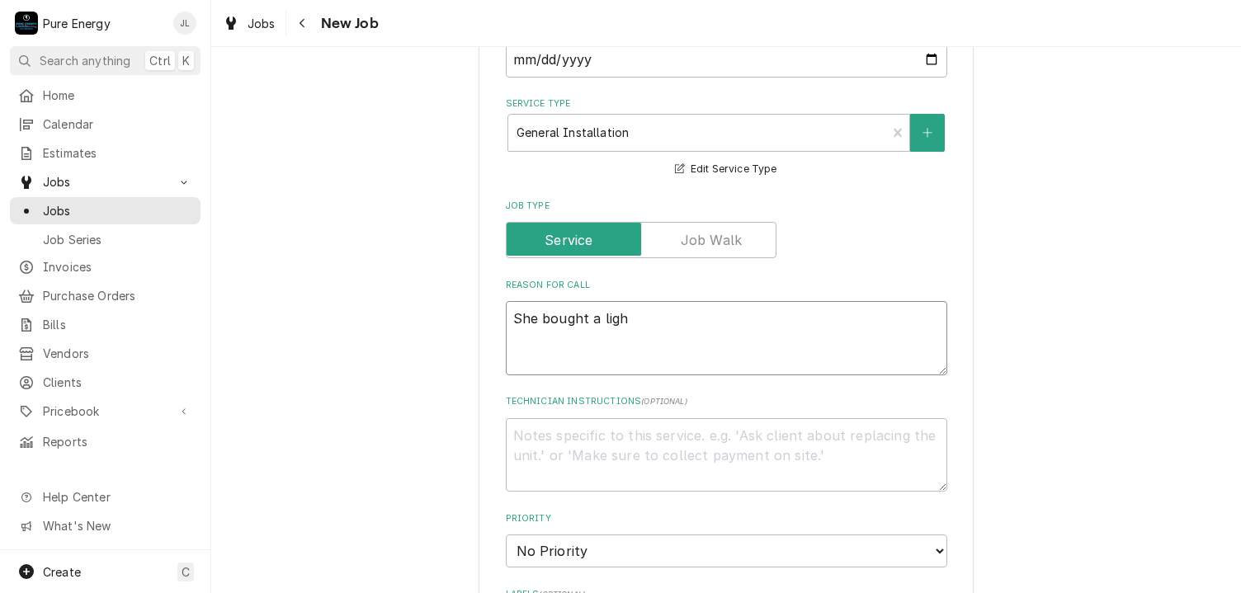
type textarea "She bought a lig"
type textarea "x"
type textarea "She bought a li"
type textarea "x"
type textarea "She bought a l"
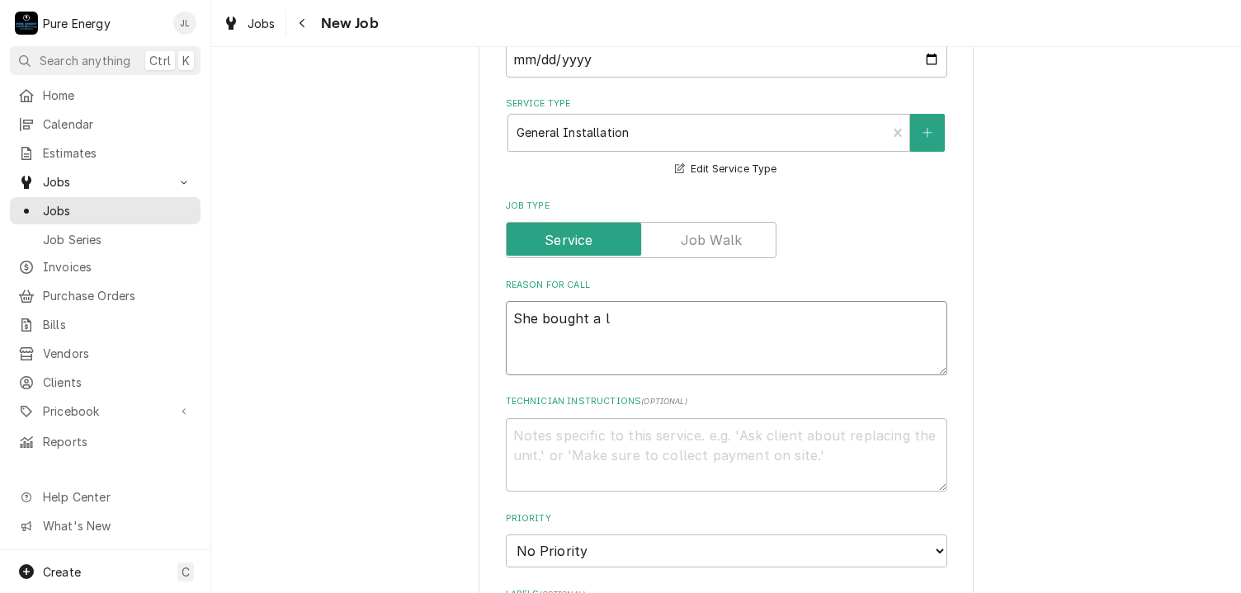
type textarea "x"
type textarea "She bought a"
type textarea "x"
type textarea "She bought a l"
type textarea "x"
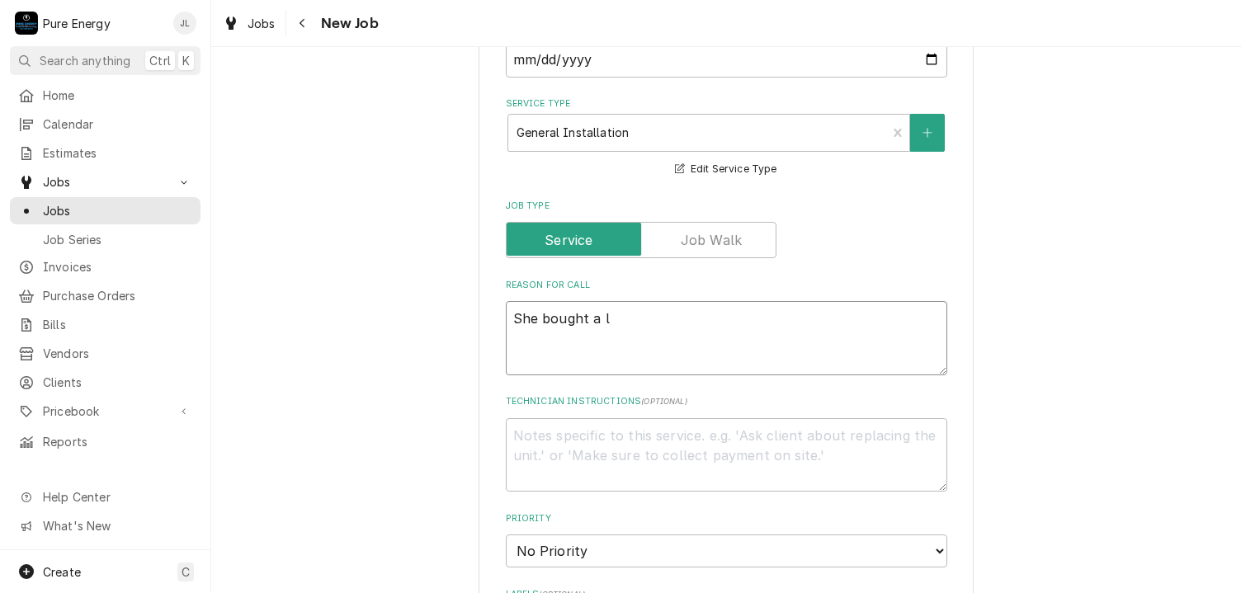
type textarea "She bought a li"
type textarea "x"
type textarea "She bought a lig"
type textarea "x"
type textarea "She bought a ligh"
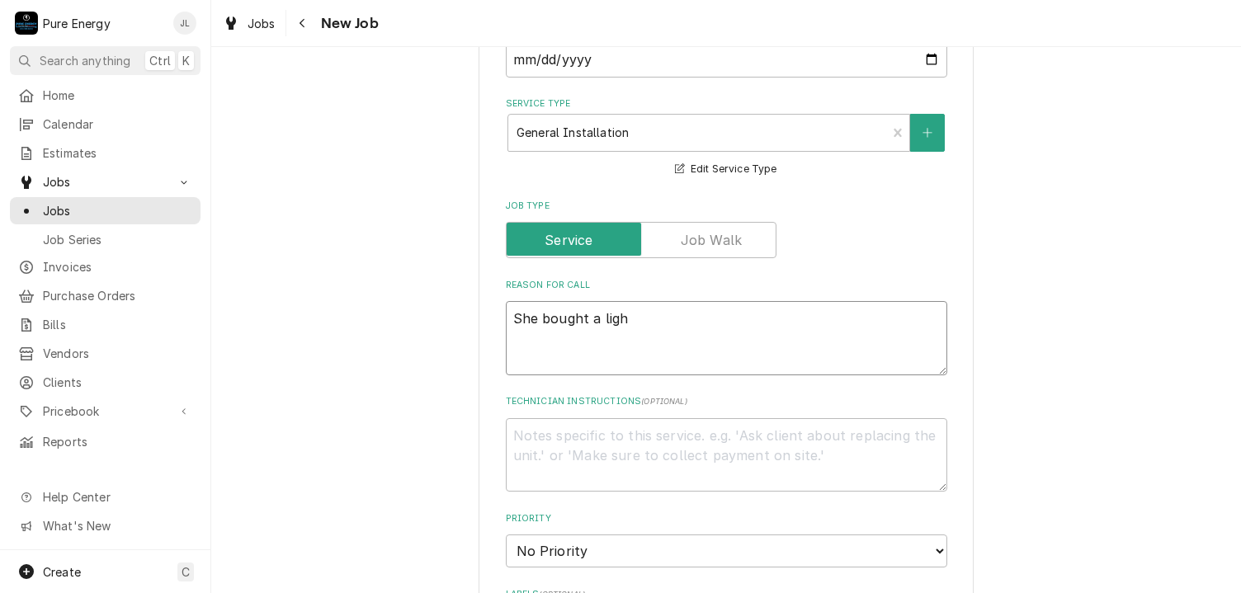
type textarea "x"
type textarea "She bought a light"
type textarea "x"
type textarea "She bought a light"
type textarea "x"
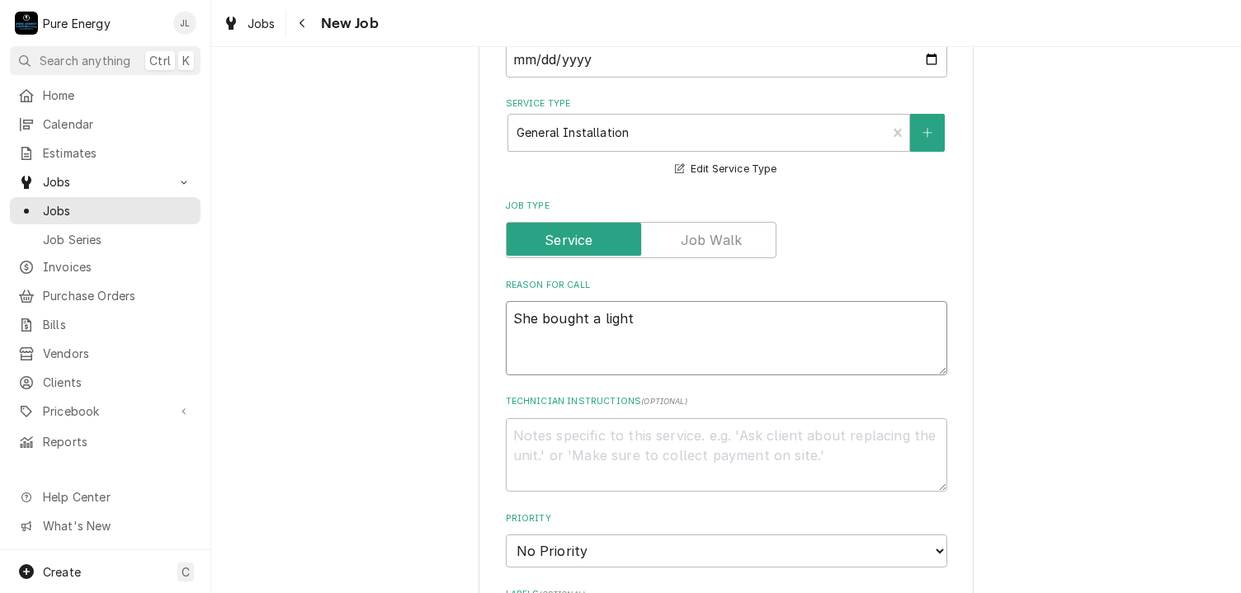
type textarea "She bought a light f"
type textarea "x"
type textarea "She bought a light fi"
type textarea "x"
type textarea "She bought a light fix"
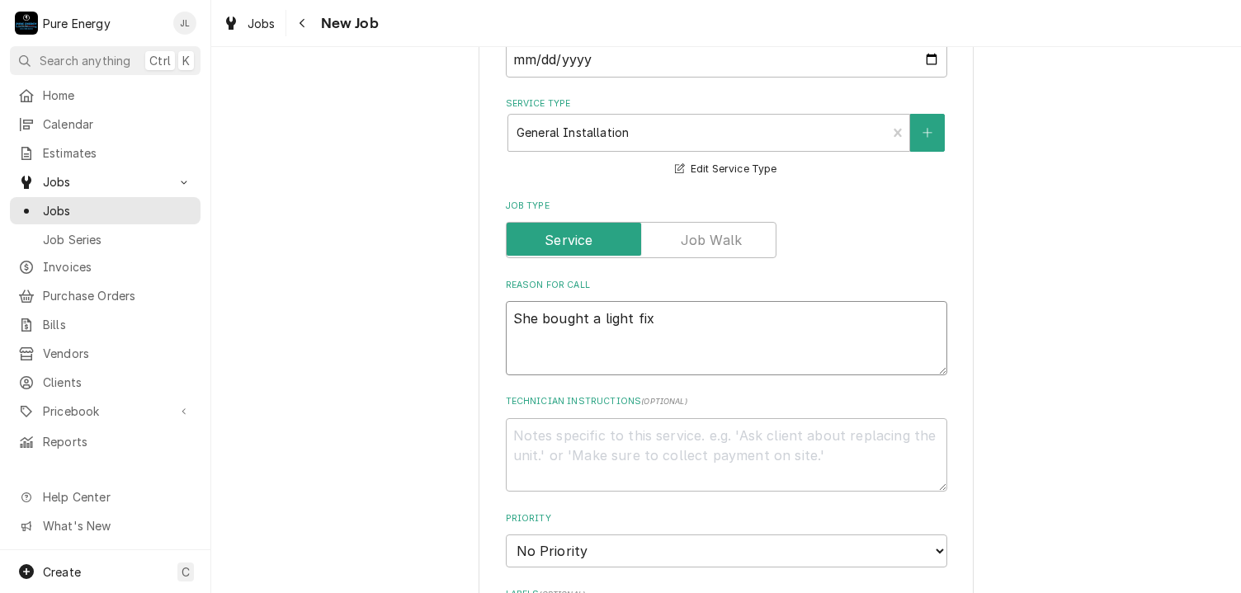
type textarea "x"
type textarea "She bought a light fixt"
type textarea "x"
type textarea "She bought a light fixtu"
type textarea "x"
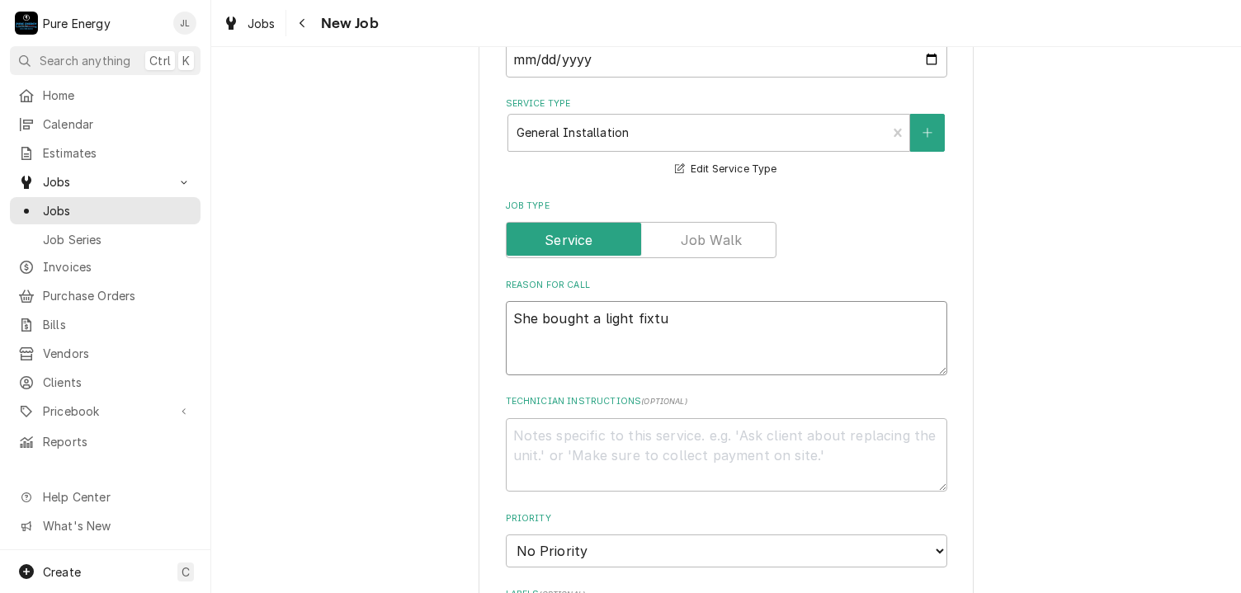
type textarea "She bought a light fixtur"
type textarea "x"
type textarea "She bought a light fixture"
type textarea "x"
type textarea "She bought a light fixture fo"
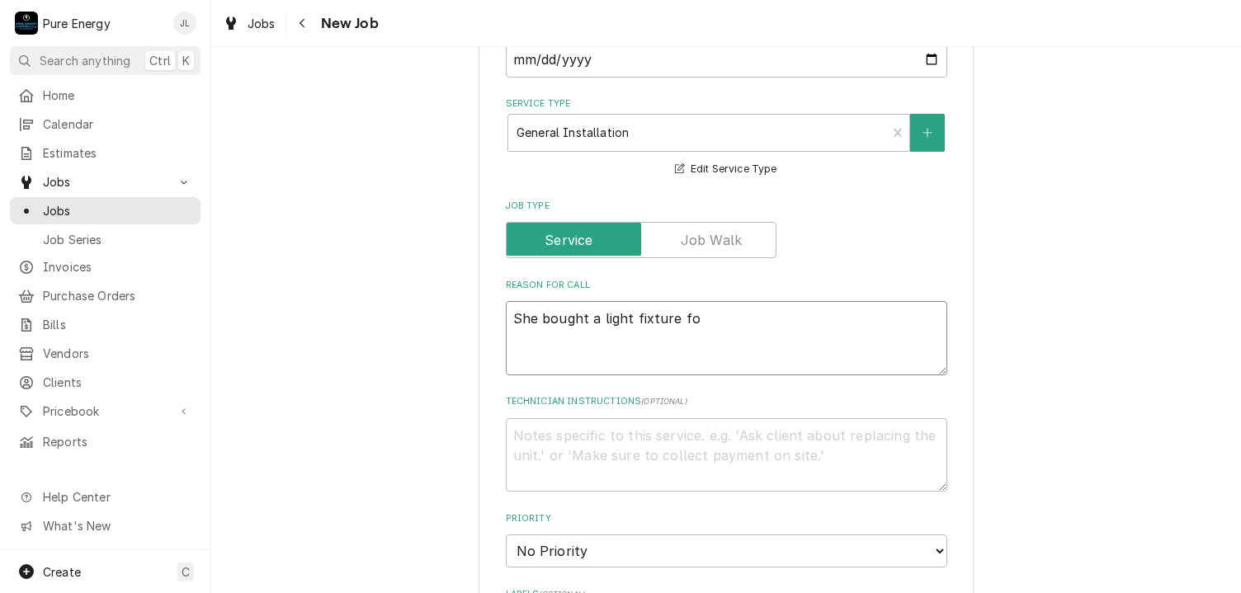
type textarea "x"
type textarea "She bought a light fixture for"
type textarea "x"
type textarea "She bought a light fixture for h"
type textarea "x"
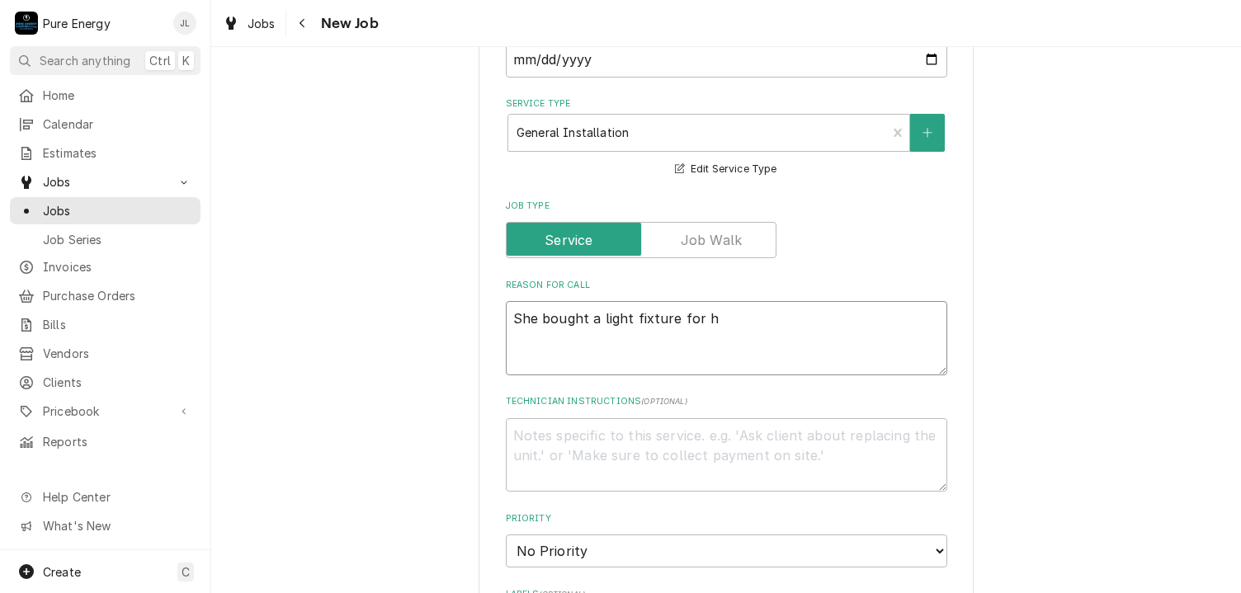
type textarea "She bought a light fixture for he"
type textarea "x"
type textarea "She bought a light fixture for her"
type textarea "x"
type textarea "She bought a light fixture for her"
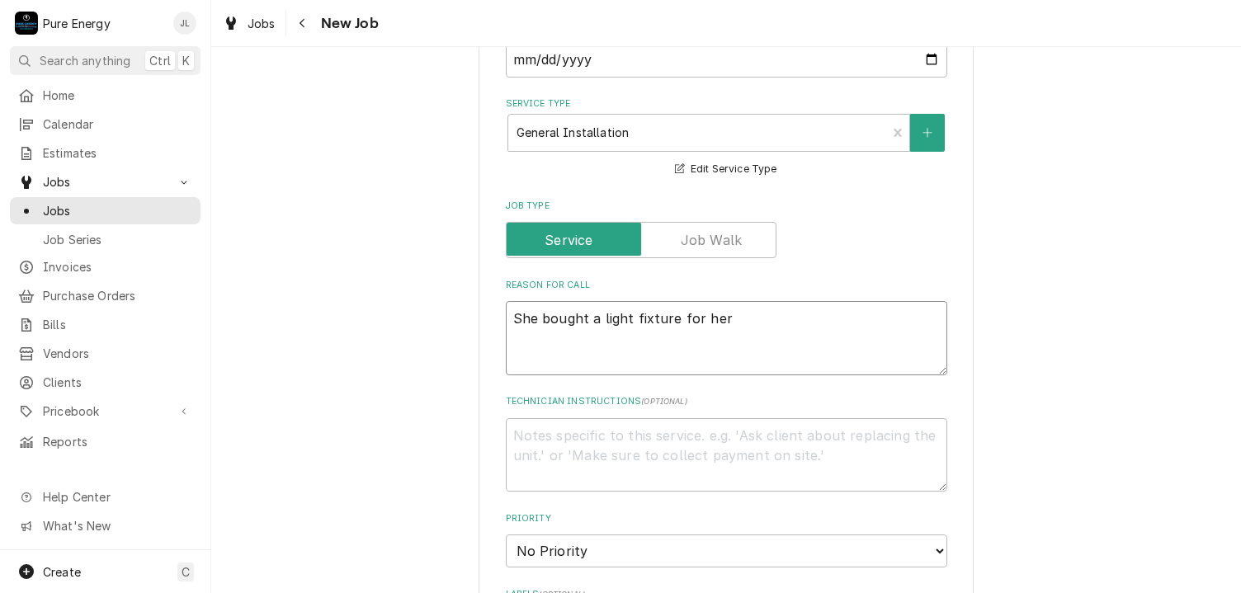
type textarea "x"
type textarea "She bought a light fixture for her g"
type textarea "x"
type textarea "She bought a light fixture for her ga"
type textarea "x"
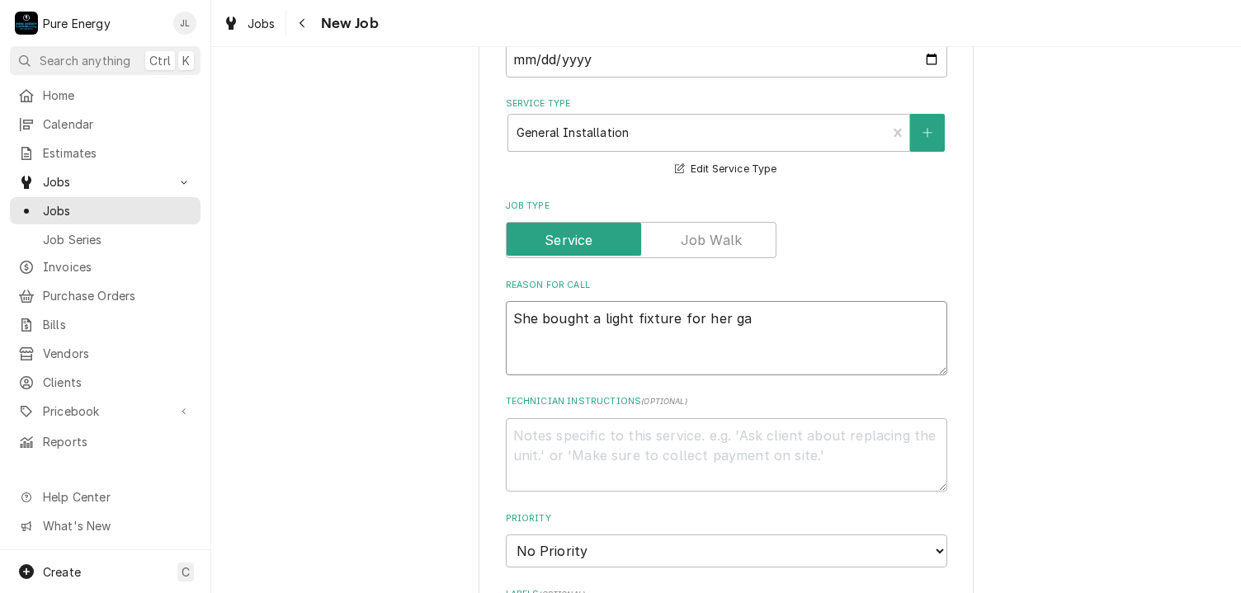
type textarea "She bought a light fixture for her gar"
type textarea "x"
type textarea "She bought a light fixture for her gara"
type textarea "x"
type textarea "She bought a light fixture for her garag"
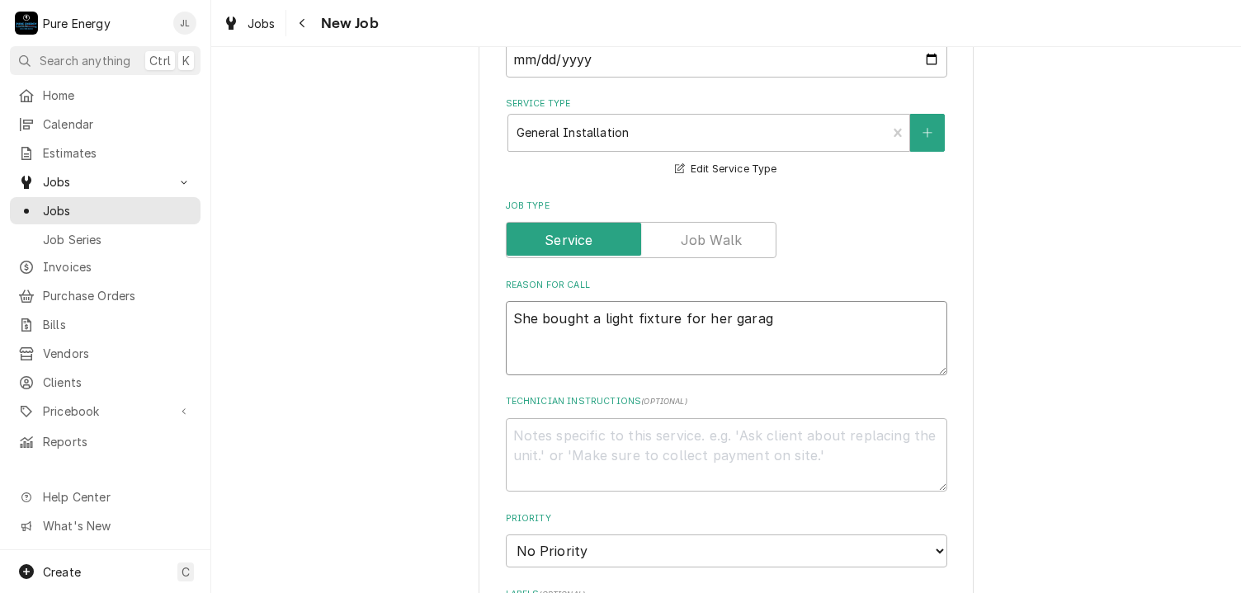
type textarea "x"
type textarea "She bought a light fixture for her garage"
type textarea "x"
type textarea "She bought a light fixture for her garage"
type textarea "x"
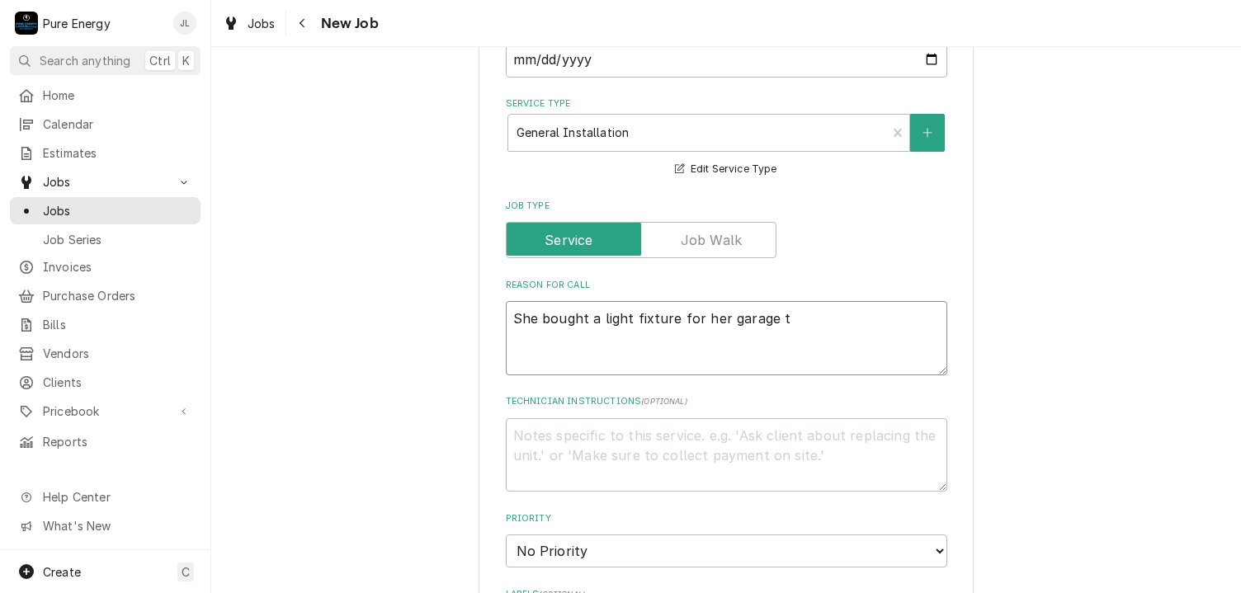
type textarea "She bought a light fixture for her garage to"
type textarea "x"
type textarea "She bought a light fixture for her garage to"
type textarea "x"
type textarea "She bought a light fixture for her garage to g"
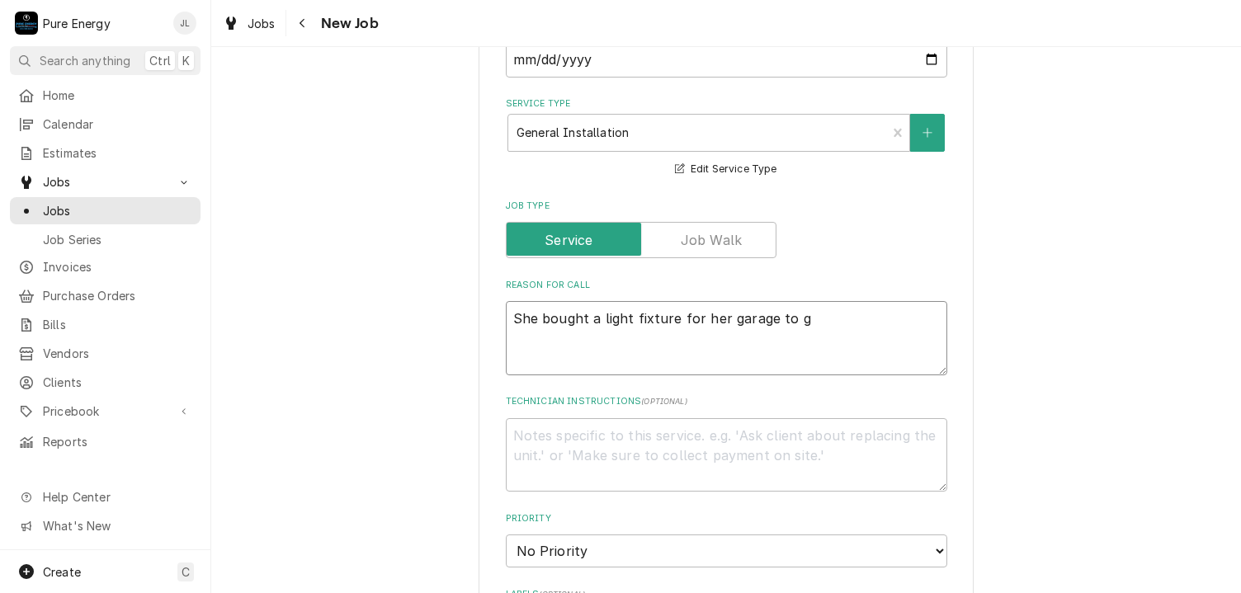
type textarea "x"
type textarea "She bought a light fixture for her garage to go"
type textarea "x"
type textarea "She bought a light fixture for her garage to go"
type textarea "x"
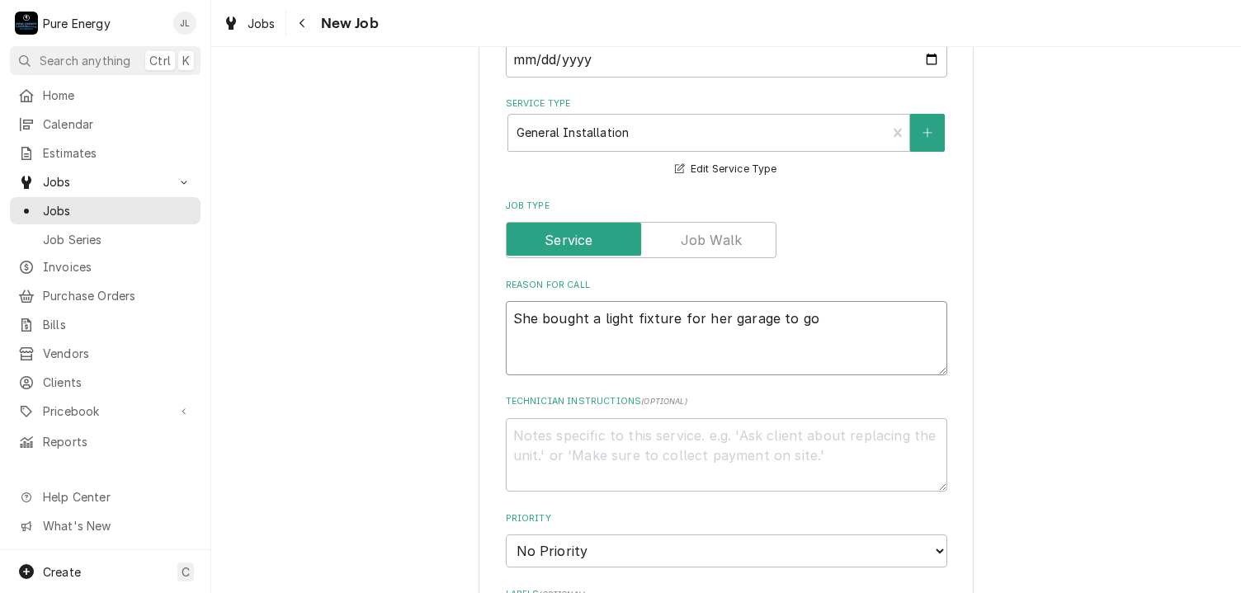
type textarea "She bought a light fixture for her garage to go o"
type textarea "x"
type textarea "She bought a light fixture for her garage to go ov"
type textarea "x"
type textarea "She bought a light fixture for her garage to go ove"
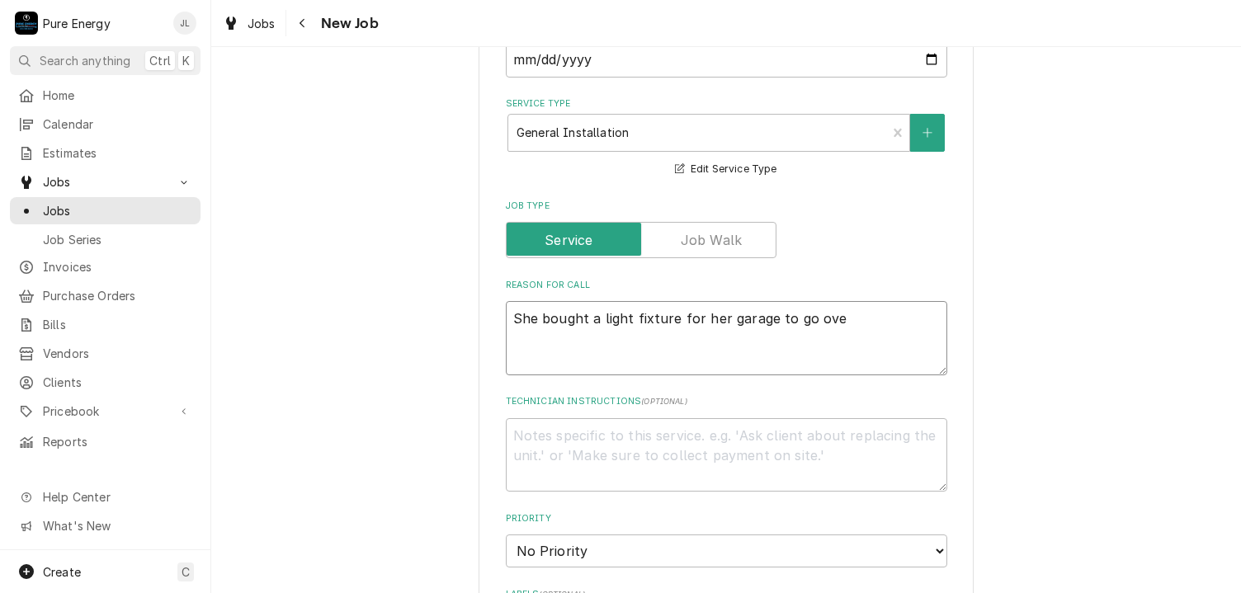
type textarea "x"
type textarea "She bought a light fixture for her garage to go over"
type textarea "x"
type textarea "She bought a light fixture for her garage to go over th"
type textarea "x"
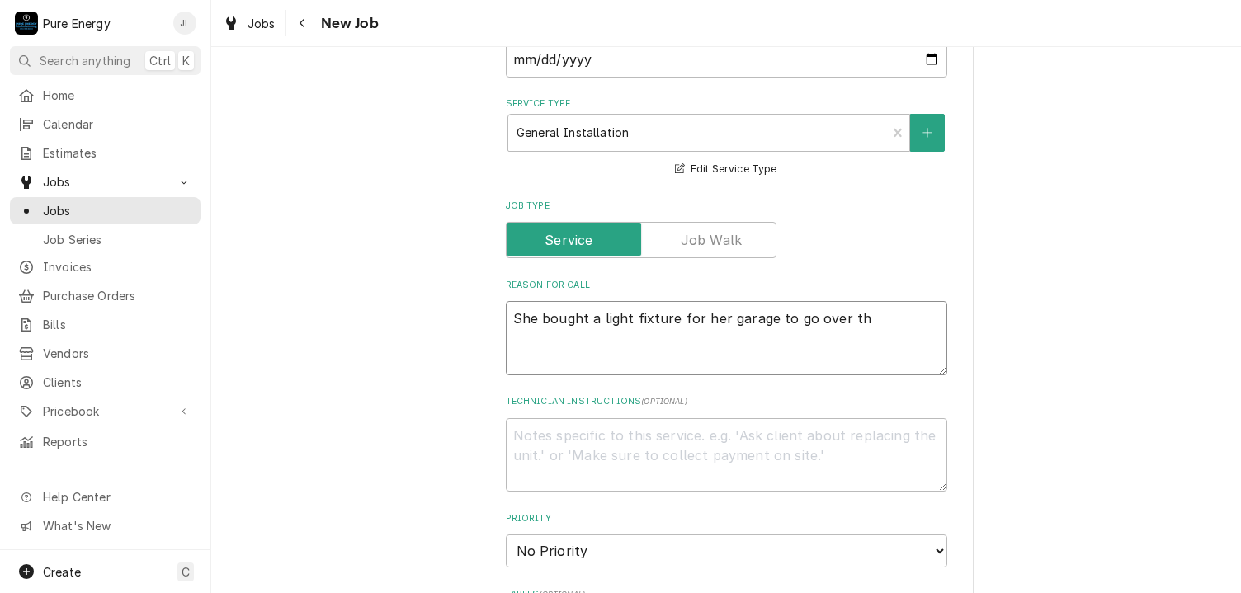
type textarea "She bought a light fixture for her garage to go over the"
type textarea "x"
type textarea "She bought a light fixture for her garage to go over the"
type textarea "x"
type textarea "She bought a light fixture for her garage to go over the w"
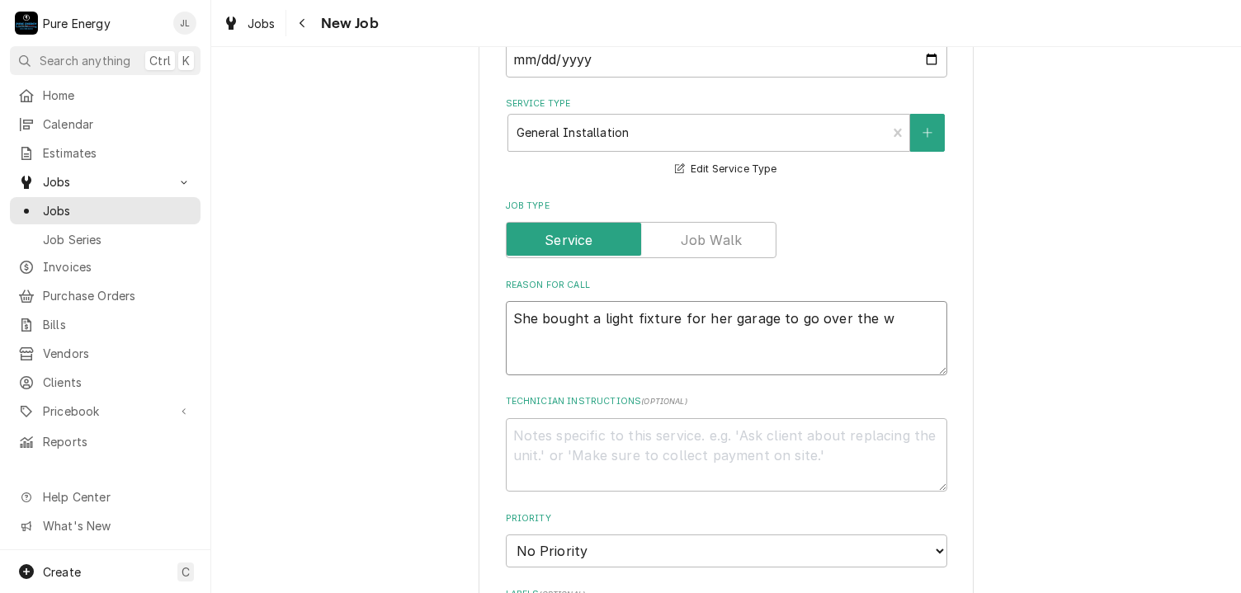
type textarea "x"
type textarea "She bought a light fixture for her garage to go over the wo"
type textarea "x"
type textarea "She bought a light fixture for her garage to go over the wor"
type textarea "x"
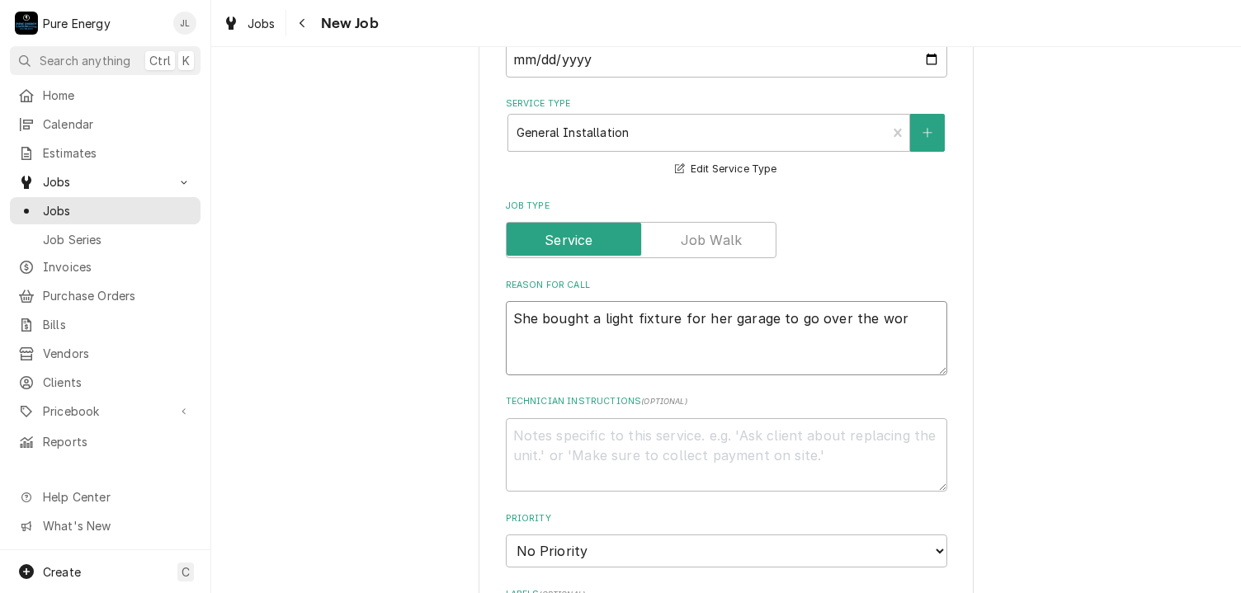
type textarea "She bought a light fixture for her garage to go over the work"
type textarea "x"
type textarea "She bought a light fixture for her garage to go over the work"
type textarea "x"
type textarea "She bought a light fixture for her garage to go over the work b"
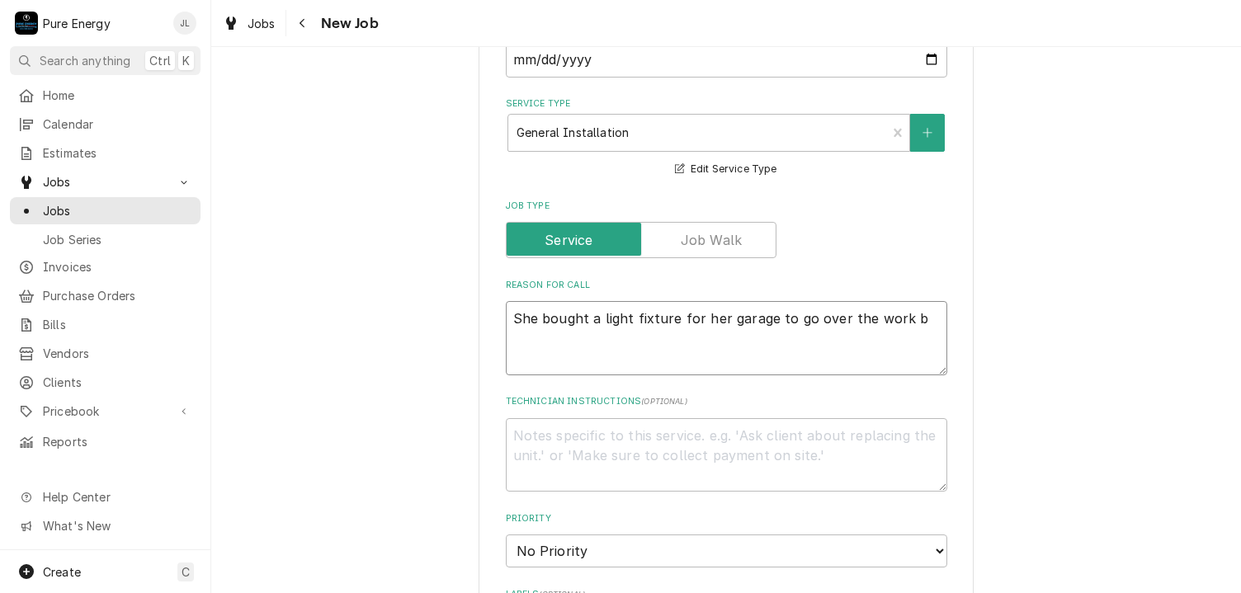
type textarea "x"
type textarea "She bought a light fixture for her garage to go over the work be"
type textarea "x"
type textarea "She bought a light fixture for her garage to go over the work ben"
type textarea "x"
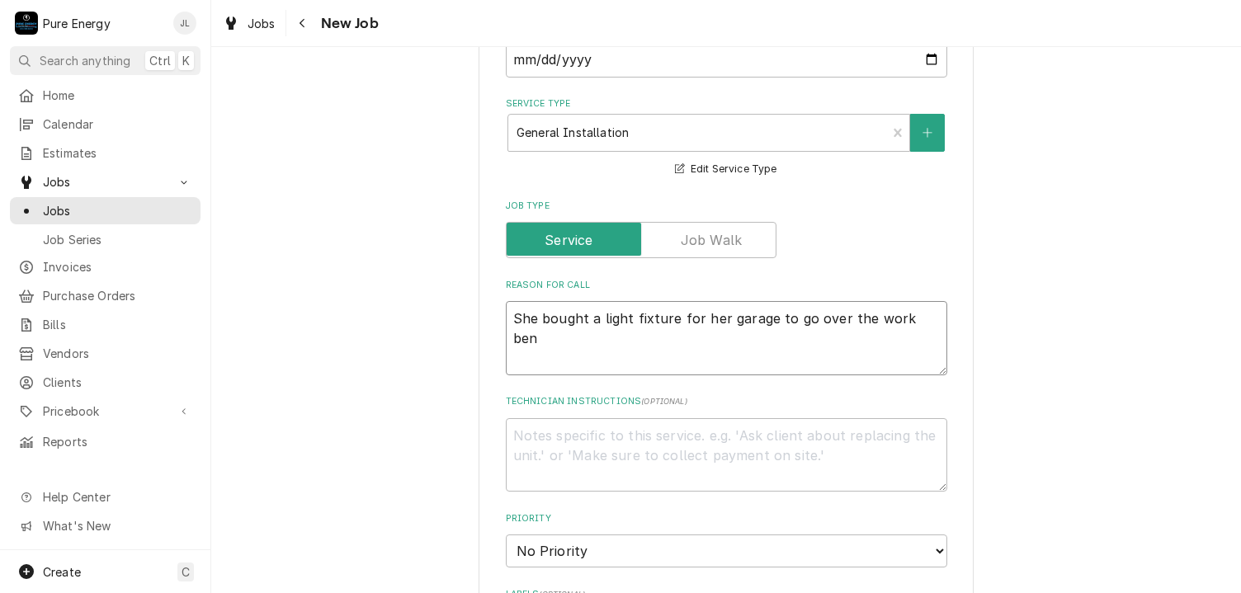
type textarea "She bought a light fixture for her garage to go over the work benc"
type textarea "x"
type textarea "She bought a light fixture for her garage to go over the work bench"
type textarea "x"
type textarea "She bought a light fixture for her garage to go over the work bench."
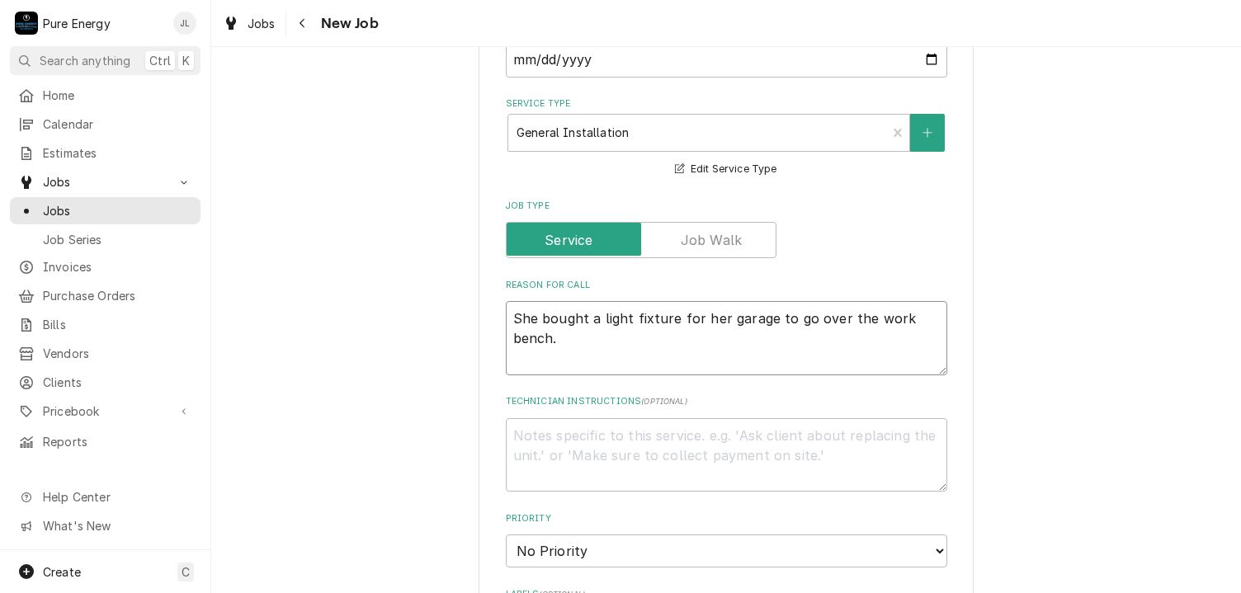
type textarea "x"
type textarea "She bought a light fixture for her garage to go over the work bench."
type textarea "x"
type textarea "She bought a light fixture for her garage to go over the work bench."
type textarea "x"
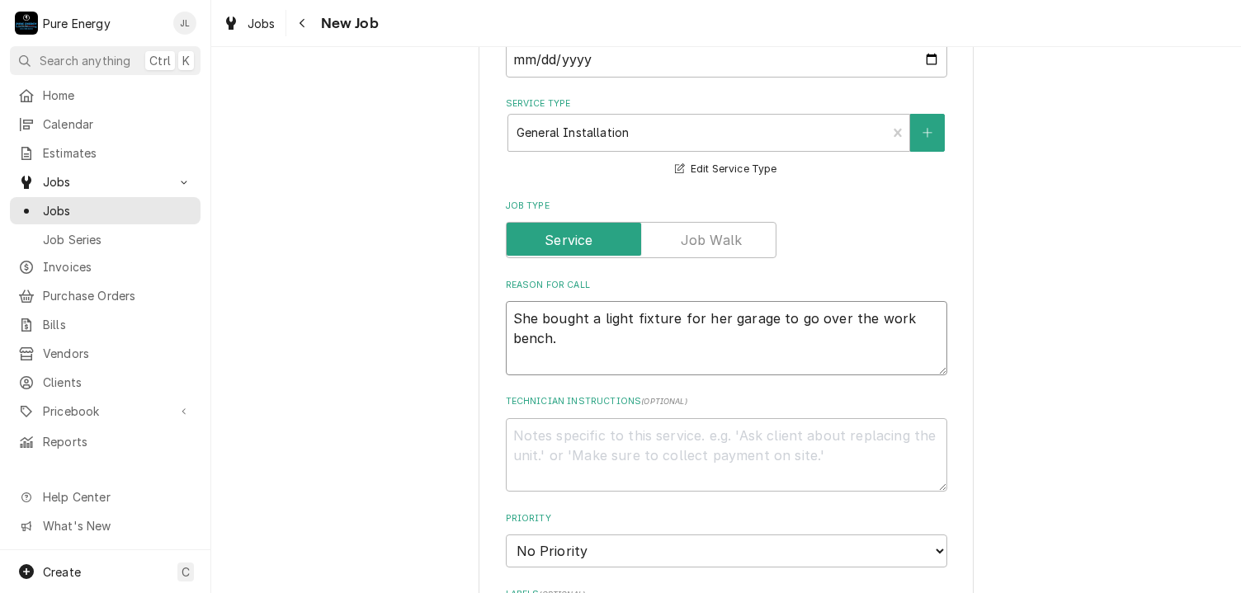
type textarea "She bought a light fixture for her garage to go over the work bench."
type textarea "x"
type textarea "She bought a light fixture for her garage to go over the work bench. W"
type textarea "x"
type textarea "She bought a light fixture for her garage to go over the work bench. We"
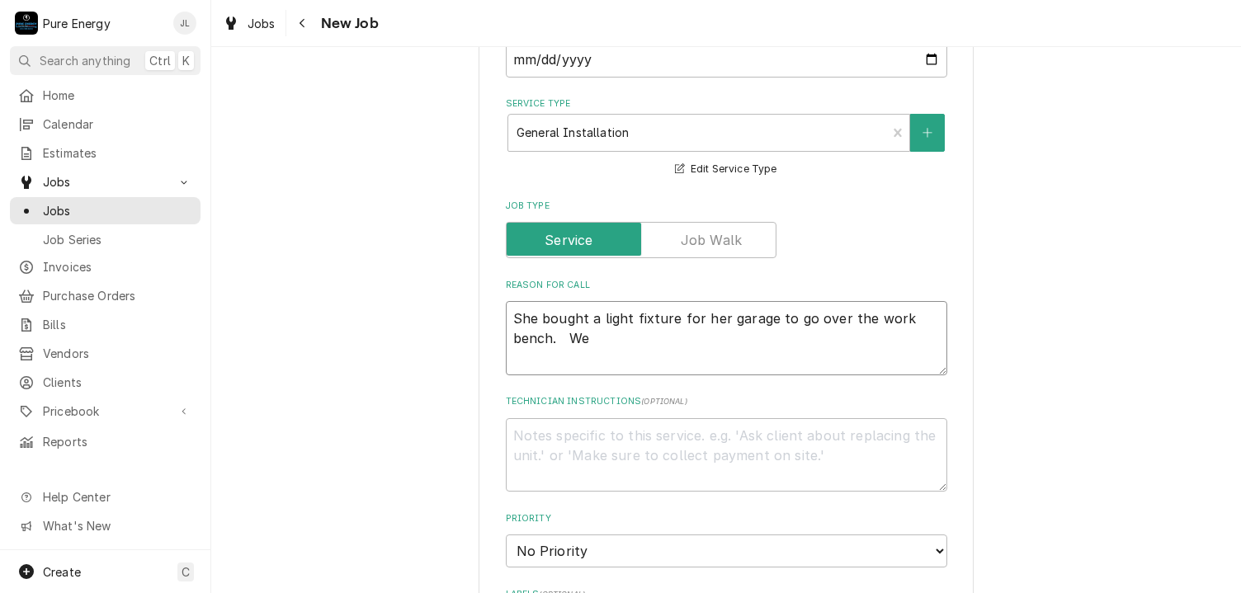
type textarea "x"
type textarea "She bought a light fixture for her garage to go over the work bench. We"
type textarea "x"
type textarea "She bought a light fixture for her garage to go over the work bench. We c"
type textarea "x"
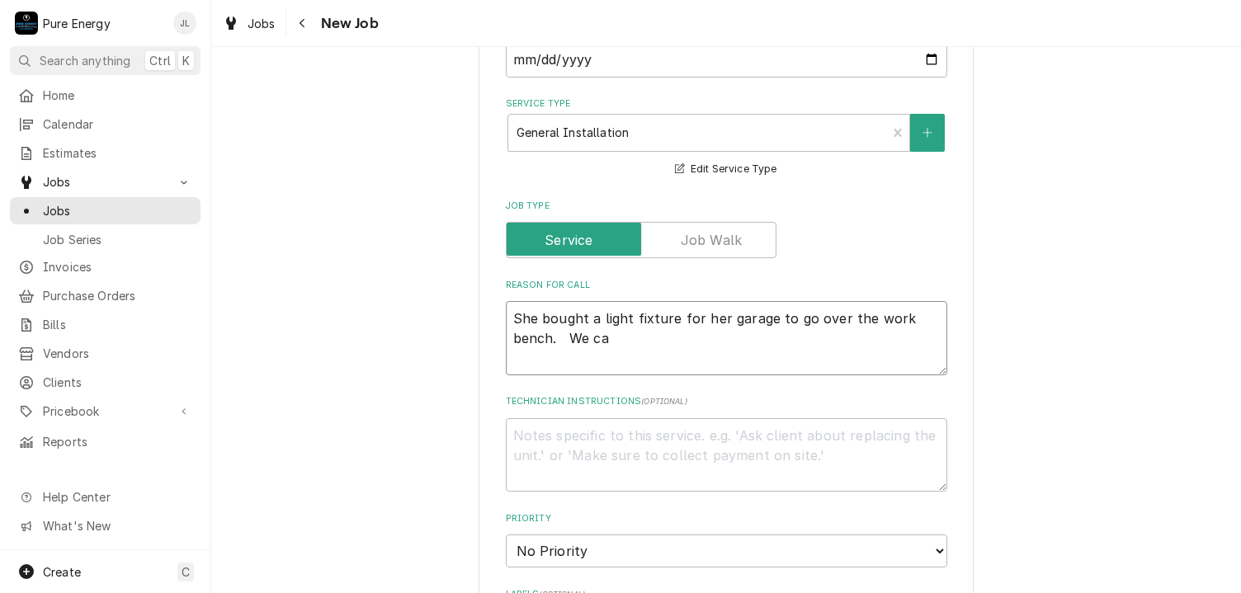
type textarea "She bought a light fixture for her garage to go over the work bench. We can"
type textarea "x"
type textarea "She bought a light fixture for her garage to go over the work bench. We can"
type textarea "x"
type textarea "She bought a light fixture for her garage to go over the work bench. We can ti"
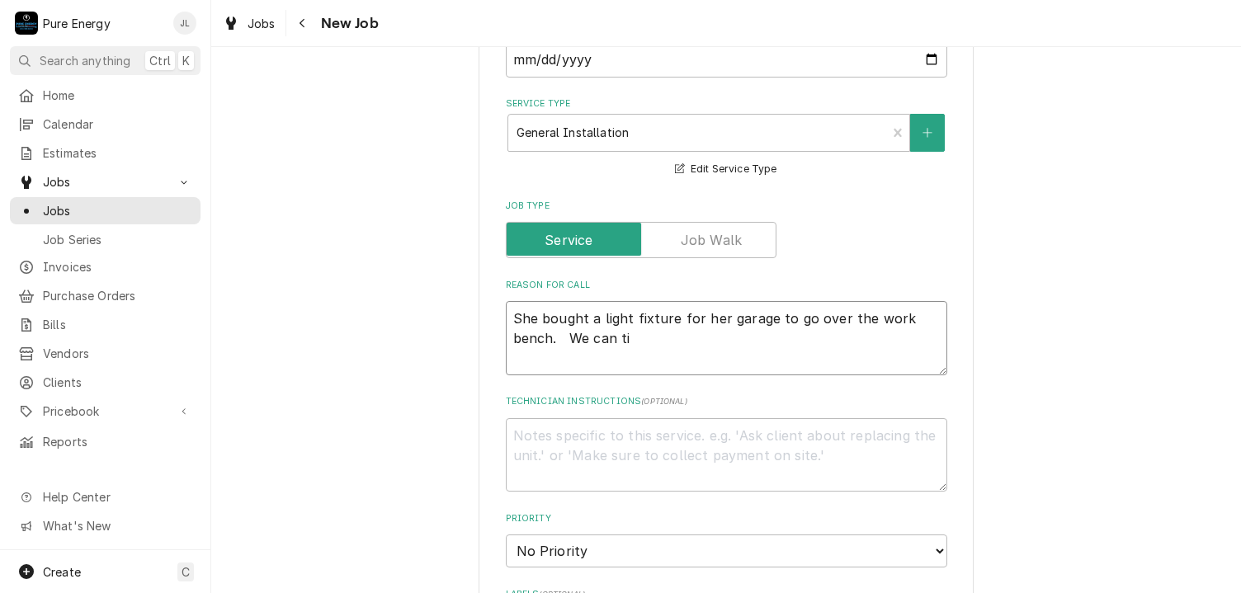
type textarea "x"
type textarea "She bought a light fixture for her garage to go over the work bench. We can tie"
type textarea "x"
type textarea "She bought a light fixture for her garage to go over the work bench. We can tie"
type textarea "x"
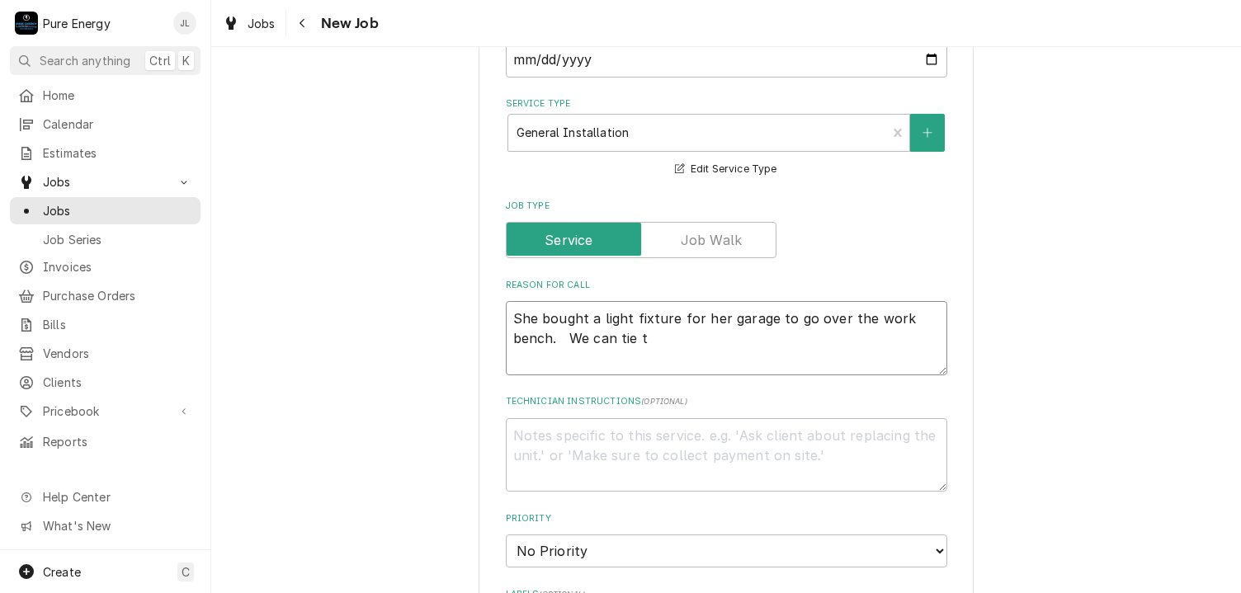
type textarea "She bought a light fixture for her garage to go over the work bench. We can tie…"
type textarea "x"
type textarea "She bought a light fixture for her garage to go over the work bench. We can tie…"
type textarea "x"
type textarea "She bought a light fixture for her garage to go over the work bench. We can tie…"
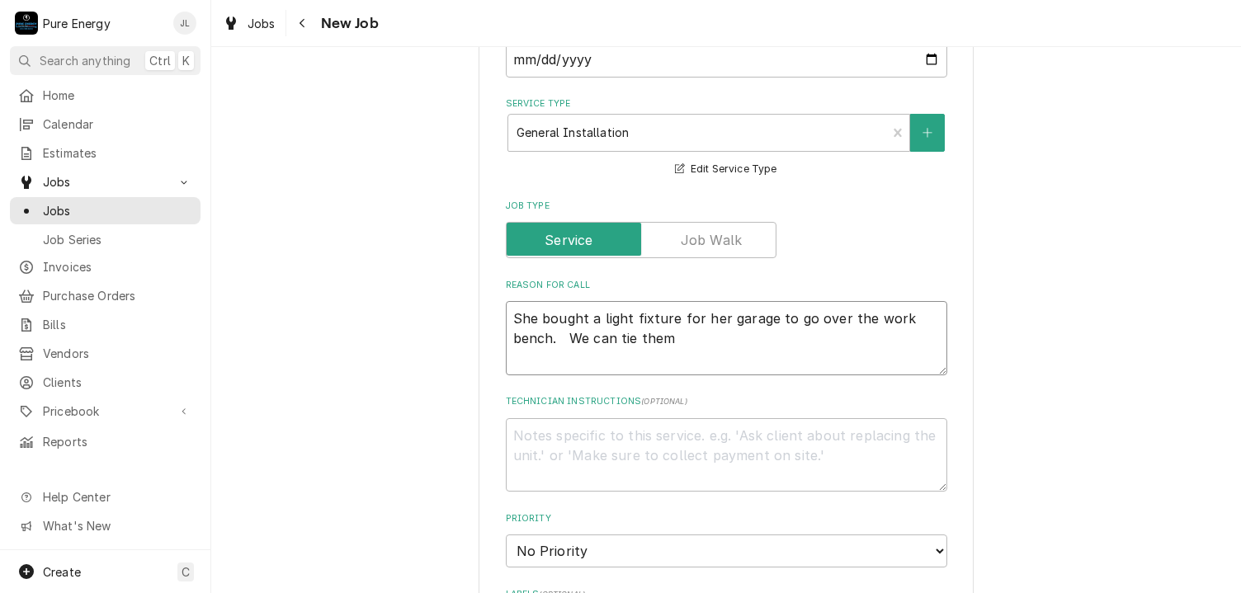
type textarea "x"
type textarea "She bought a light fixture for her garage to go over the work bench. We can tie…"
type textarea "x"
type textarea "She bought a light fixture for her garage to go over the work bench. We can tie…"
type textarea "x"
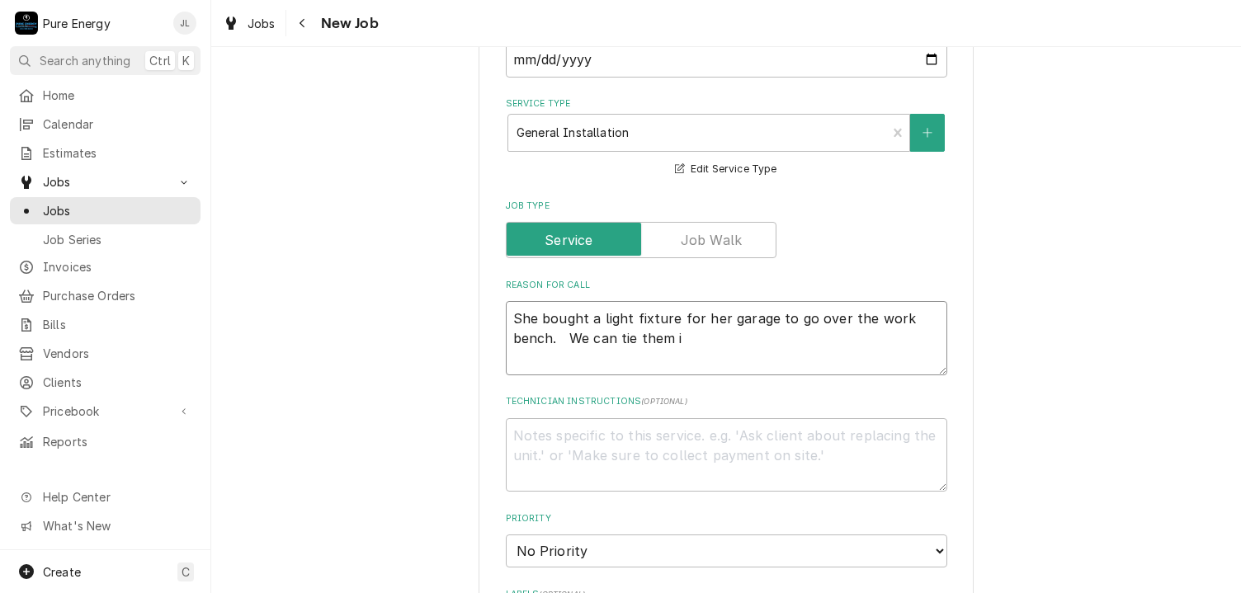
type textarea "She bought a light fixture for her garage to go over the work bench. We can tie…"
type textarea "x"
type textarea "She bought a light fixture for her garage to go over the work bench. We can tie…"
type textarea "x"
type textarea "She bought a light fixture for her garage to go over the work bench. We can tie…"
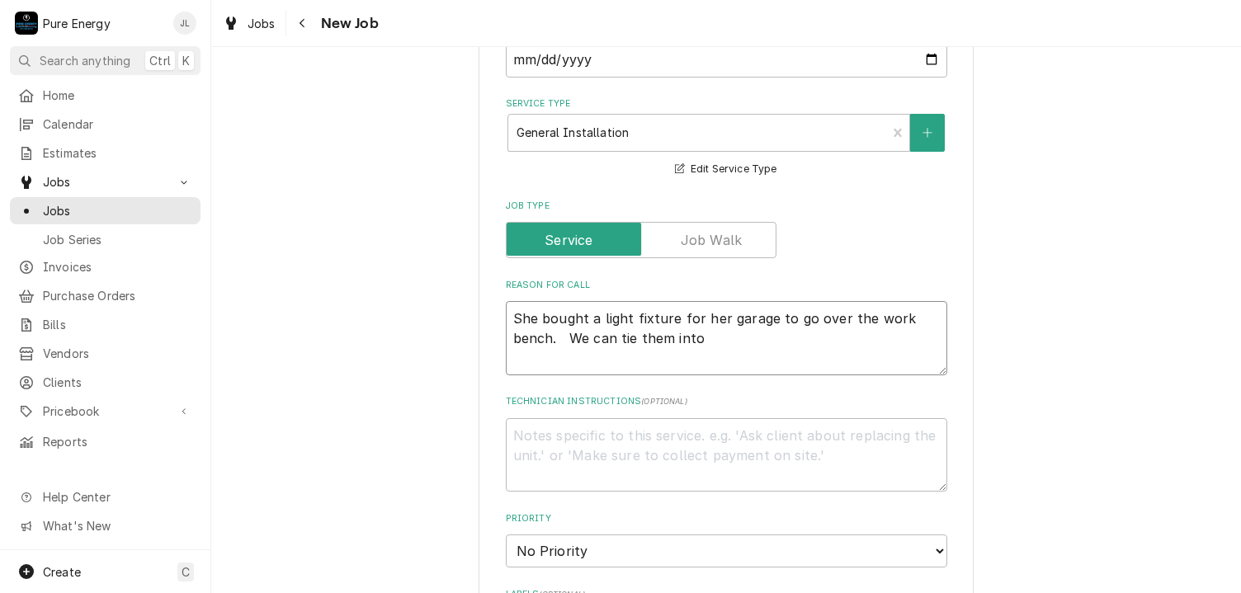
type textarea "x"
type textarea "She bought a light fixture for her garage to go over the work bench. We can tie…"
type textarea "x"
type textarea "She bought a light fixture for her garage to go over the work bench. We can tie…"
type textarea "x"
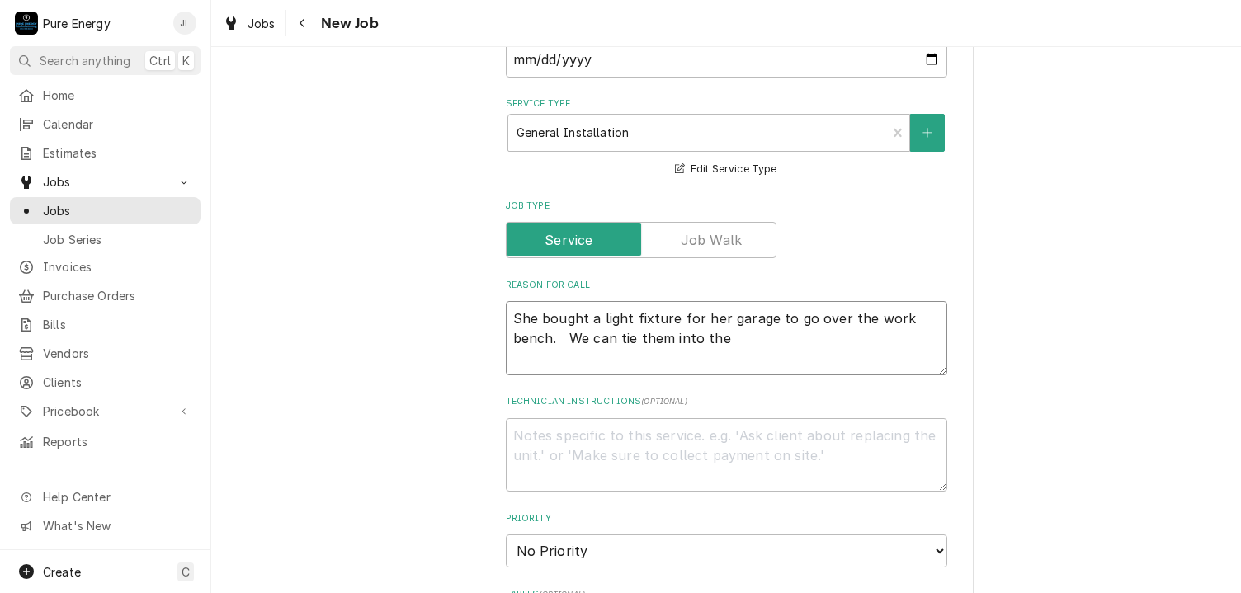
type textarea "She bought a light fixture for her garage to go over the work bench. We can tie…"
type textarea "x"
type textarea "She bought a light fixture for her garage to go over the work bench. We can tie…"
type textarea "x"
type textarea "She bought a light fixture for her garage to go over the work bench. We can tie…"
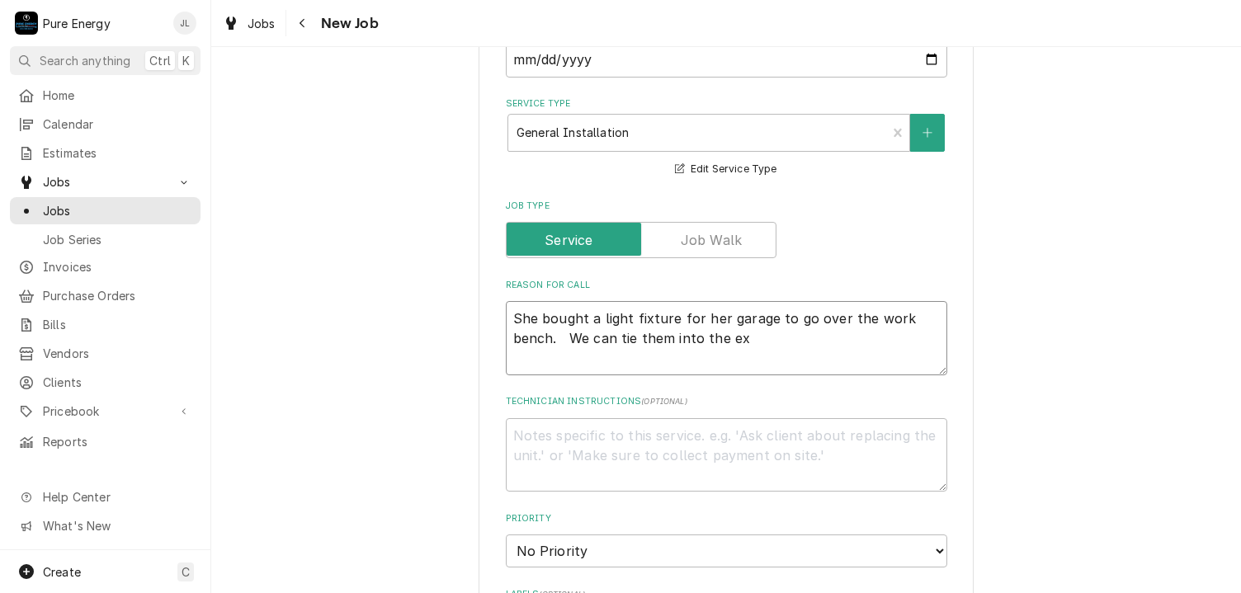
type textarea "x"
type textarea "She bought a light fixture for her garage to go over the work bench. We can tie…"
type textarea "x"
type textarea "She bought a light fixture for her garage to go over the work bench. We can tie…"
type textarea "x"
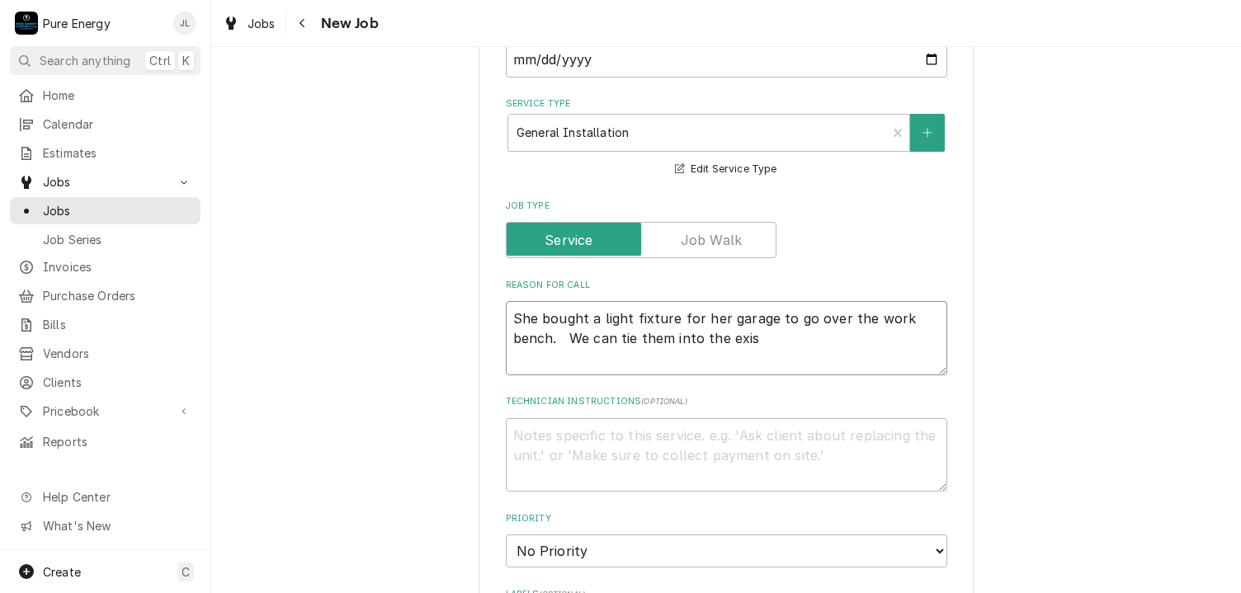
type textarea "She bought a light fixture for her garage to go over the work bench. We can tie…"
type textarea "x"
type textarea "She bought a light fixture for her garage to go over the work bench. We can tie…"
type textarea "x"
type textarea "She bought a light fixture for her garage to go over the work bench. We can tie…"
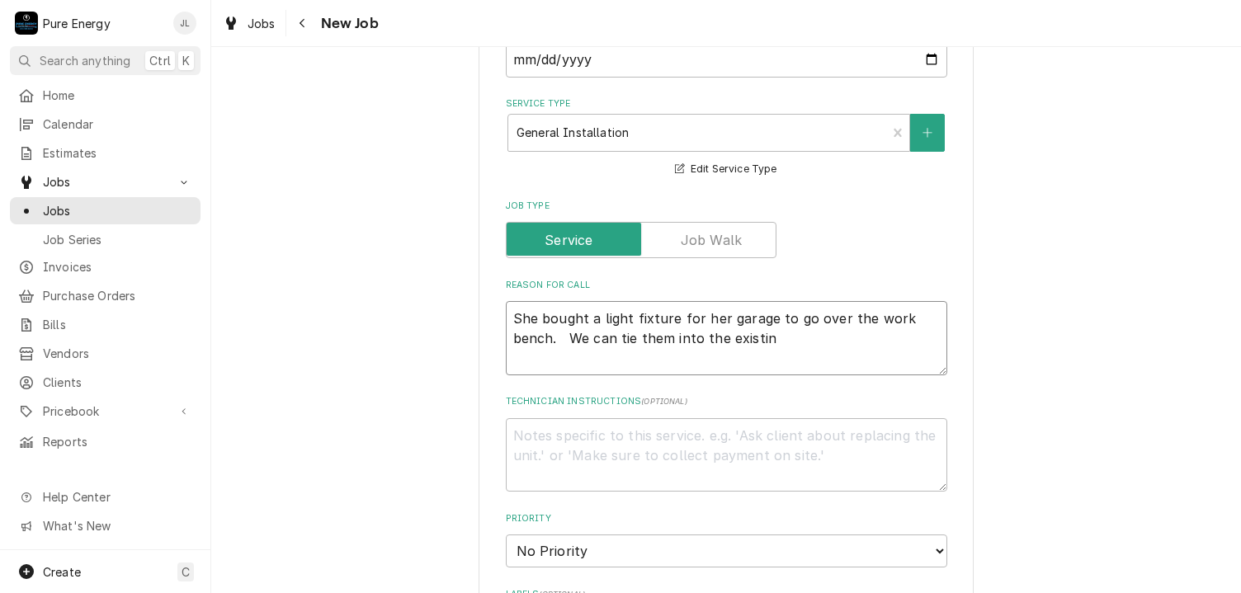
type textarea "x"
type textarea "She bought a light fixture for her garage to go over the work bench. We can tie…"
type textarea "x"
type textarea "She bought a light fixture for her garage to go over the work bench. We can tie…"
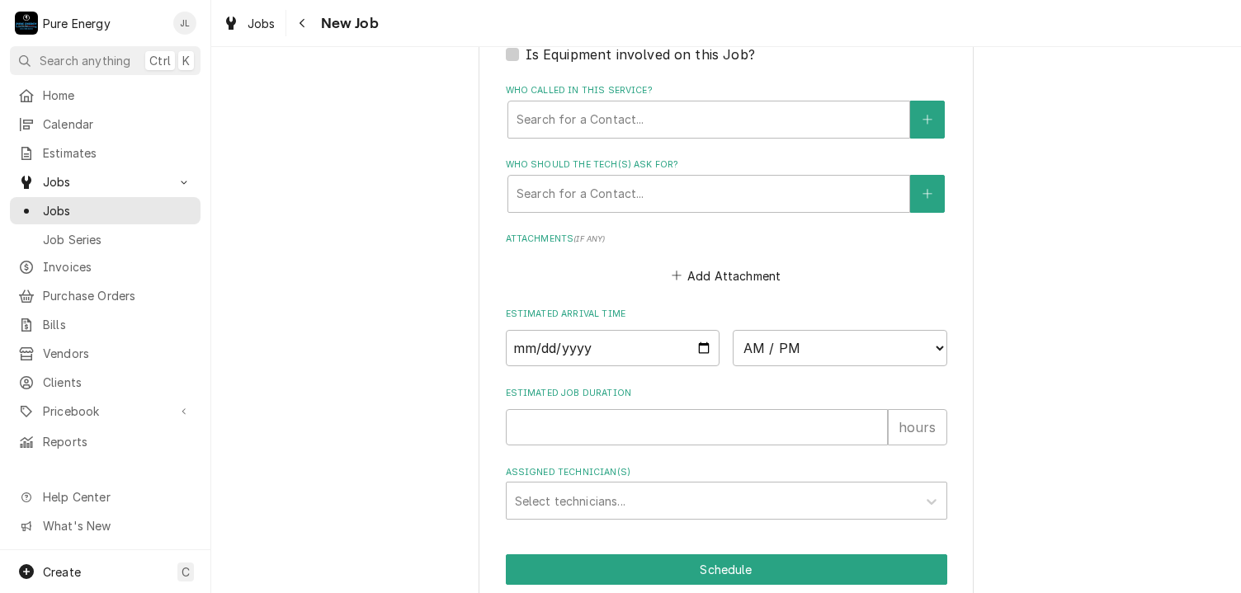
scroll to position [1137, 0]
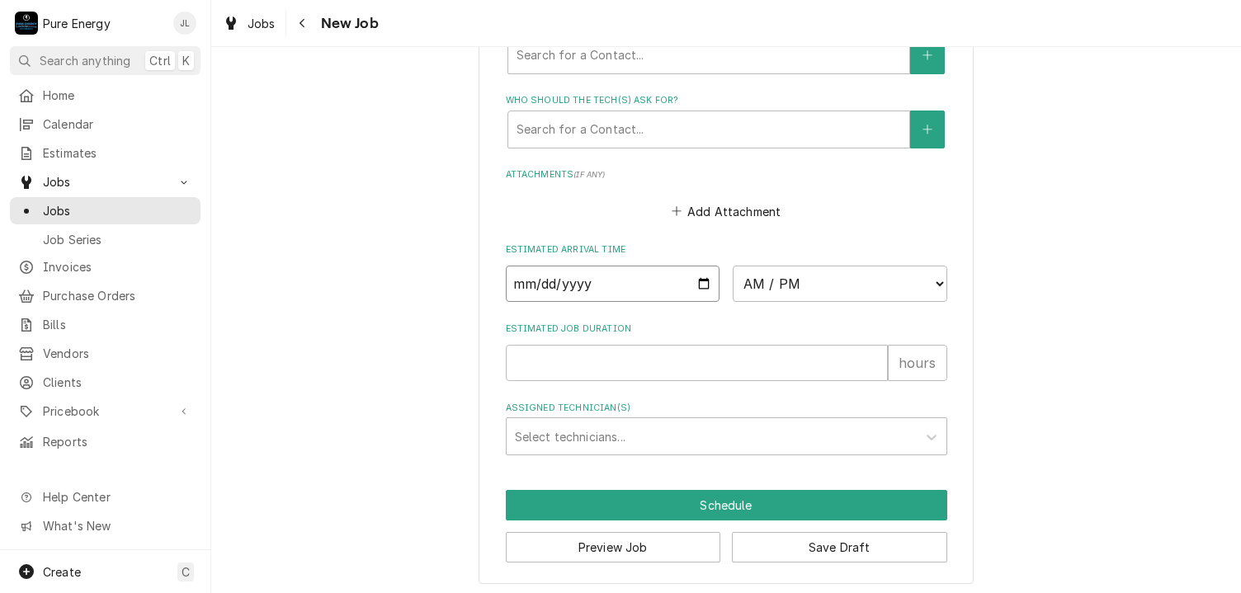
click at [698, 280] on input "Date" at bounding box center [613, 284] width 215 height 36
click at [932, 276] on select "AM / PM 6:00 AM 6:15 AM 6:30 AM 6:45 AM 7:00 AM 7:15 AM 7:30 AM 7:45 AM 8:00 AM…" at bounding box center [840, 284] width 215 height 36
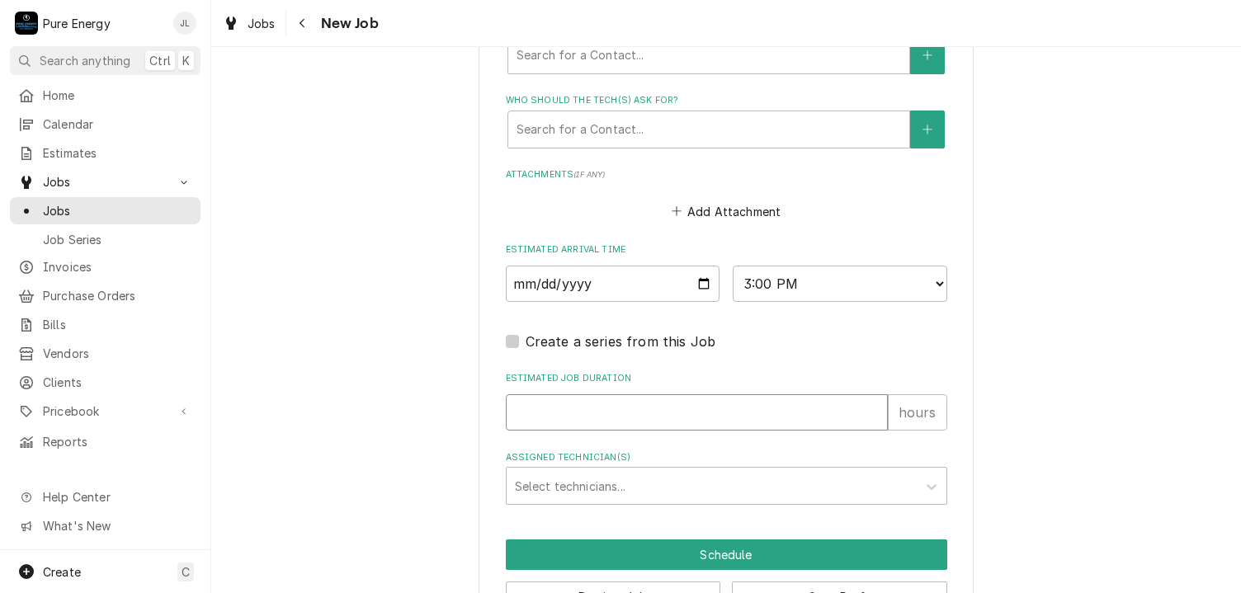
click at [575, 409] on input "Estimated Job Duration" at bounding box center [697, 413] width 382 height 36
click at [684, 484] on div "Assigned Technician(s)" at bounding box center [712, 486] width 394 height 30
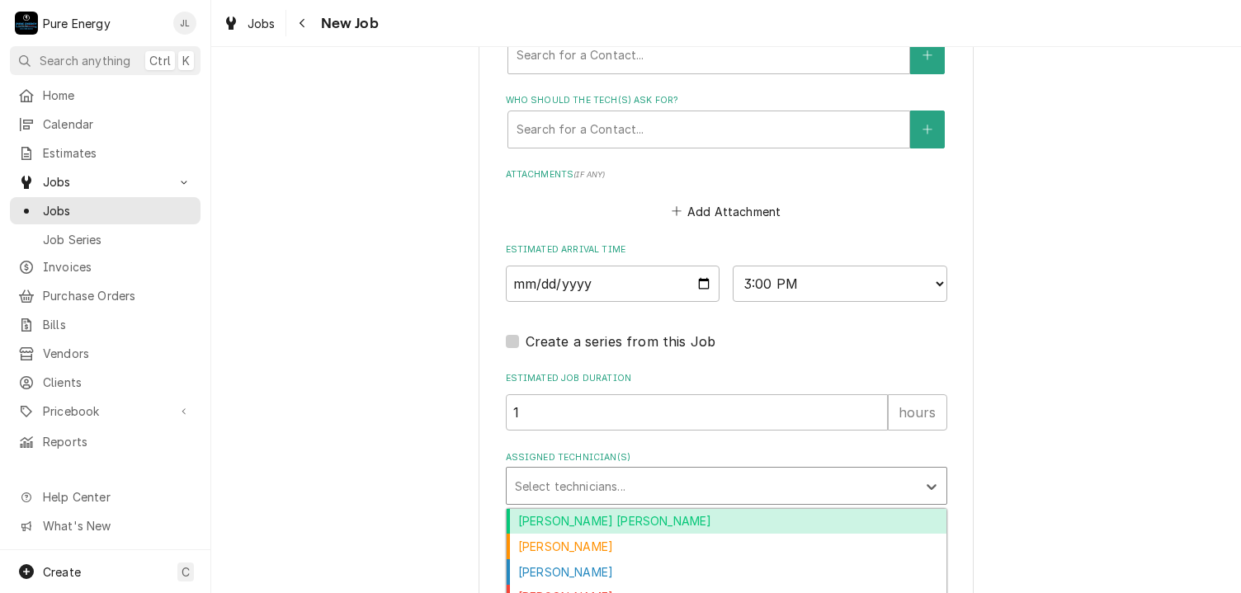
click at [644, 512] on div "Albert Hernandez Soto" at bounding box center [727, 522] width 440 height 26
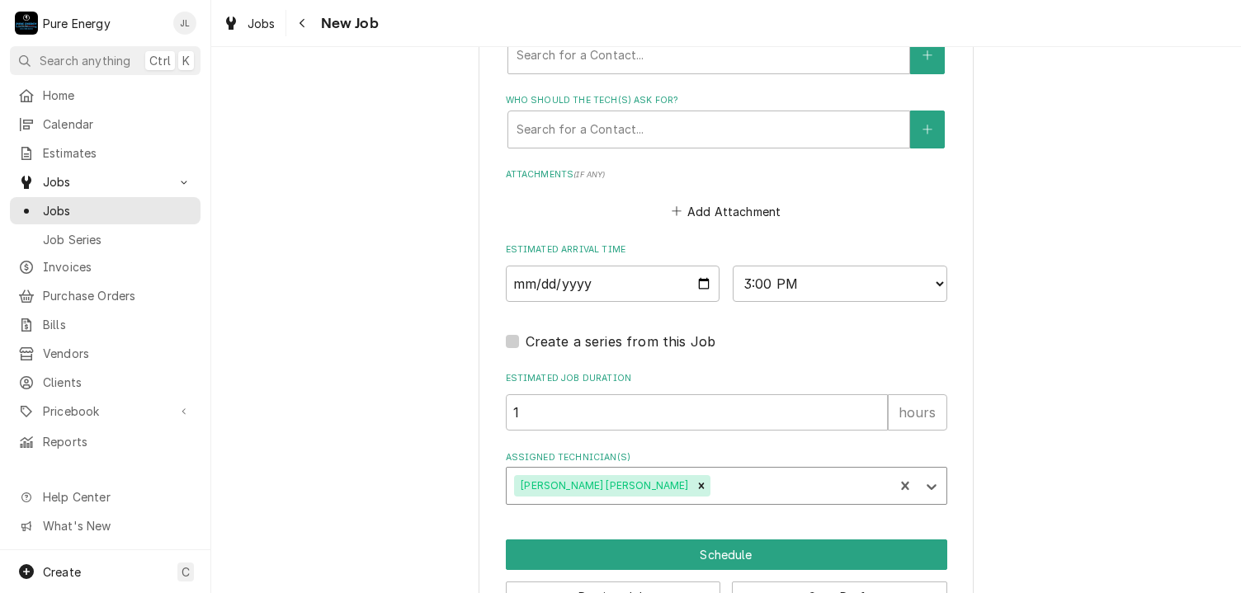
scroll to position [1187, 0]
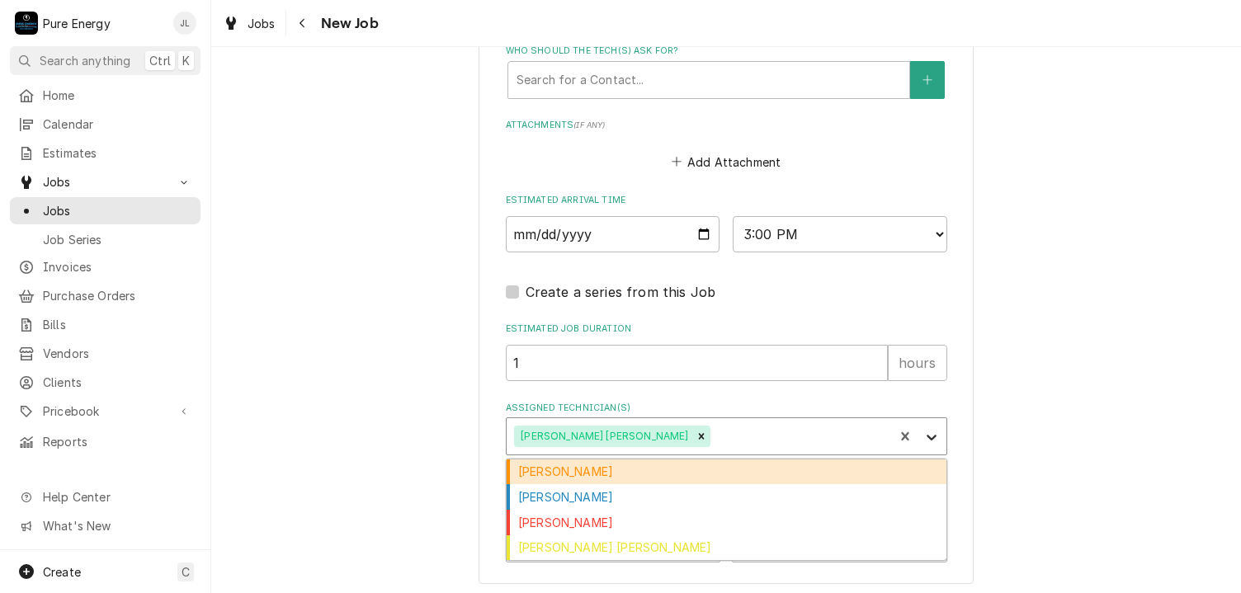
click at [924, 430] on icon "Assigned Technician(s)" at bounding box center [932, 437] width 17 height 17
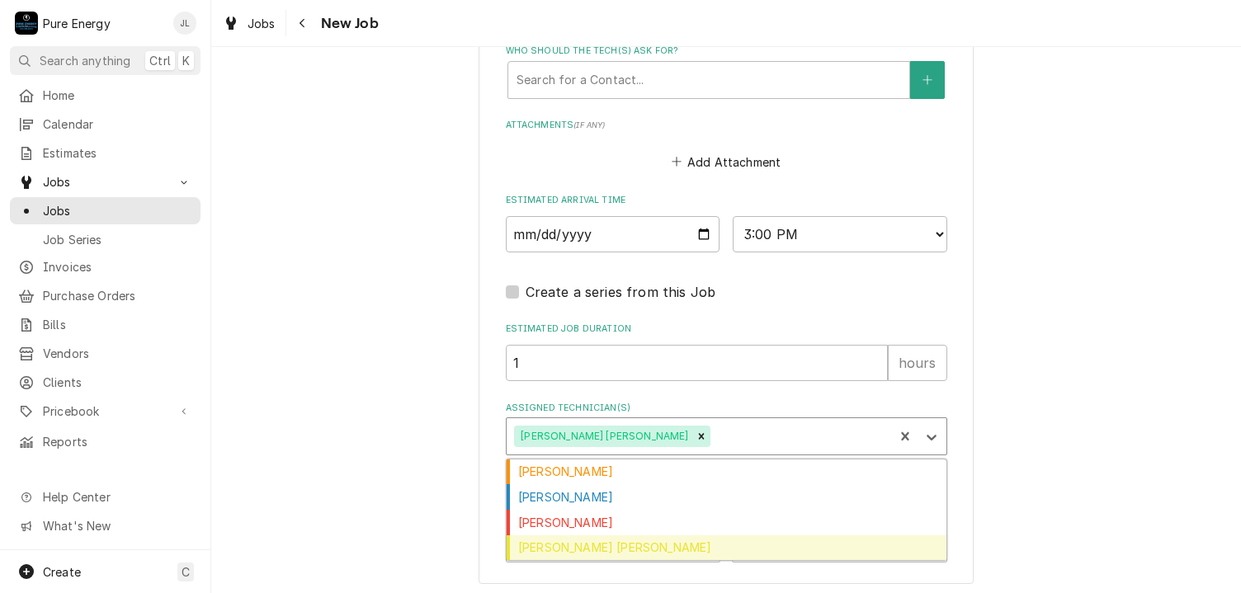
click at [659, 541] on div "Rodolfo Hernandez Lorenzo" at bounding box center [727, 549] width 440 height 26
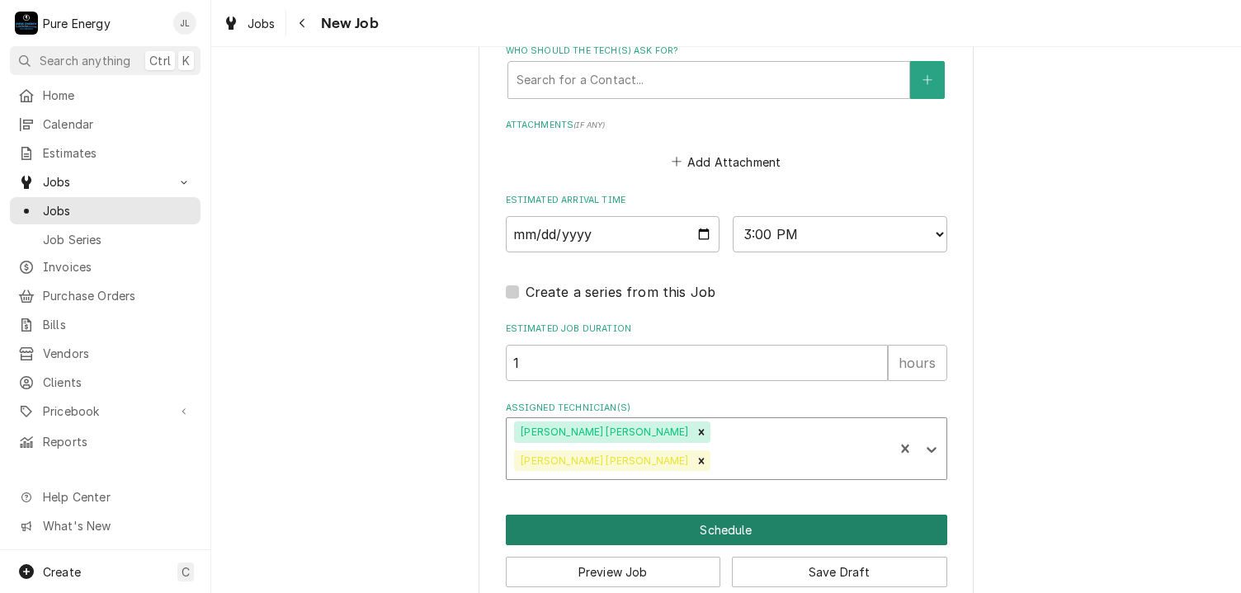
click at [736, 515] on button "Schedule" at bounding box center [727, 530] width 442 height 31
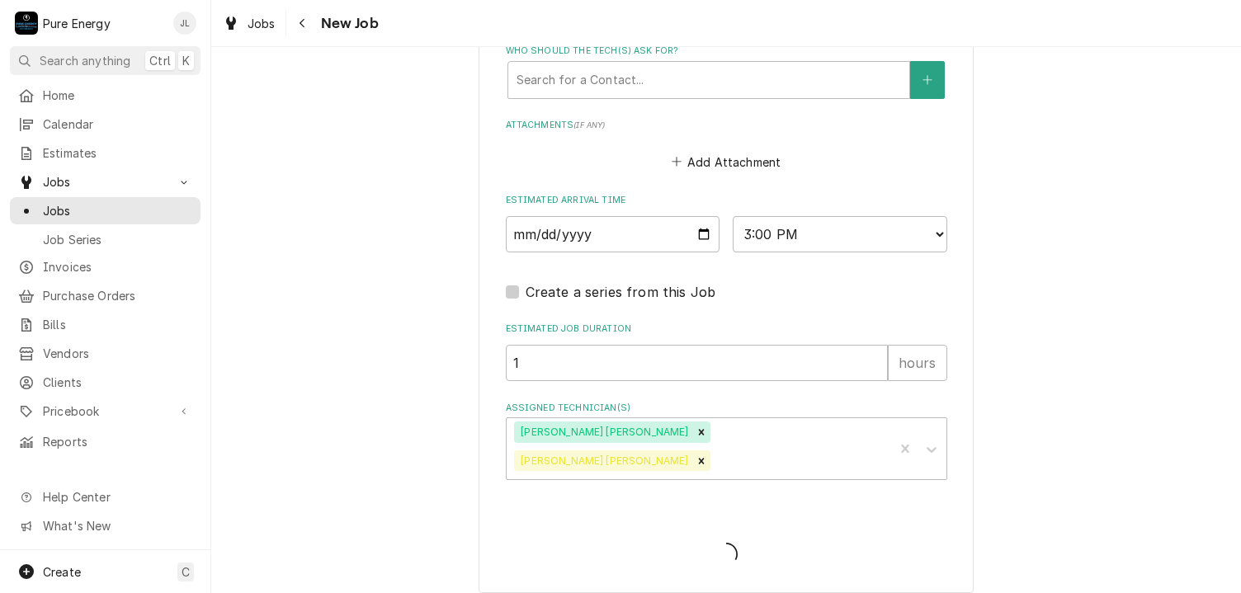
scroll to position [1172, 0]
